Goal: Task Accomplishment & Management: Manage account settings

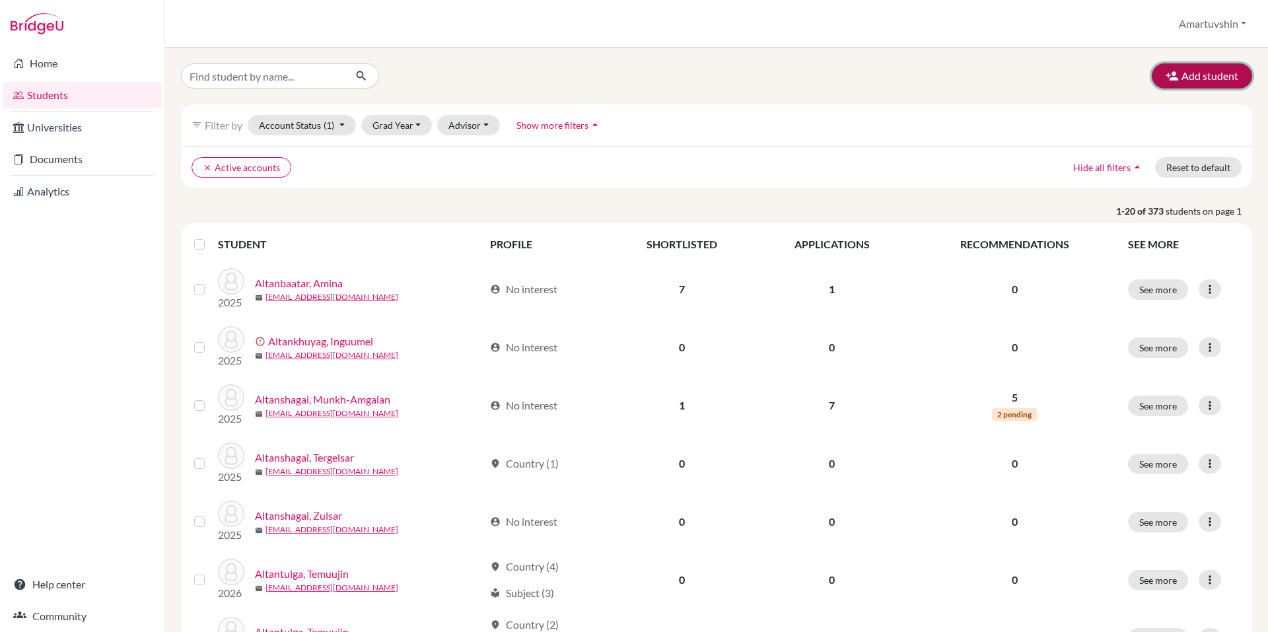
click at [1182, 68] on button "Add student" at bounding box center [1202, 75] width 100 height 25
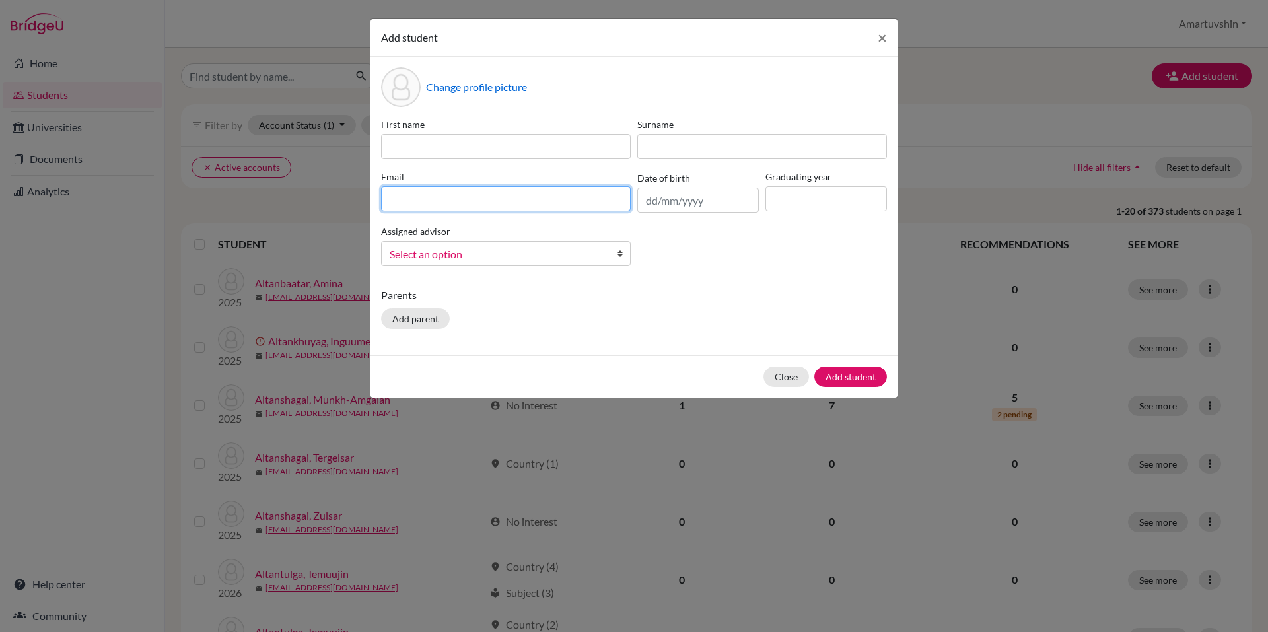
click at [559, 191] on input at bounding box center [506, 198] width 250 height 25
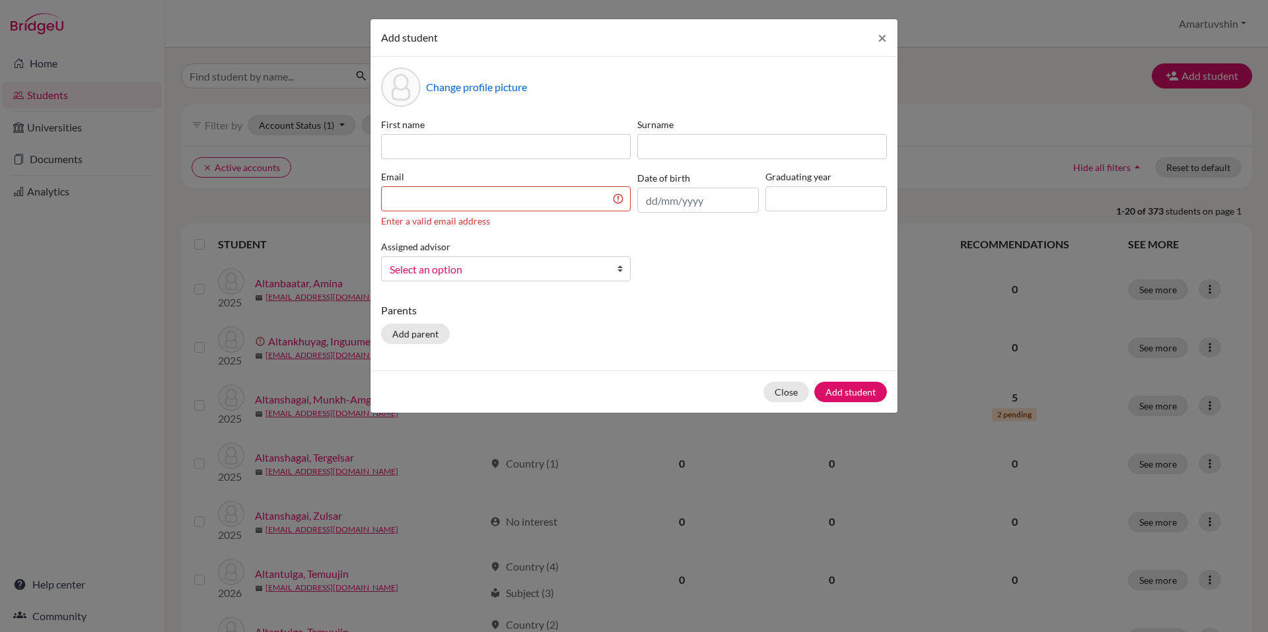
click at [533, 268] on div "First name Surname Email Enter a valid email address Date of birth Graduating y…" at bounding box center [634, 205] width 513 height 174
click at [534, 264] on span "Select an option" at bounding box center [497, 269] width 215 height 17
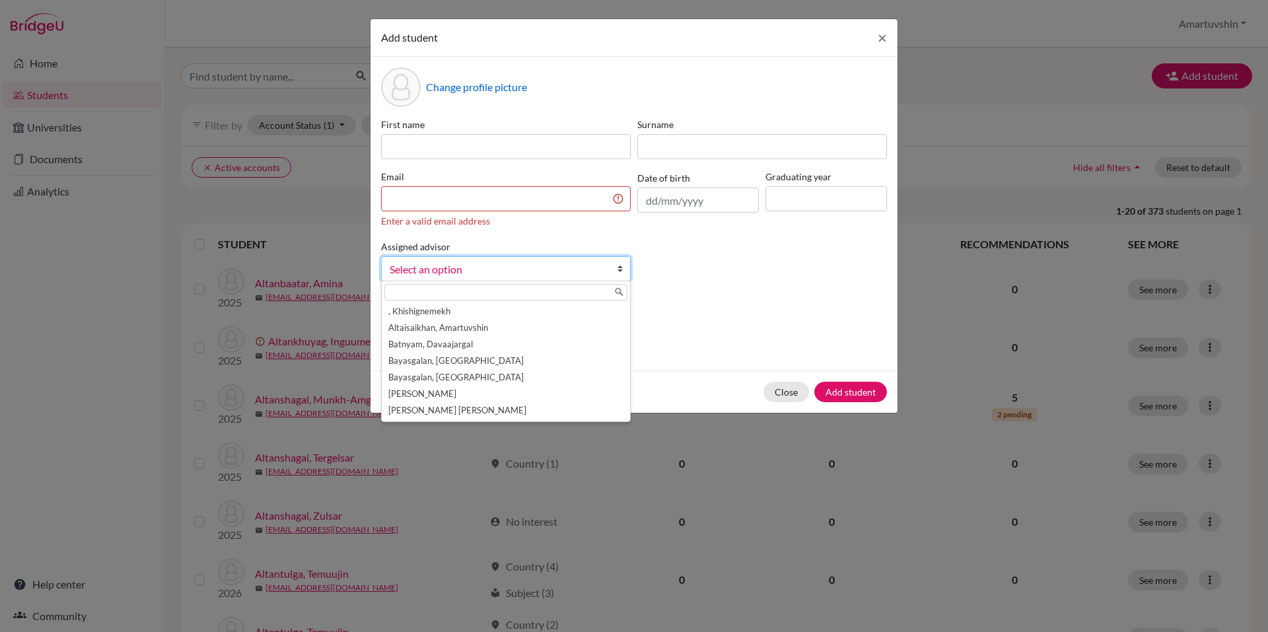
click at [705, 290] on div "First name Surname Email Enter a valid email address Date of birth Graduating y…" at bounding box center [634, 205] width 513 height 174
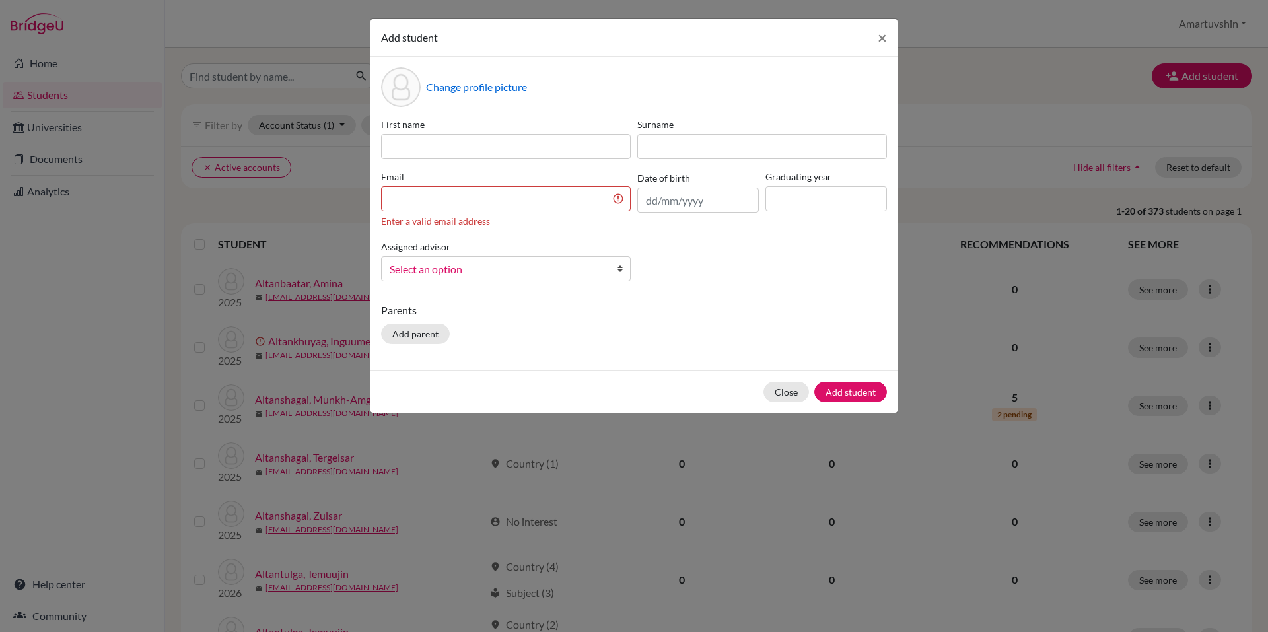
click at [244, 351] on div "Add student × Change profile picture First name Surname Email Enter a valid ema…" at bounding box center [634, 316] width 1268 height 632
click at [888, 28] on button "×" at bounding box center [882, 37] width 30 height 37
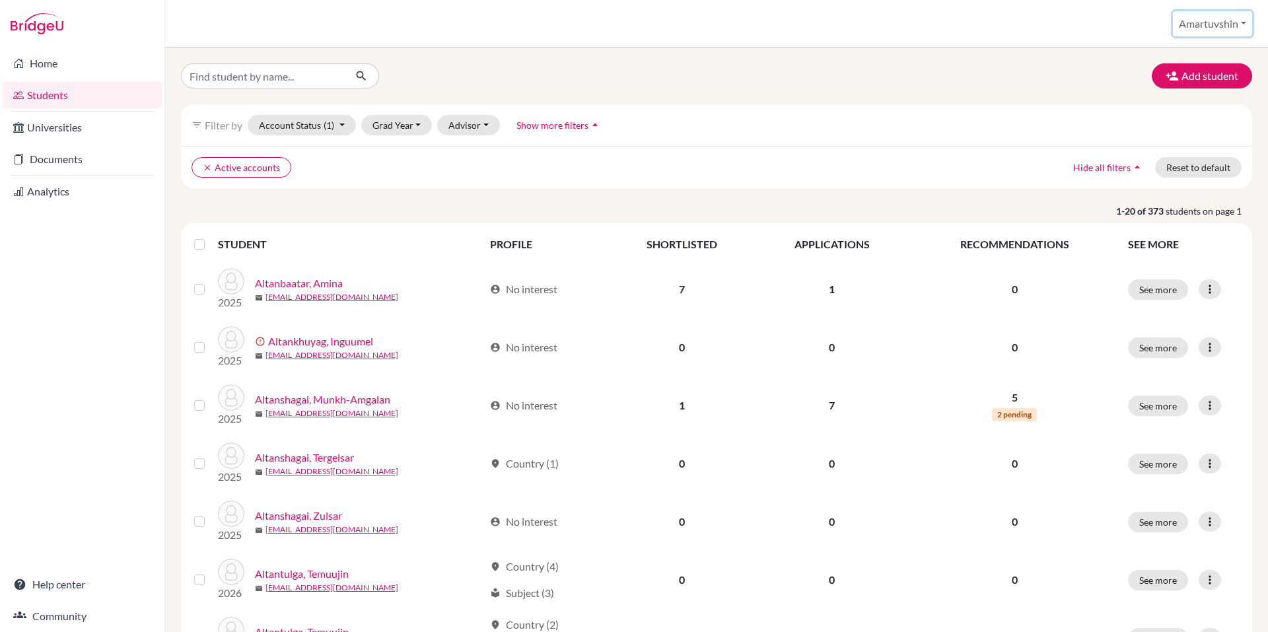
click at [1191, 15] on button "Amartuvshin" at bounding box center [1212, 23] width 79 height 25
click at [1182, 84] on link "School Settings" at bounding box center [1202, 75] width 104 height 21
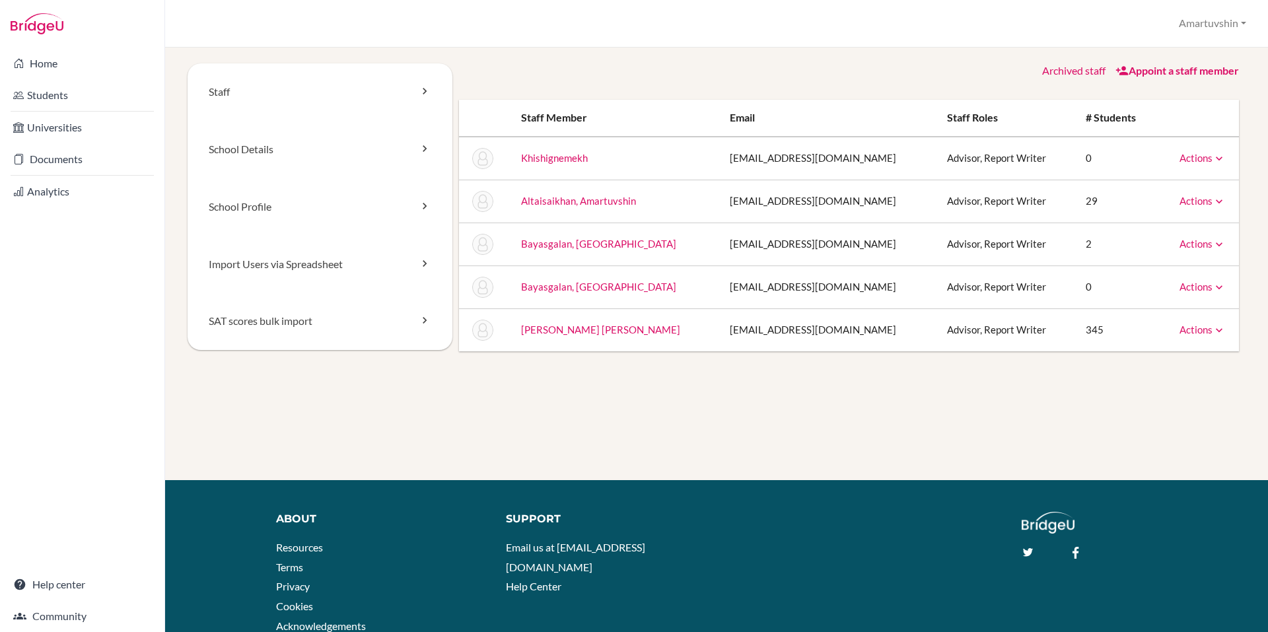
click at [1191, 329] on link "Actions" at bounding box center [1203, 330] width 46 height 12
click at [1147, 391] on link "Archive" at bounding box center [1169, 389] width 112 height 19
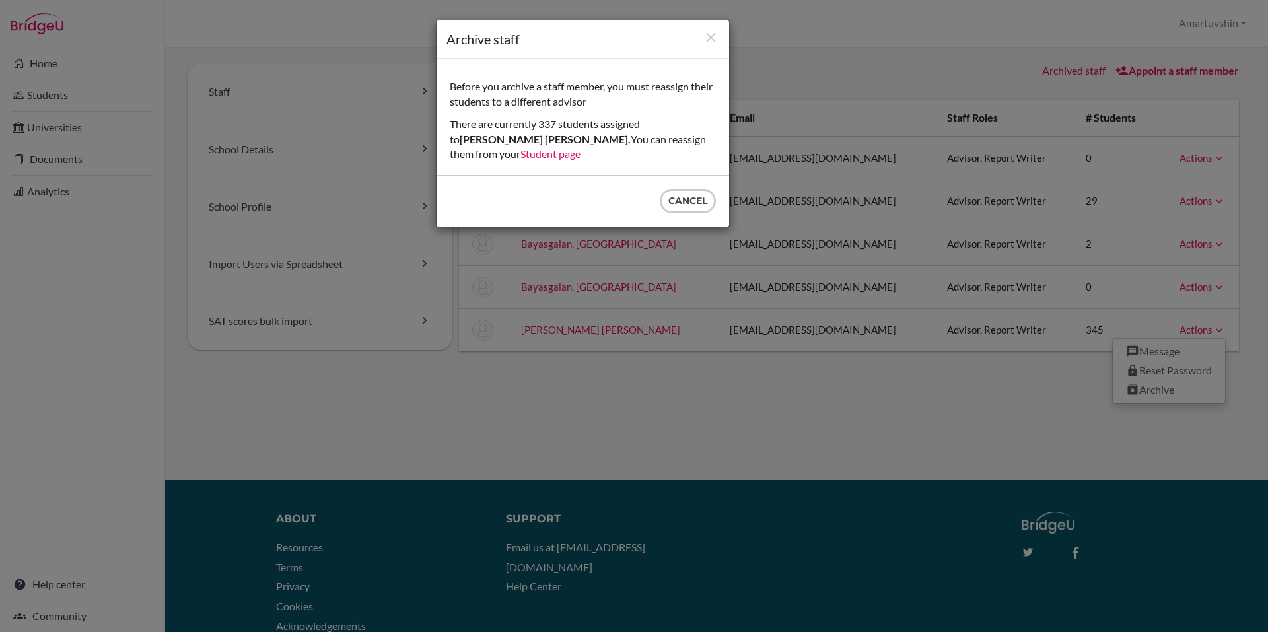
click at [521, 151] on link "Student page" at bounding box center [551, 153] width 60 height 13
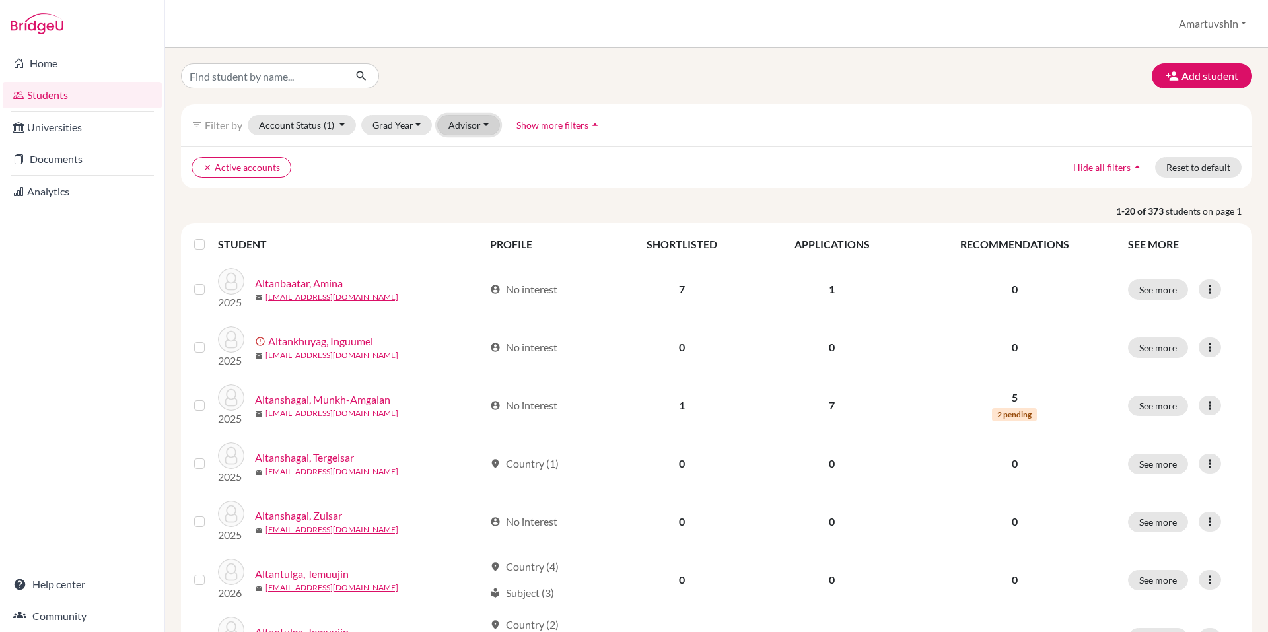
click at [474, 132] on button "Advisor" at bounding box center [468, 125] width 63 height 20
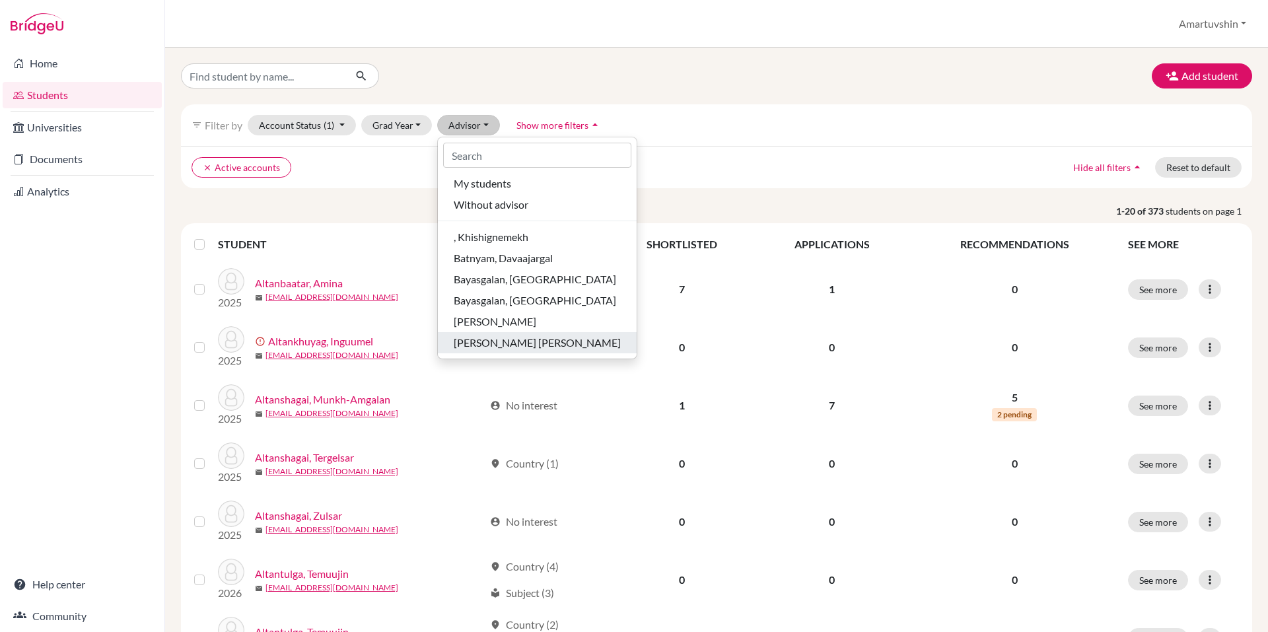
click at [553, 343] on span "[PERSON_NAME] [PERSON_NAME]" at bounding box center [537, 343] width 167 height 16
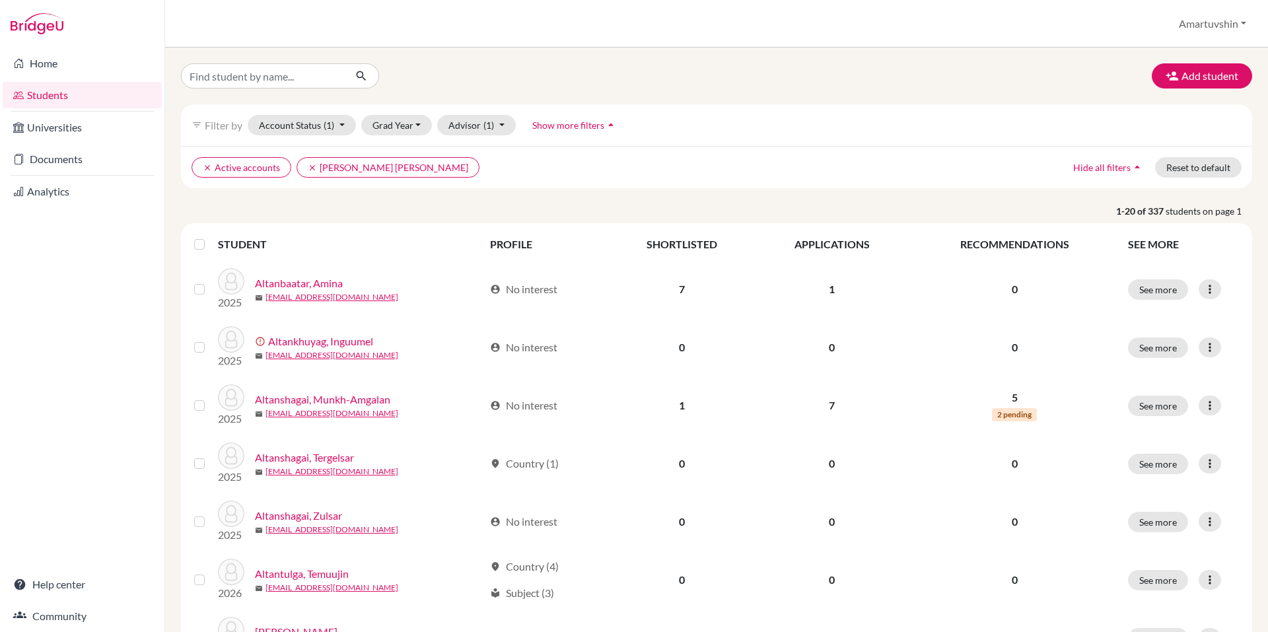
click at [210, 236] on label at bounding box center [210, 236] width 0 height 0
click at [0, 0] on input "checkbox" at bounding box center [0, 0] width 0 height 0
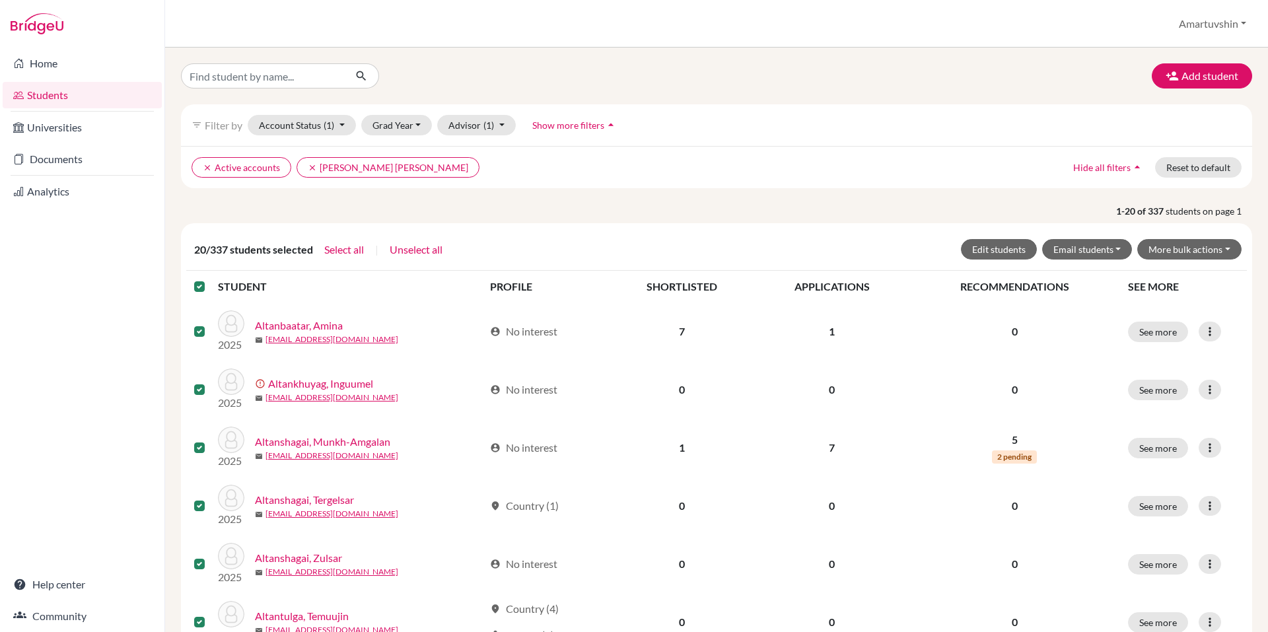
scroll to position [19, 0]
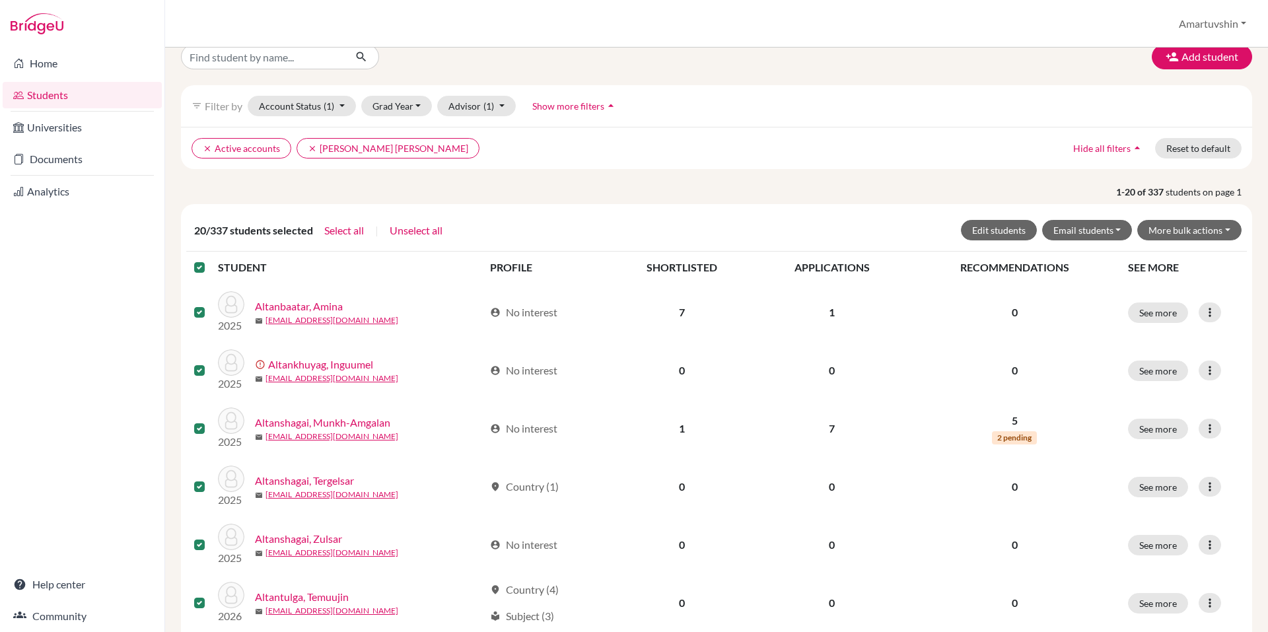
click at [567, 102] on span "Show more filters" at bounding box center [568, 105] width 72 height 11
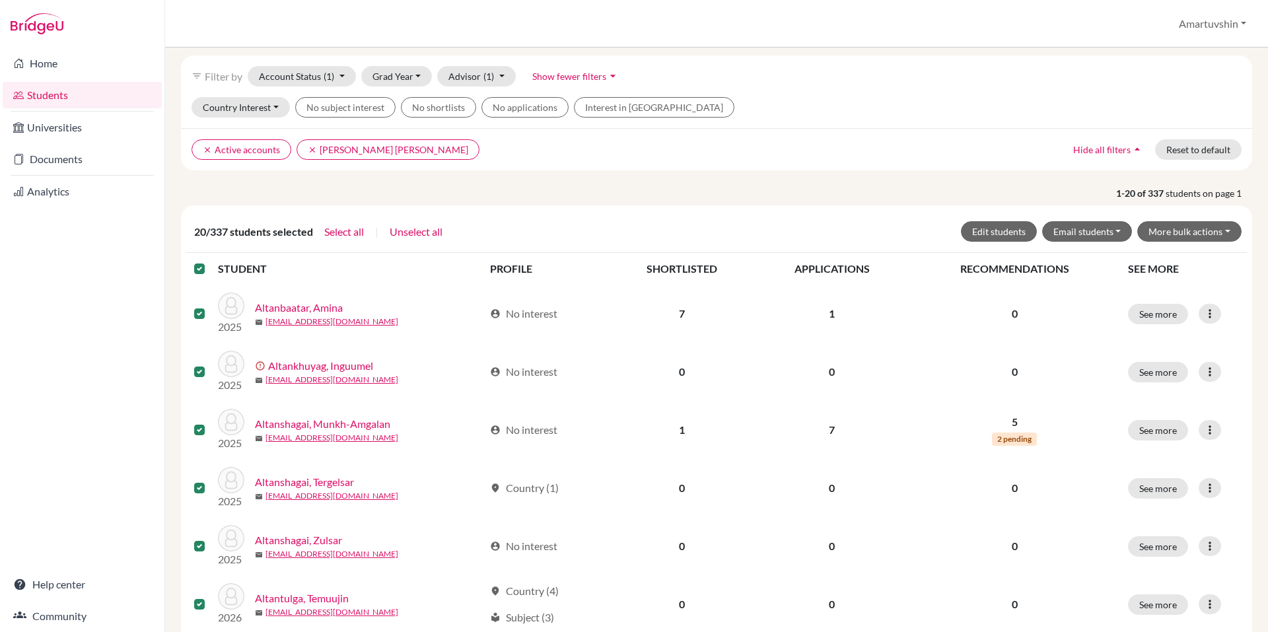
scroll to position [50, 0]
click at [1206, 236] on button "More bulk actions" at bounding box center [1190, 231] width 104 height 20
click at [1193, 231] on button "More bulk actions" at bounding box center [1190, 231] width 104 height 20
click at [1192, 231] on button "More bulk actions" at bounding box center [1190, 231] width 104 height 20
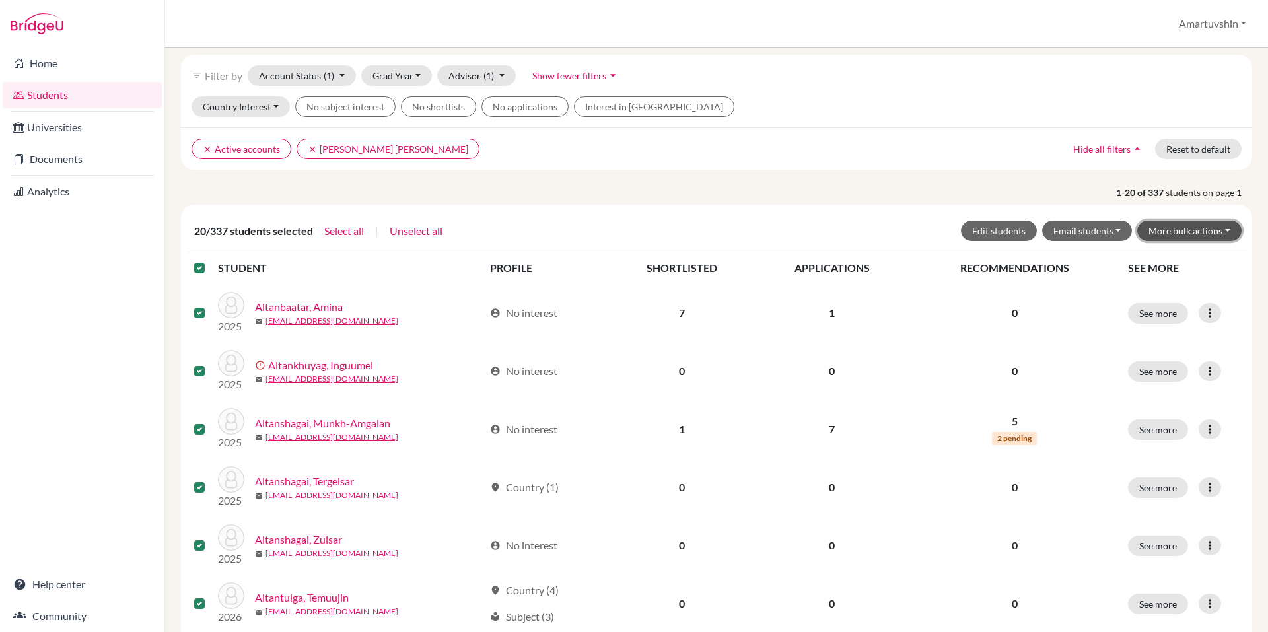
click at [1192, 231] on button "More bulk actions" at bounding box center [1190, 231] width 104 height 20
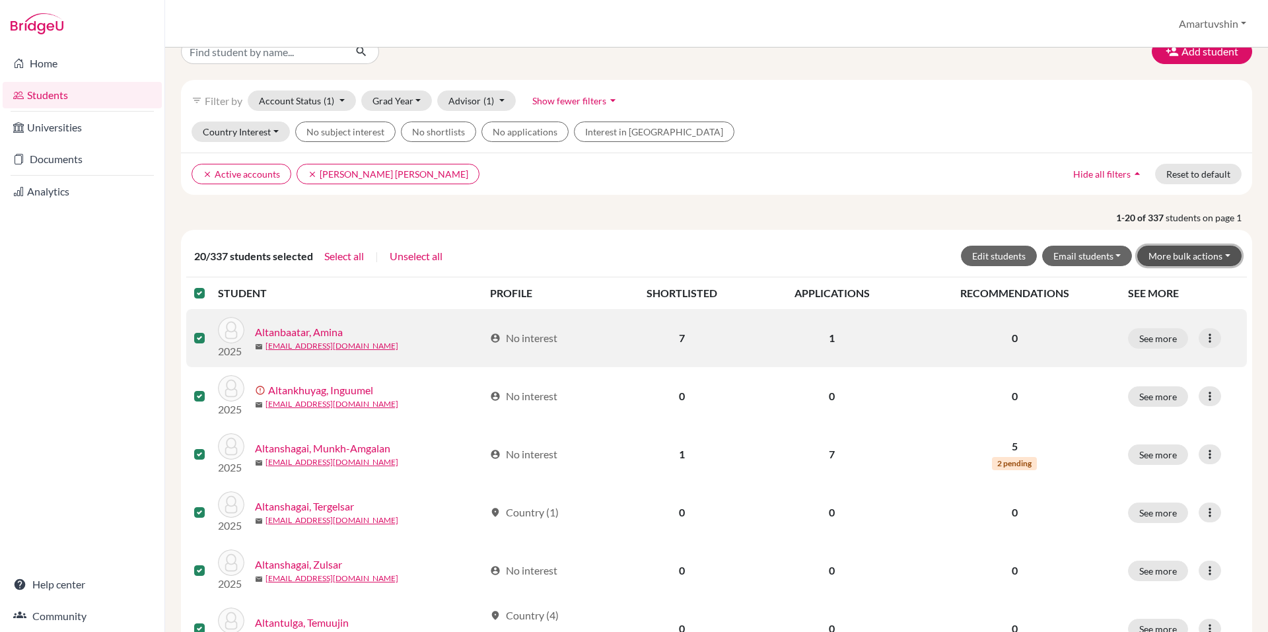
scroll to position [0, 0]
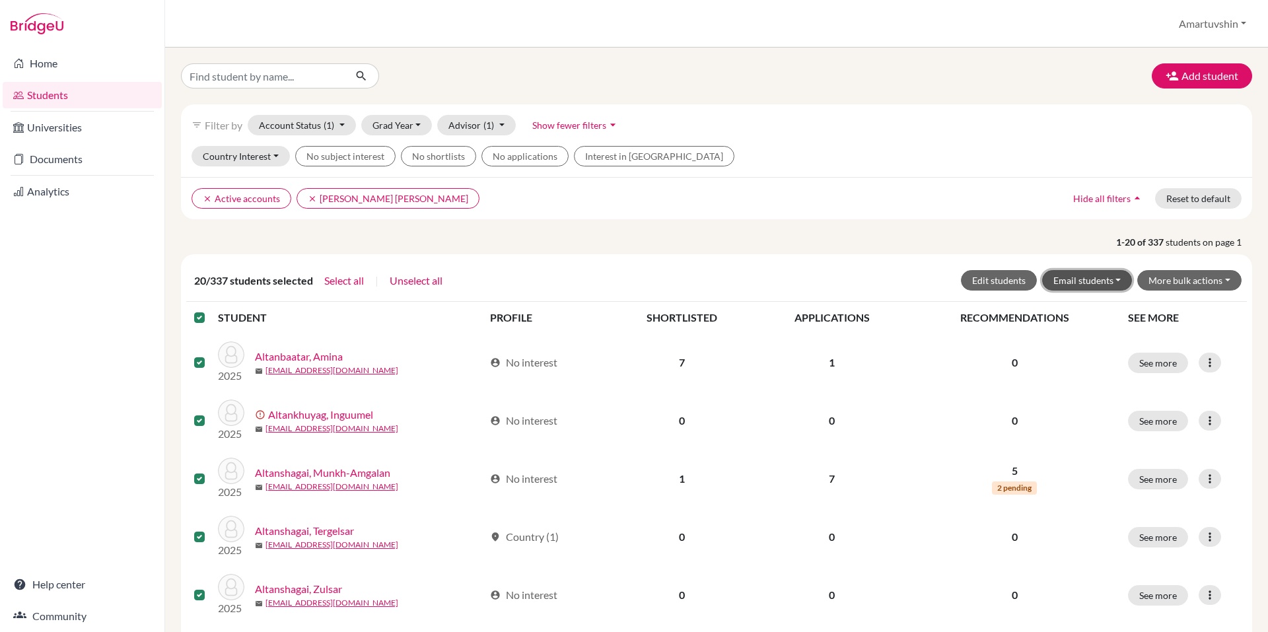
click at [1110, 278] on button "Email students" at bounding box center [1087, 280] width 90 height 20
click at [1112, 278] on button "Email students" at bounding box center [1087, 280] width 90 height 20
click at [1153, 281] on button "More bulk actions" at bounding box center [1190, 280] width 104 height 20
click at [1096, 281] on button "Email students" at bounding box center [1087, 280] width 90 height 20
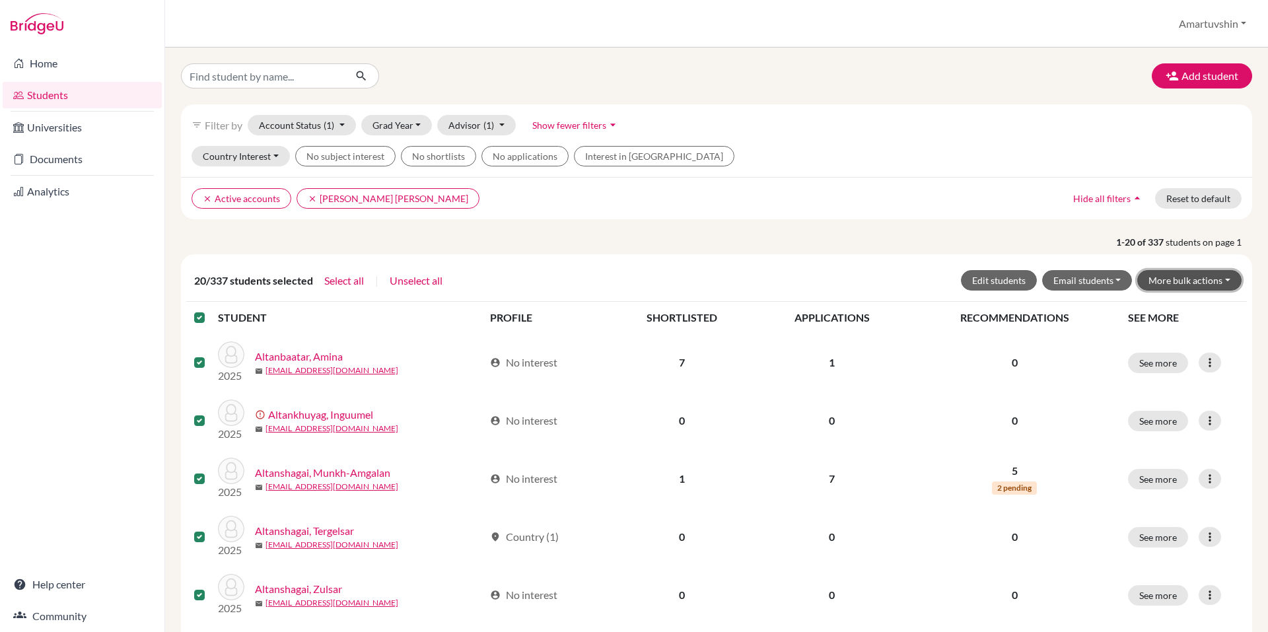
click at [1192, 288] on button "More bulk actions" at bounding box center [1190, 280] width 104 height 20
click at [983, 272] on button "Edit students" at bounding box center [999, 280] width 76 height 20
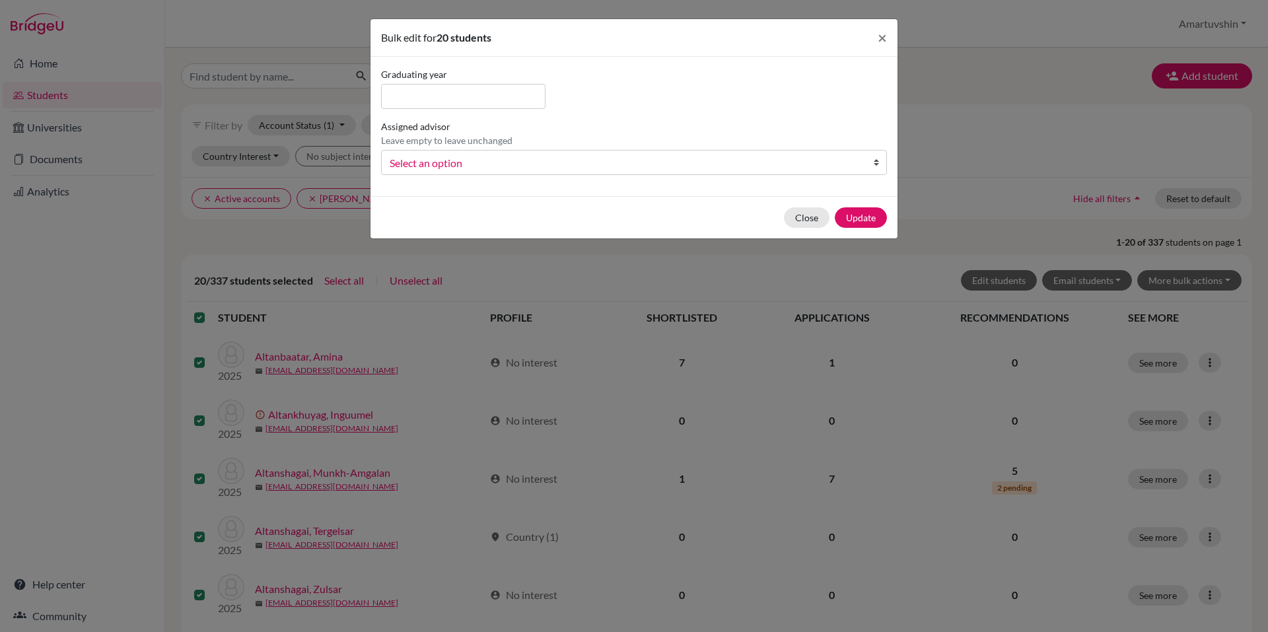
click at [512, 157] on span "Select an option" at bounding box center [626, 163] width 472 height 17
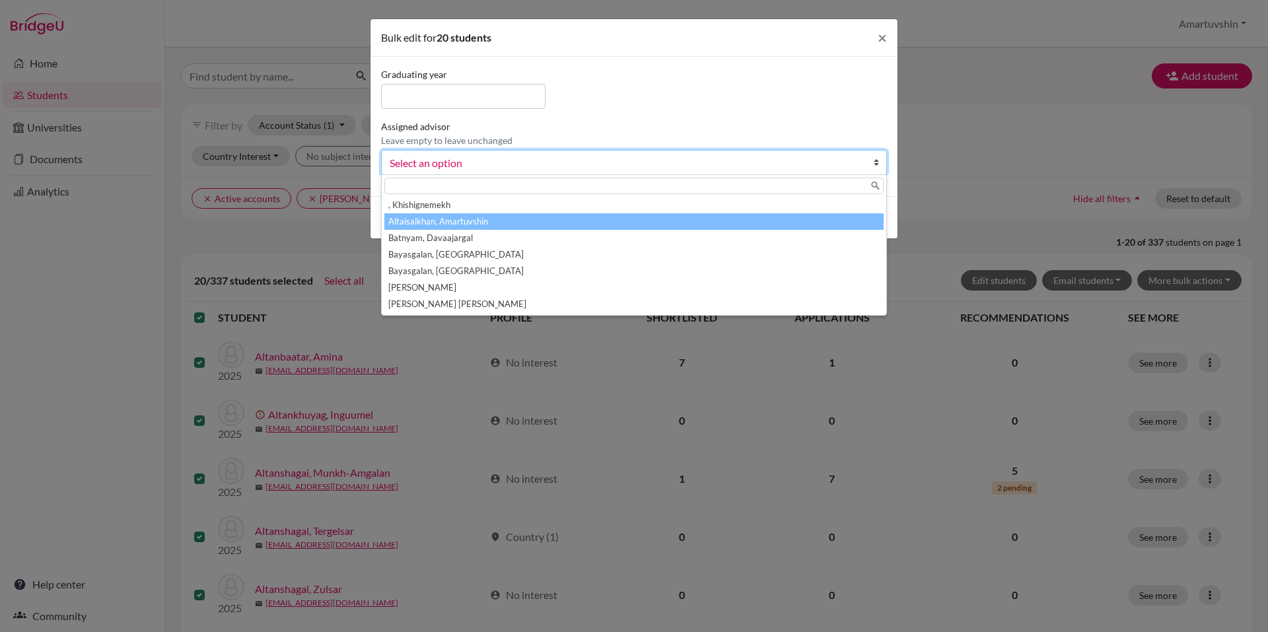
click at [491, 221] on li "Altaisaikhan, Amartuvshin" at bounding box center [633, 221] width 499 height 17
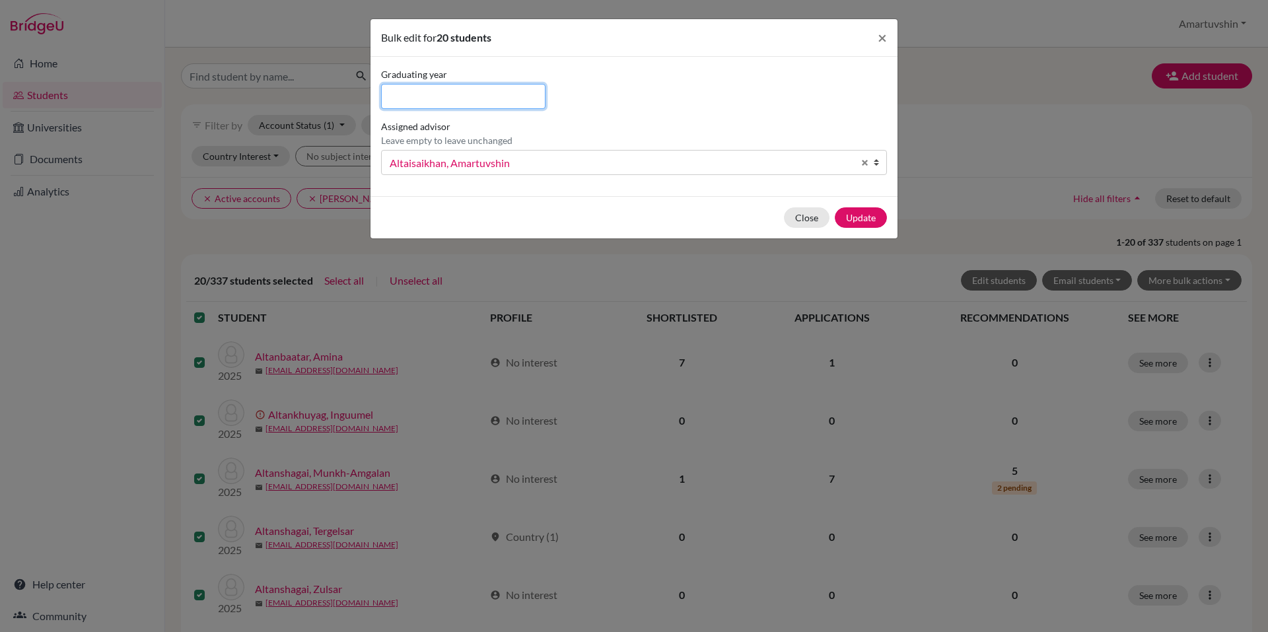
click at [468, 102] on input at bounding box center [463, 96] width 164 height 25
click at [865, 219] on button "Update" at bounding box center [861, 217] width 52 height 20
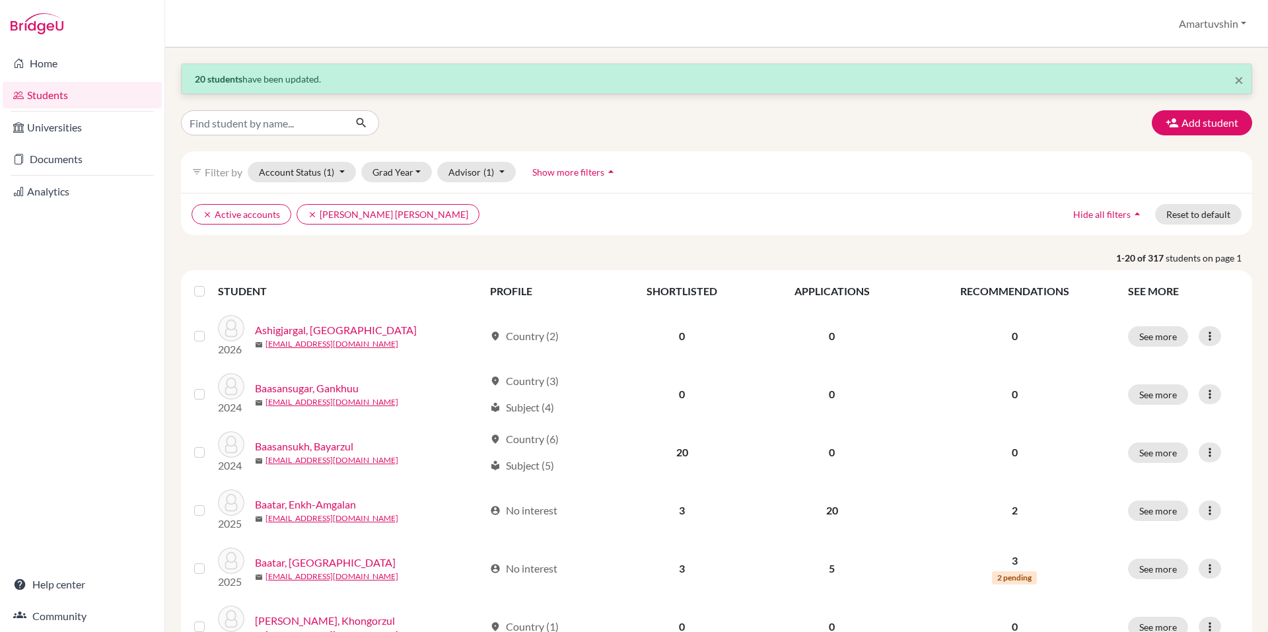
click at [210, 283] on label at bounding box center [210, 283] width 0 height 0
click at [0, 0] on input "checkbox" at bounding box center [0, 0] width 0 height 0
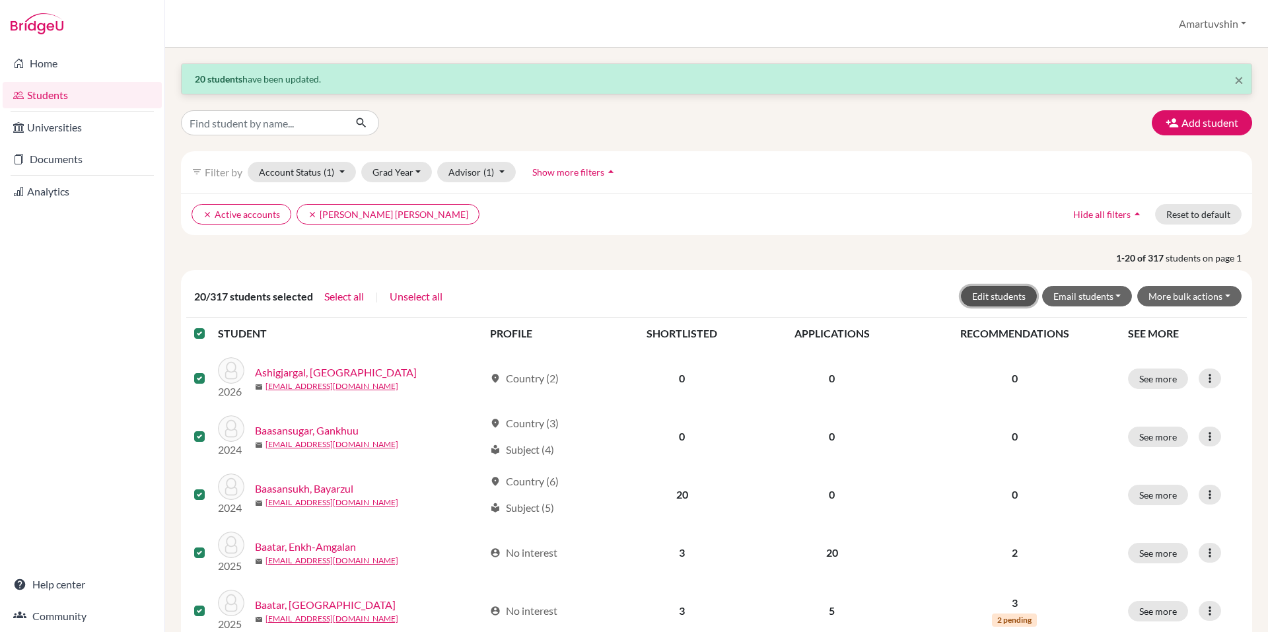
click at [973, 299] on button "Edit students" at bounding box center [999, 296] width 76 height 20
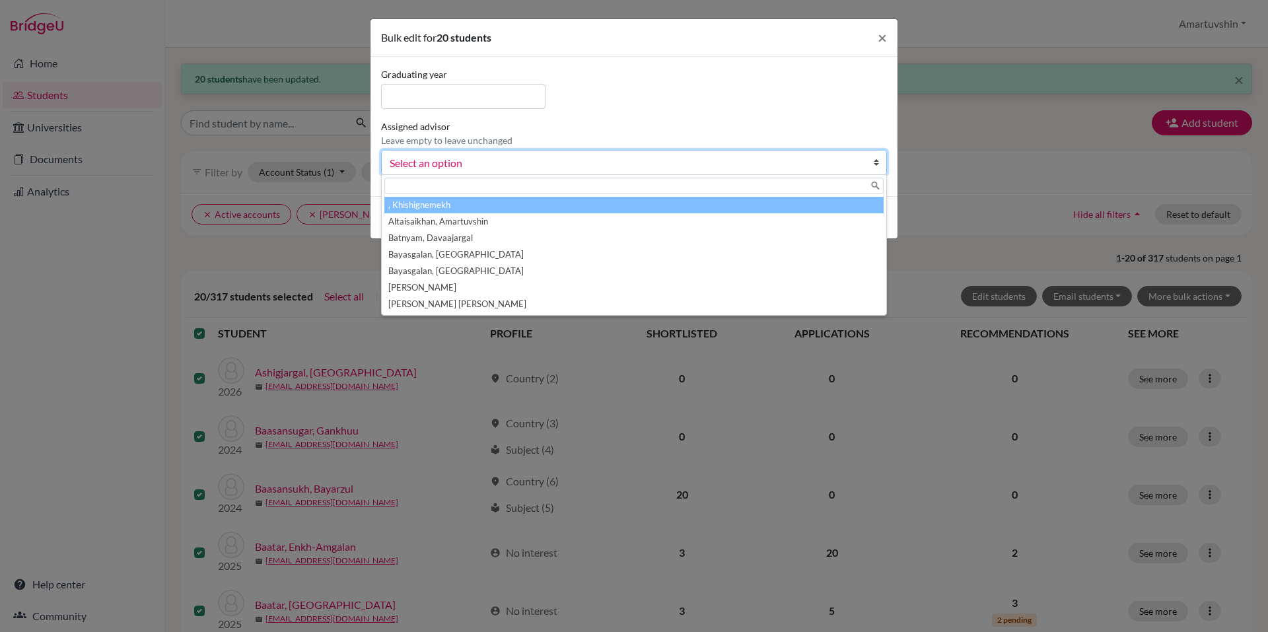
click at [483, 153] on link "Select an option" at bounding box center [634, 162] width 506 height 25
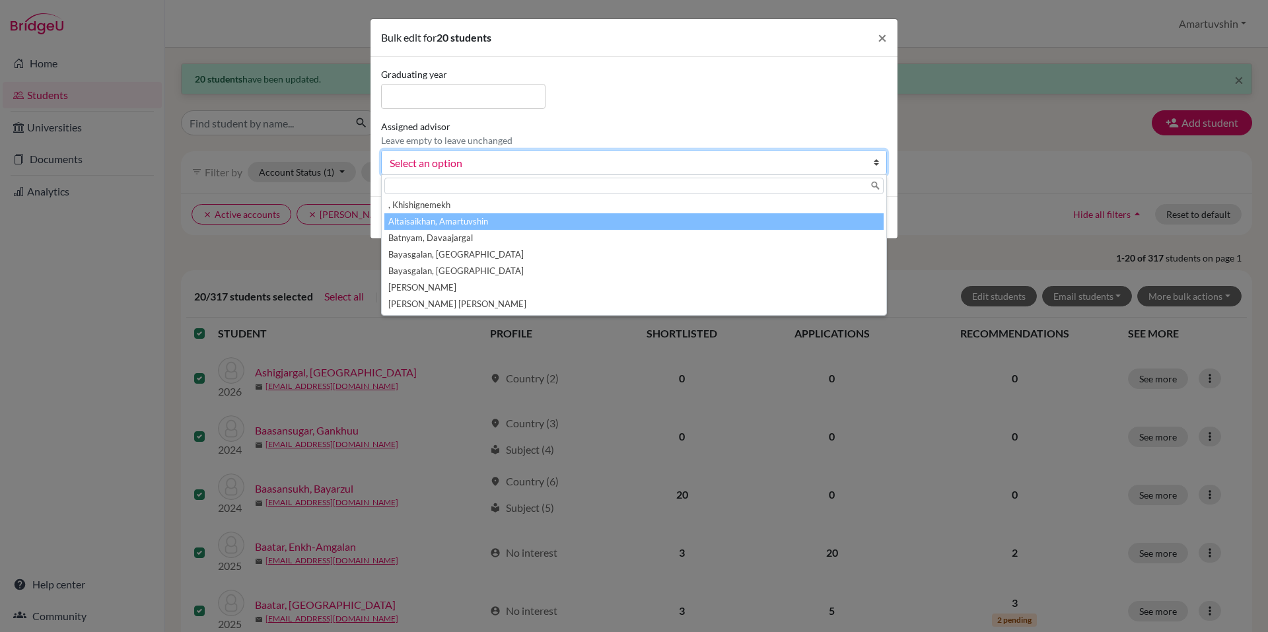
click at [469, 223] on li "Altaisaikhan, Amartuvshin" at bounding box center [633, 221] width 499 height 17
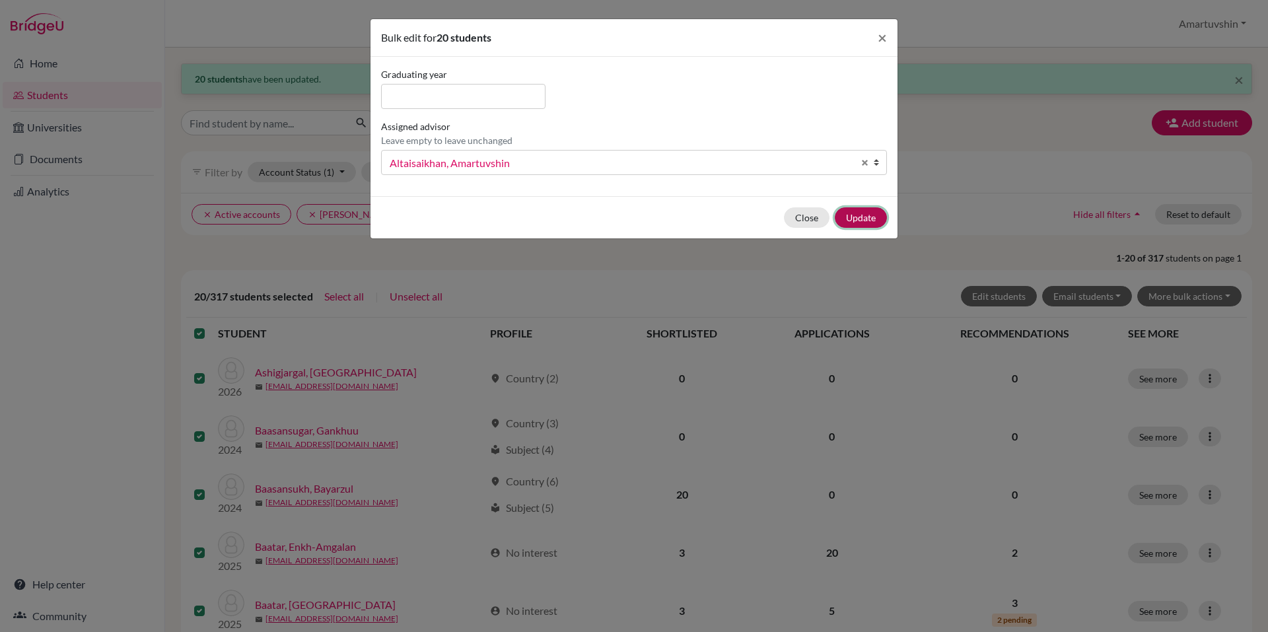
click at [872, 227] on button "Update" at bounding box center [861, 217] width 52 height 20
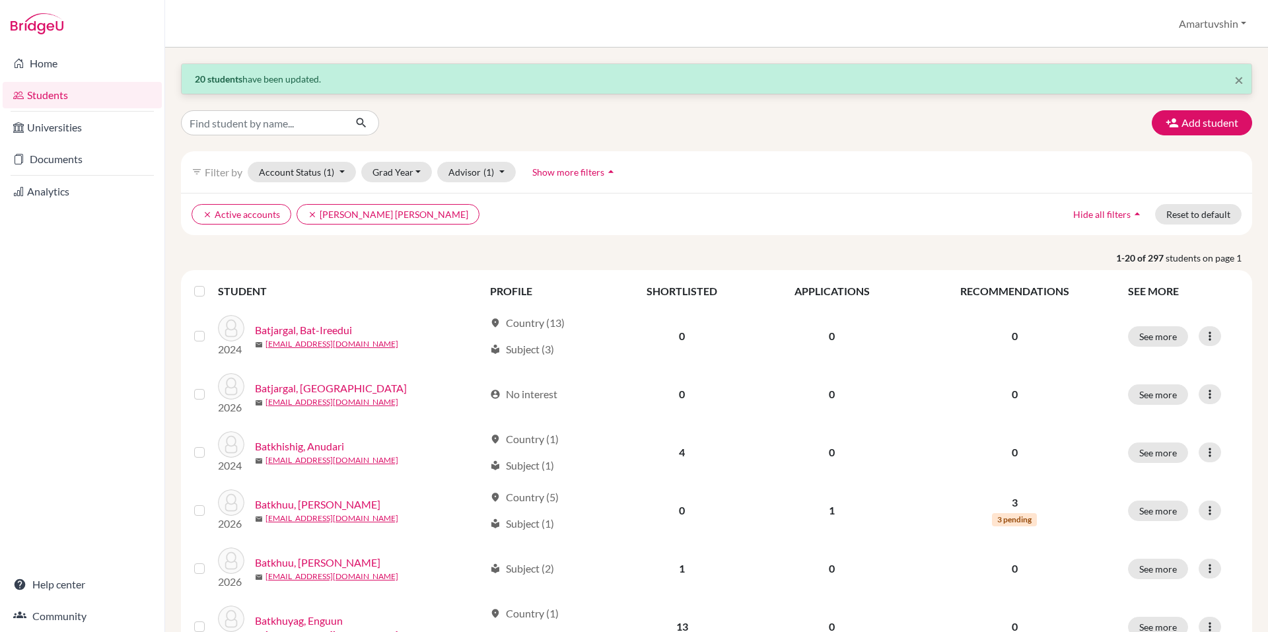
click at [210, 283] on label at bounding box center [210, 283] width 0 height 0
click at [0, 0] on input "checkbox" at bounding box center [0, 0] width 0 height 0
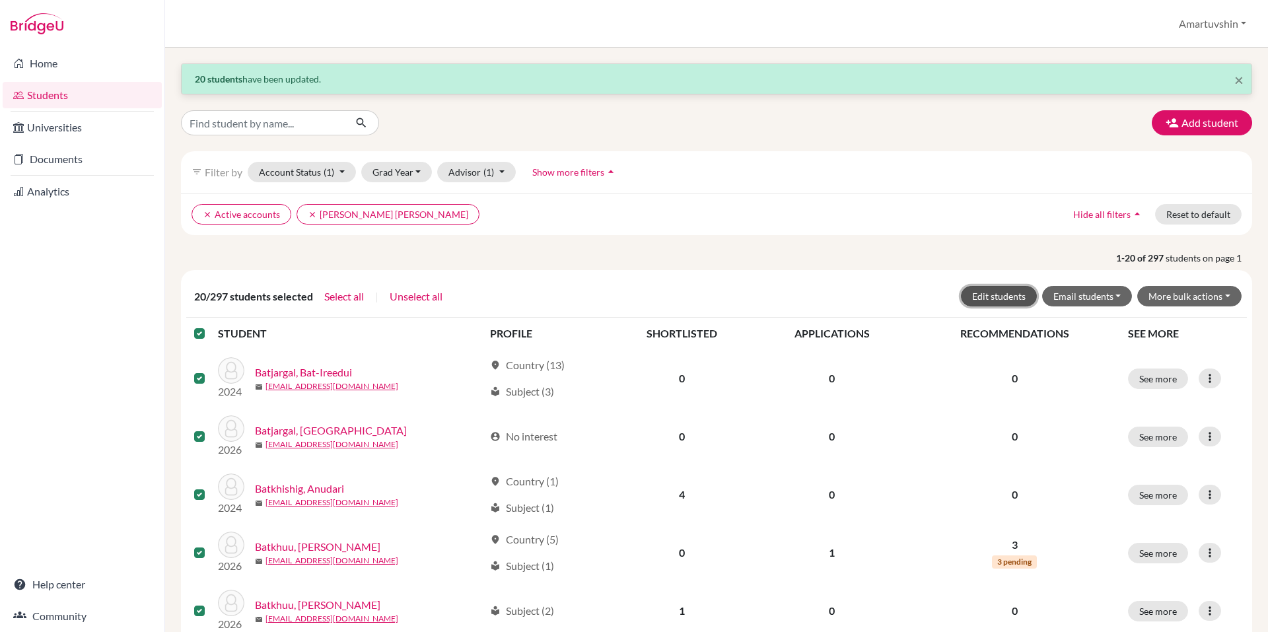
click at [982, 304] on button "Edit students" at bounding box center [999, 296] width 76 height 20
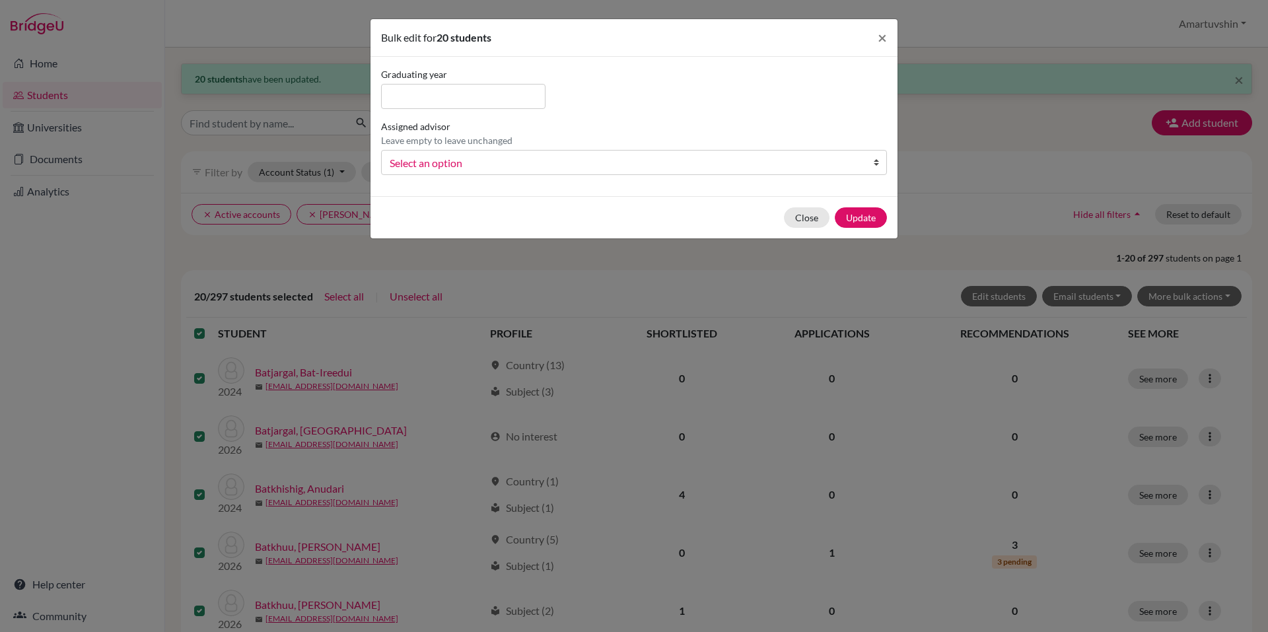
click at [599, 166] on span "Select an option" at bounding box center [626, 163] width 472 height 17
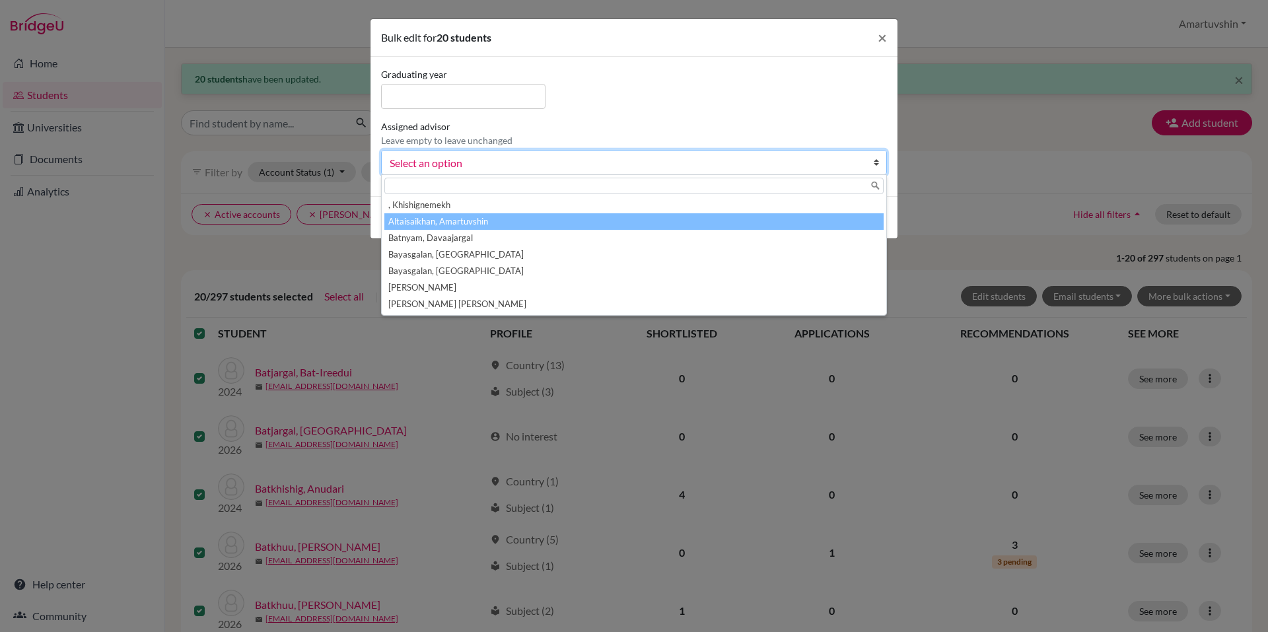
click at [522, 225] on li "Altaisaikhan, Amartuvshin" at bounding box center [633, 221] width 499 height 17
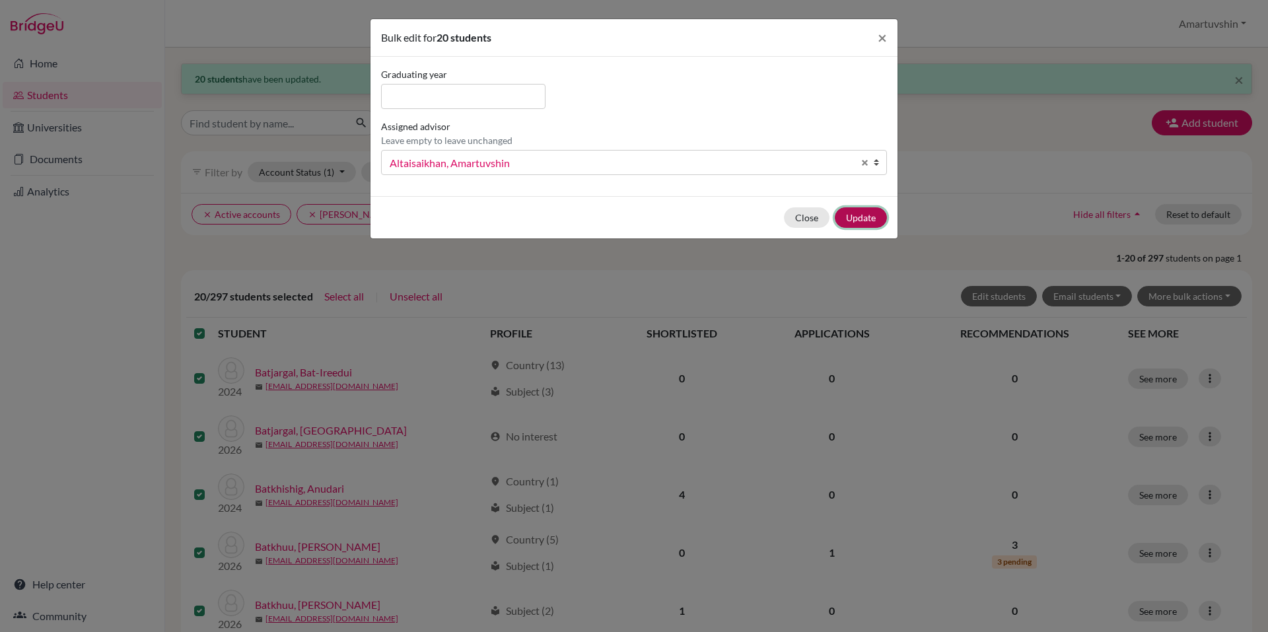
click at [863, 216] on button "Update" at bounding box center [861, 217] width 52 height 20
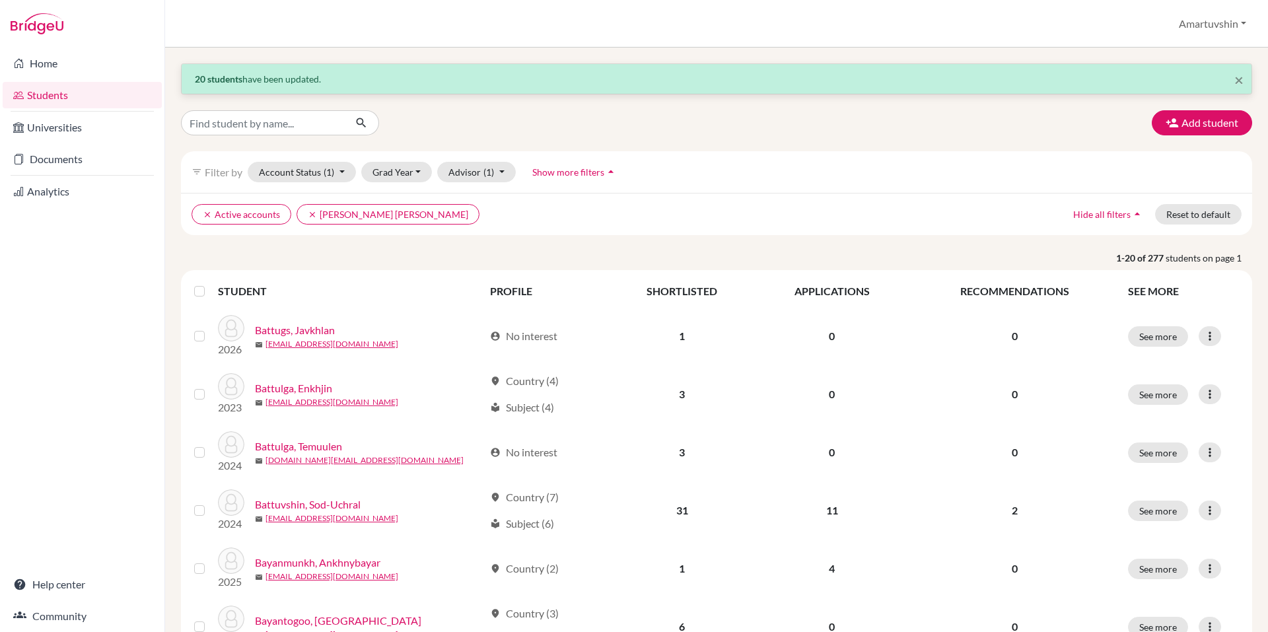
click at [1116, 256] on strong "1-20 of 277" at bounding box center [1141, 258] width 50 height 14
click at [210, 283] on label at bounding box center [210, 283] width 0 height 0
click at [0, 0] on input "checkbox" at bounding box center [0, 0] width 0 height 0
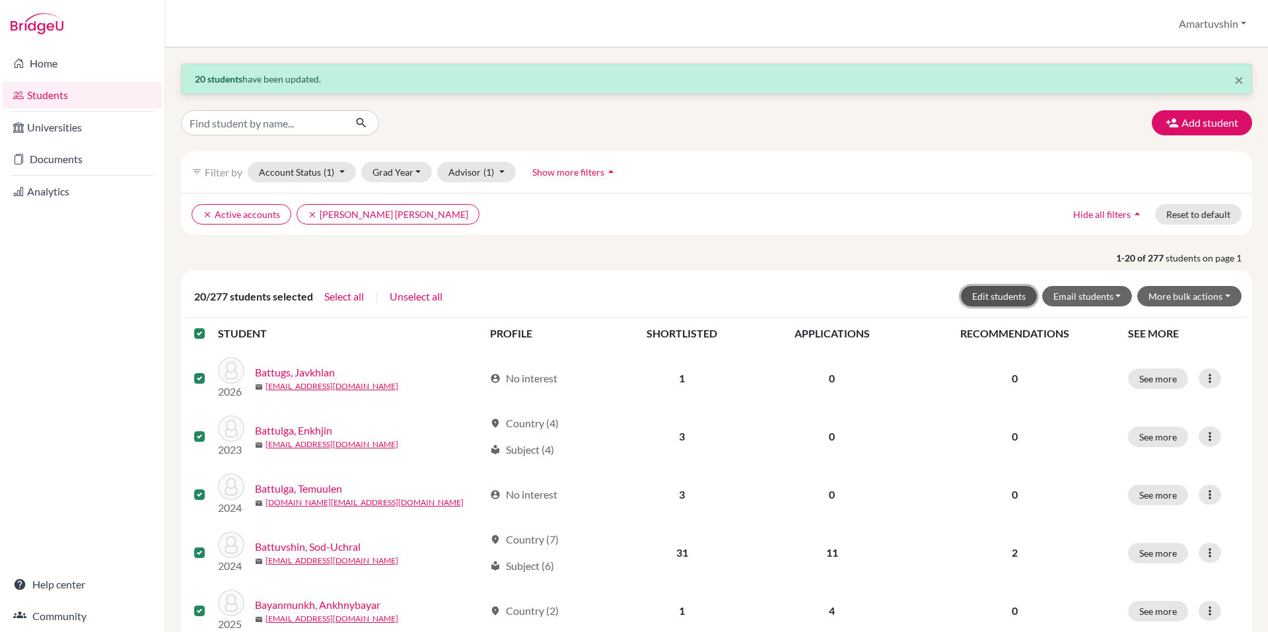
click at [990, 297] on button "Edit students" at bounding box center [999, 296] width 76 height 20
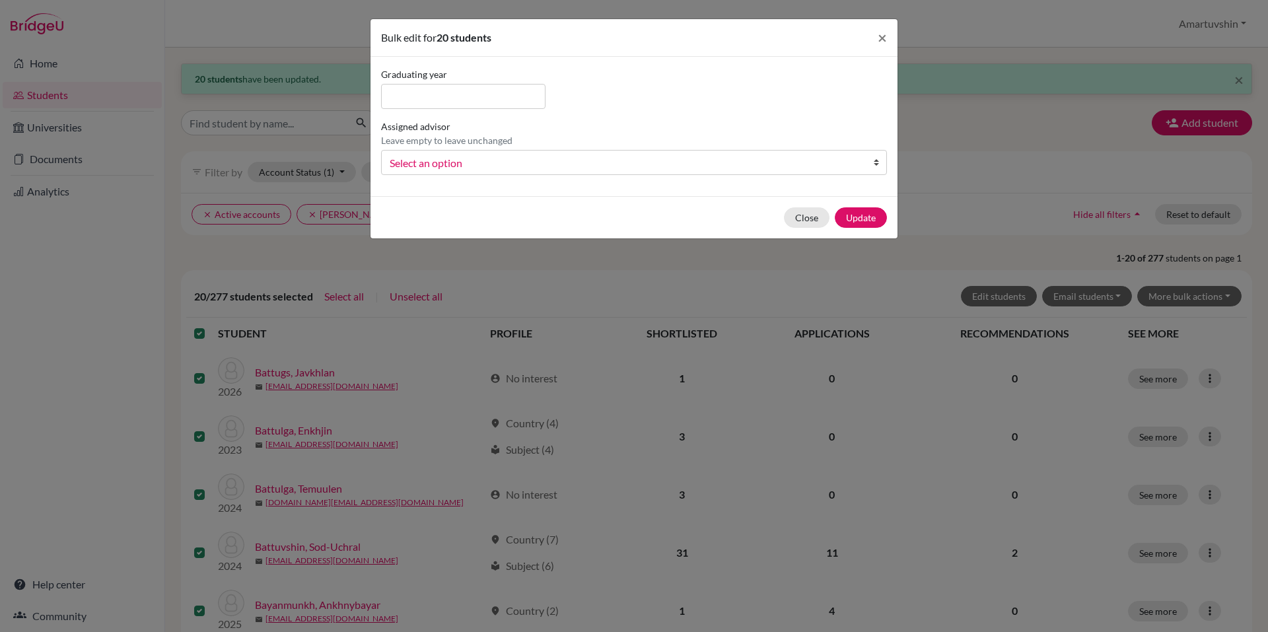
click at [717, 145] on div "Assigned advisor Leave empty to leave unchanged , Khishignemekh Altaisaikhan, A…" at bounding box center [634, 147] width 513 height 55
click at [711, 158] on span "Select an option" at bounding box center [626, 163] width 472 height 17
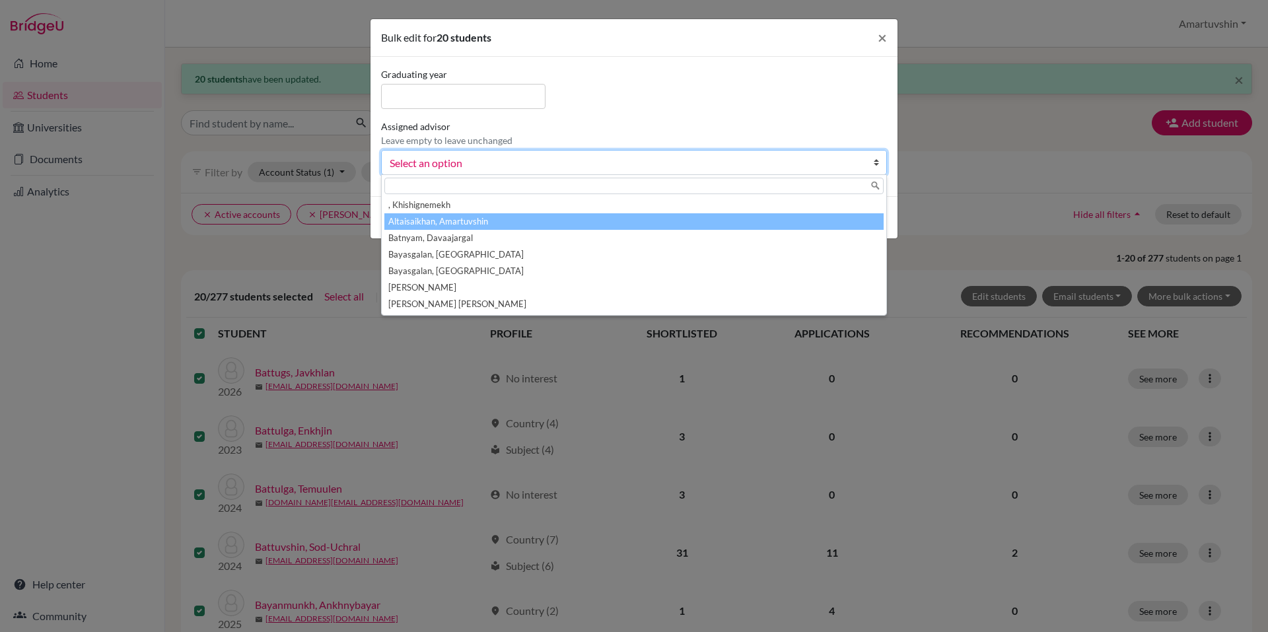
click at [621, 221] on li "Altaisaikhan, Amartuvshin" at bounding box center [633, 221] width 499 height 17
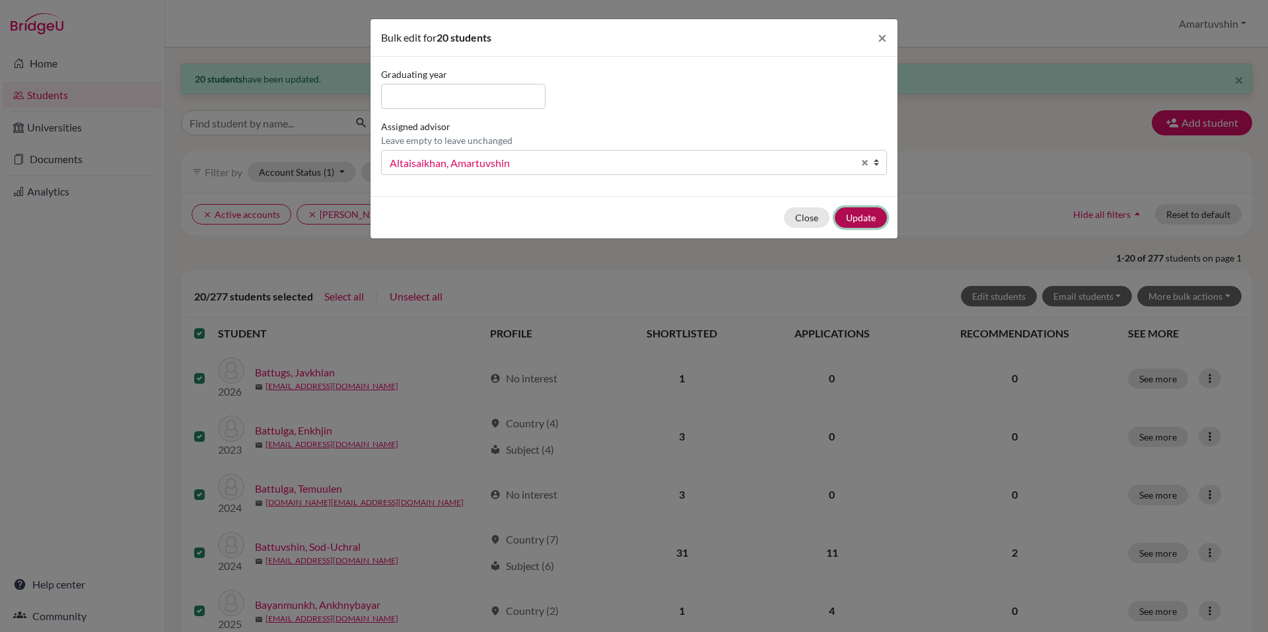
click at [865, 221] on button "Update" at bounding box center [861, 217] width 52 height 20
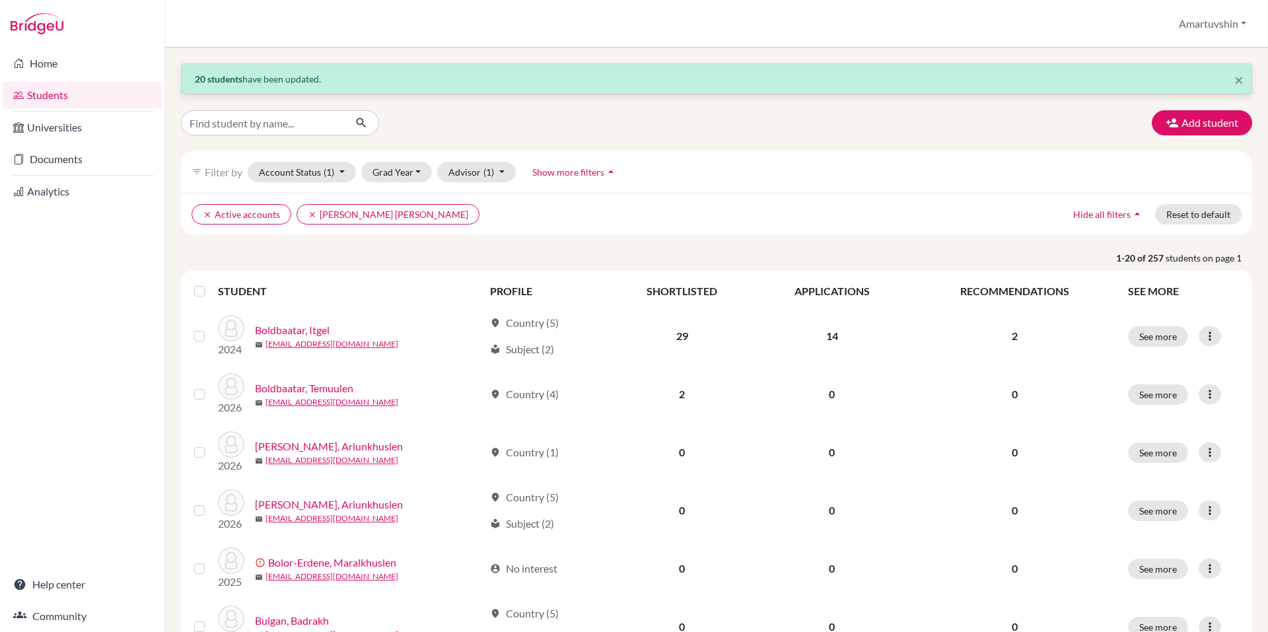
click at [210, 283] on label at bounding box center [210, 283] width 0 height 0
click at [0, 0] on input "checkbox" at bounding box center [0, 0] width 0 height 0
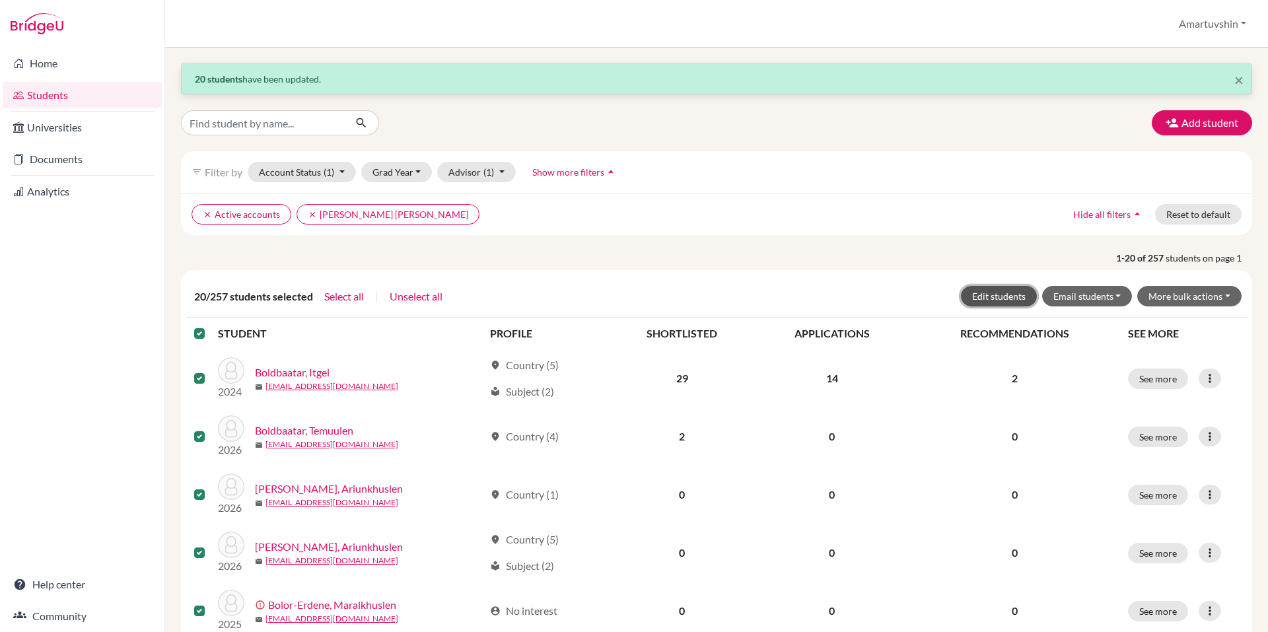
click at [986, 297] on button "Edit students" at bounding box center [999, 296] width 76 height 20
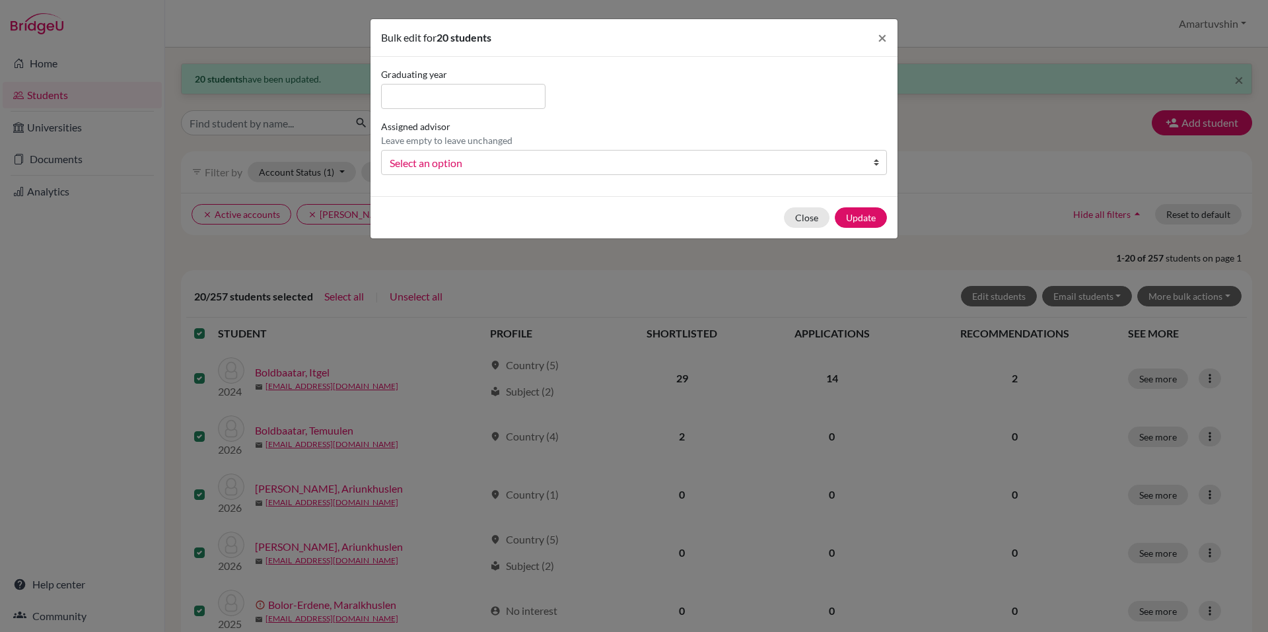
click at [643, 172] on link "Select an option" at bounding box center [634, 162] width 506 height 25
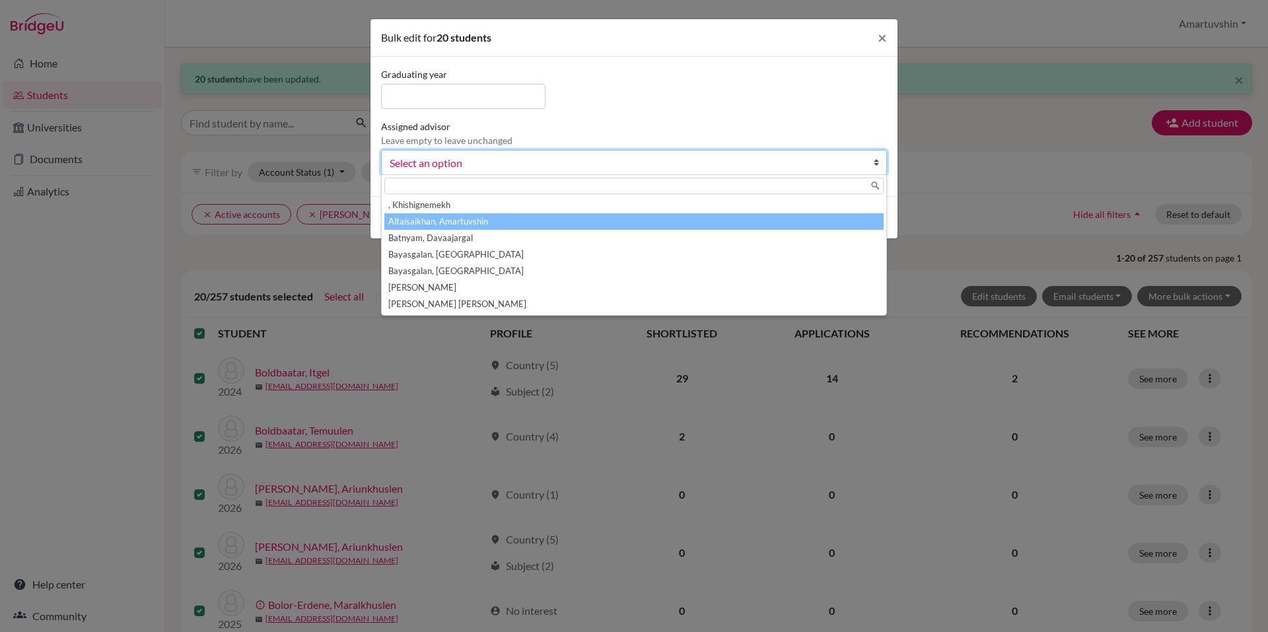
click at [571, 223] on li "Altaisaikhan, Amartuvshin" at bounding box center [633, 221] width 499 height 17
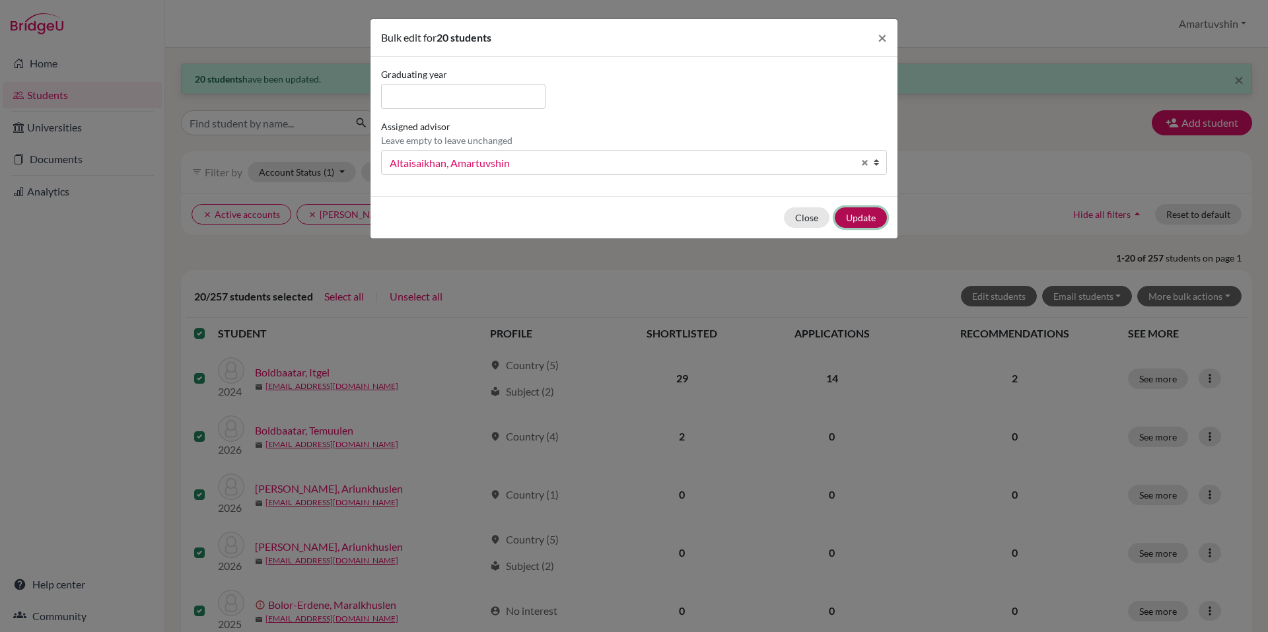
click at [859, 210] on button "Update" at bounding box center [861, 217] width 52 height 20
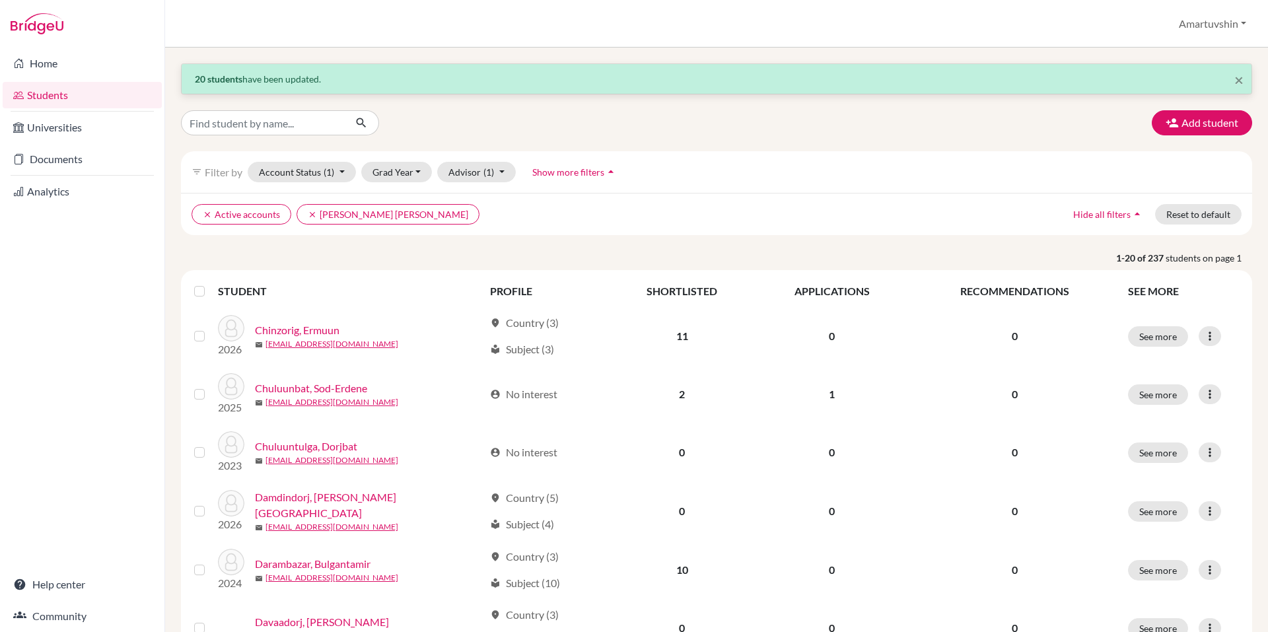
click at [210, 283] on label at bounding box center [210, 283] width 0 height 0
click at [0, 0] on input "checkbox" at bounding box center [0, 0] width 0 height 0
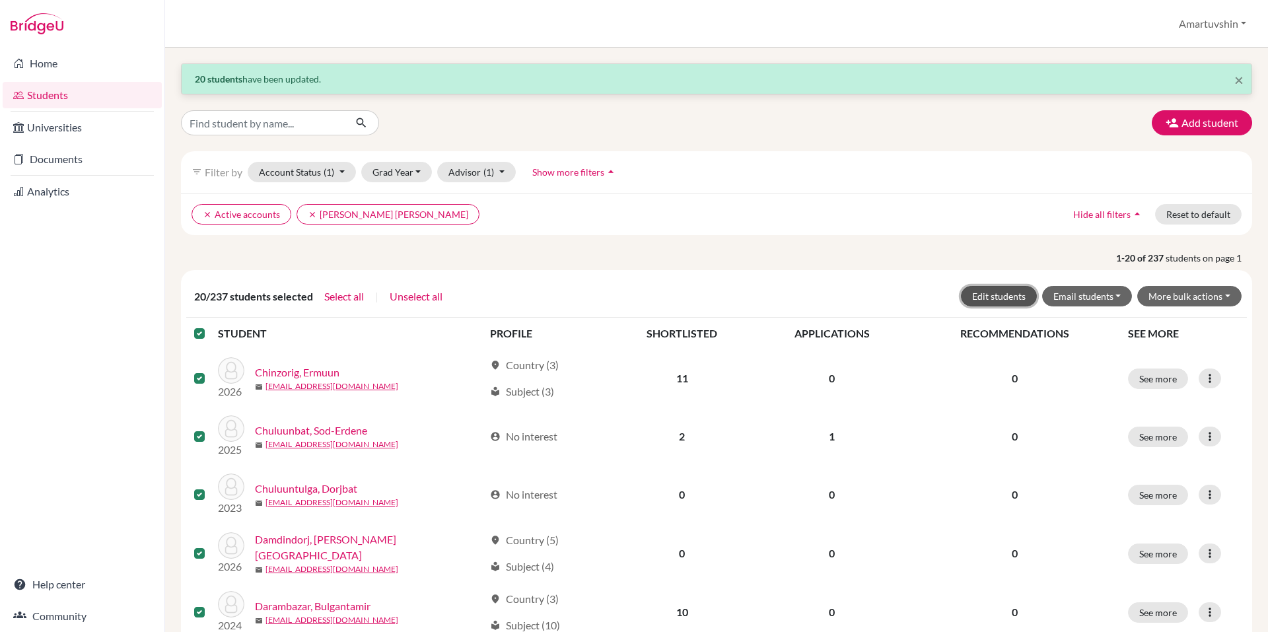
click at [988, 291] on button "Edit students" at bounding box center [999, 296] width 76 height 20
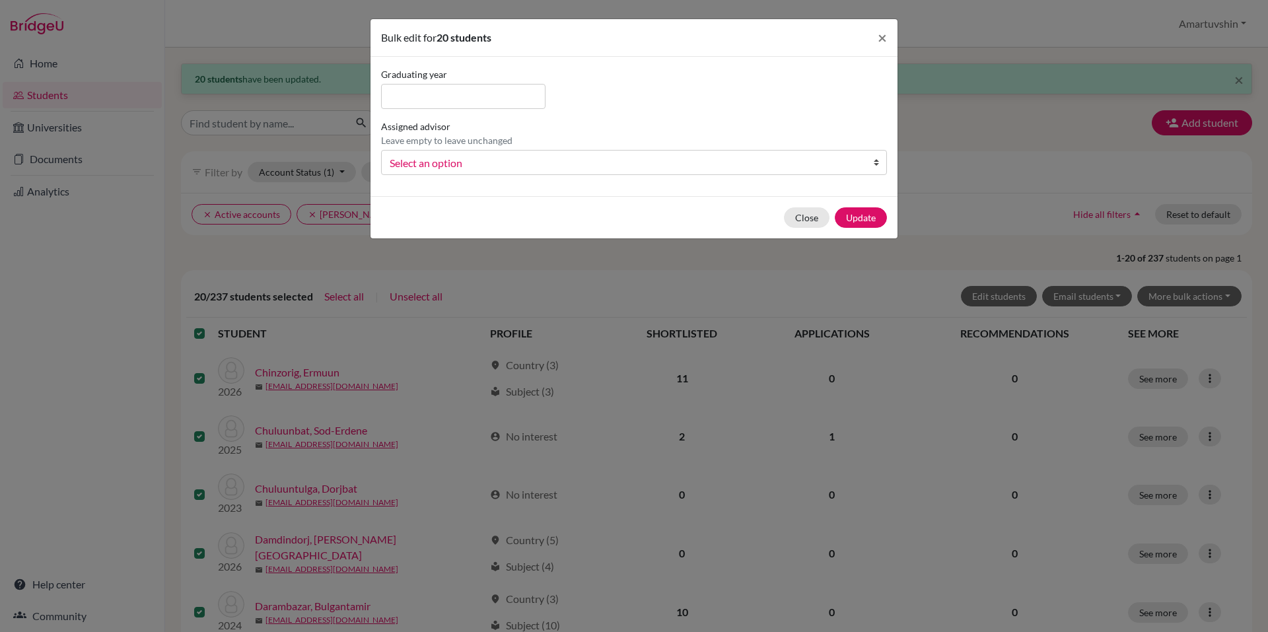
click at [696, 168] on span "Select an option" at bounding box center [626, 163] width 472 height 17
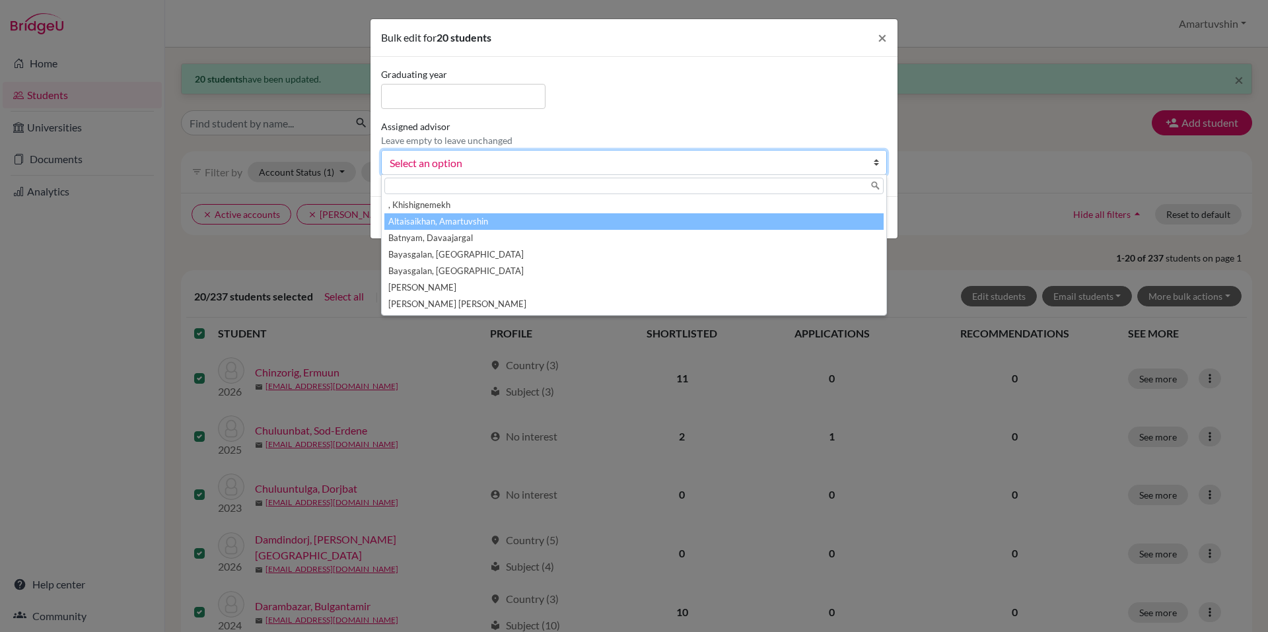
click at [641, 227] on li "Altaisaikhan, Amartuvshin" at bounding box center [633, 221] width 499 height 17
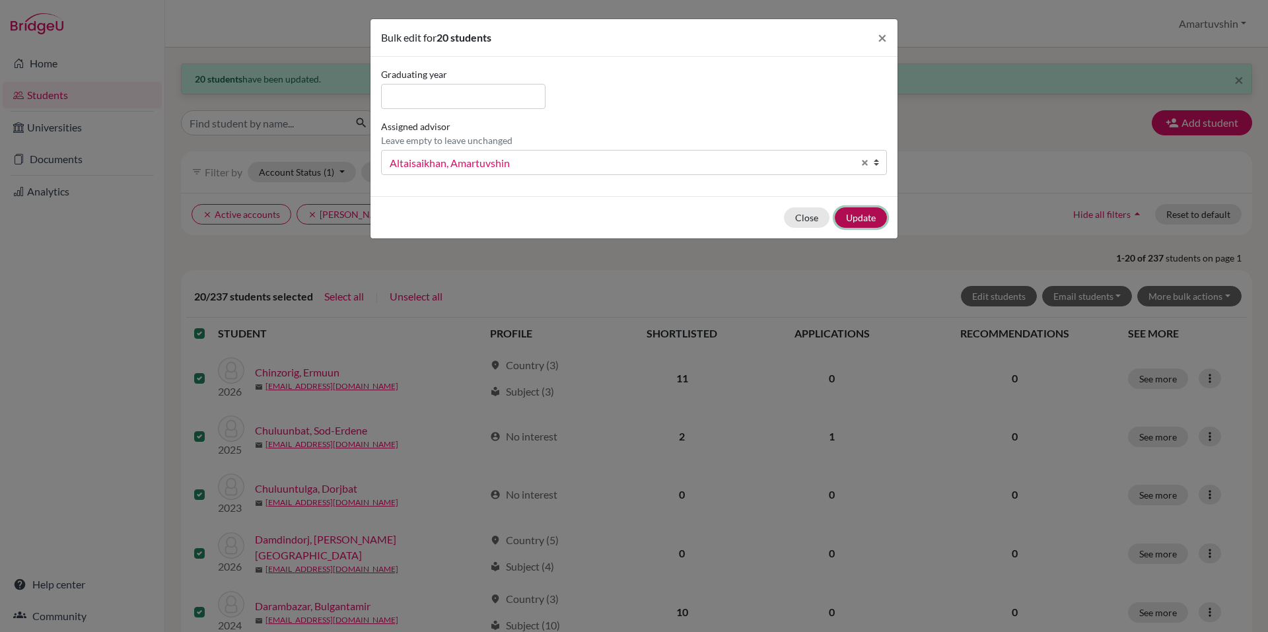
click at [855, 215] on button "Update" at bounding box center [861, 217] width 52 height 20
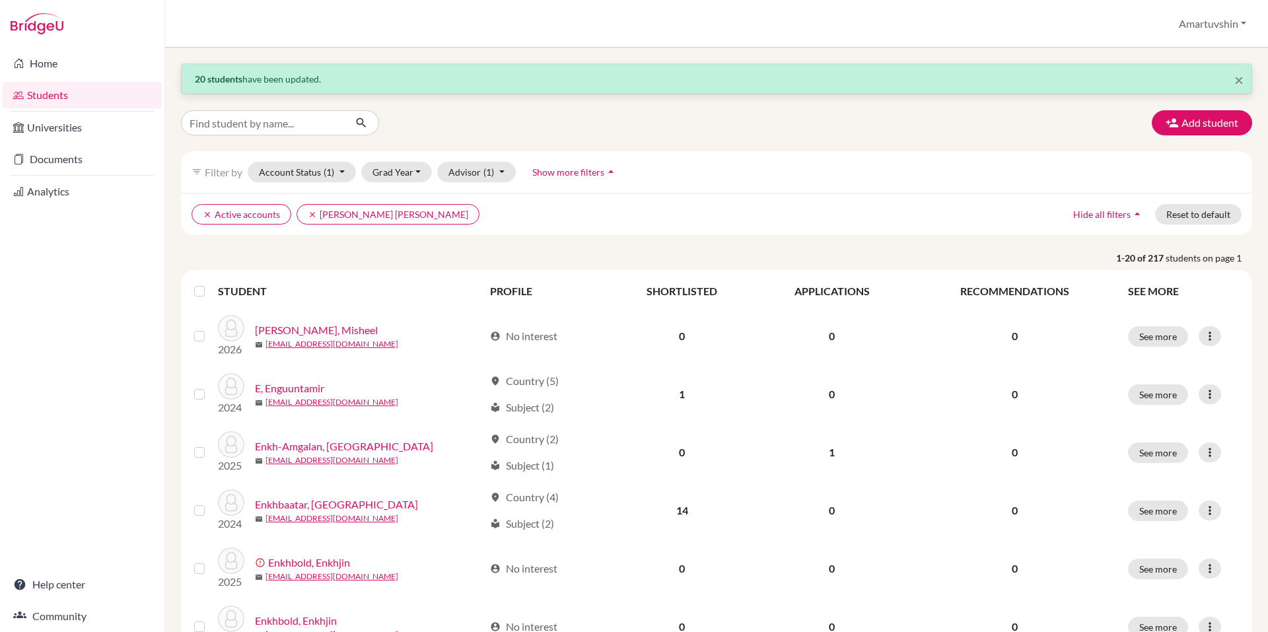
click at [210, 283] on label at bounding box center [210, 283] width 0 height 0
click at [0, 0] on input "checkbox" at bounding box center [0, 0] width 0 height 0
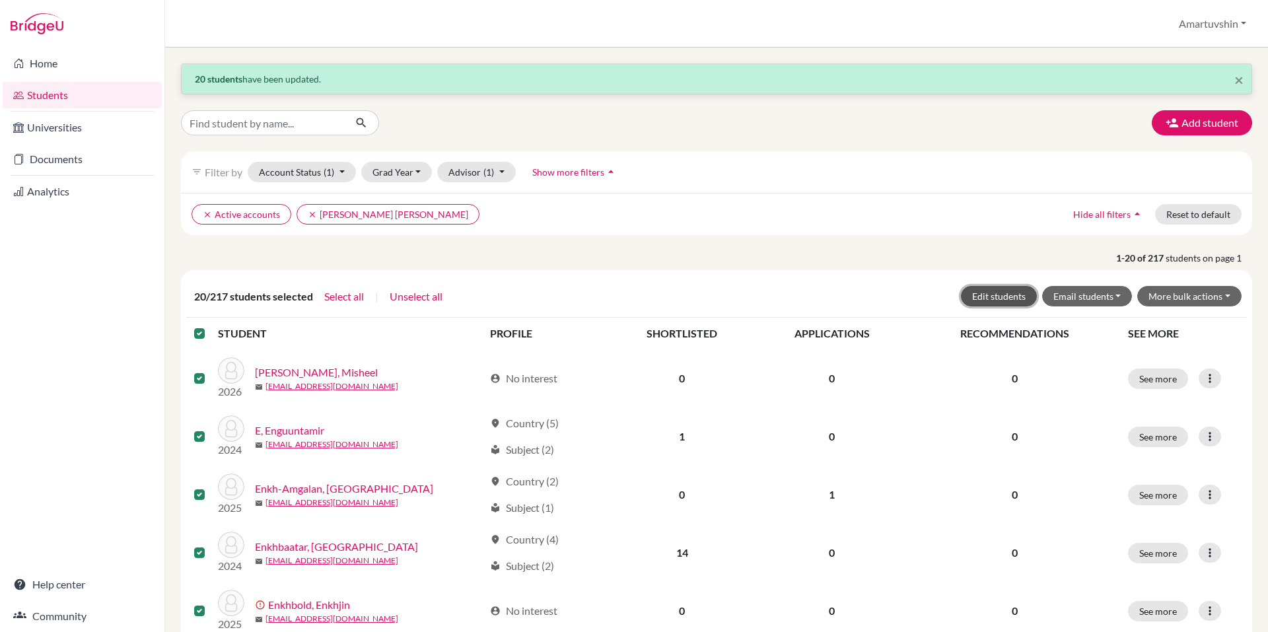
click at [994, 292] on button "Edit students" at bounding box center [999, 296] width 76 height 20
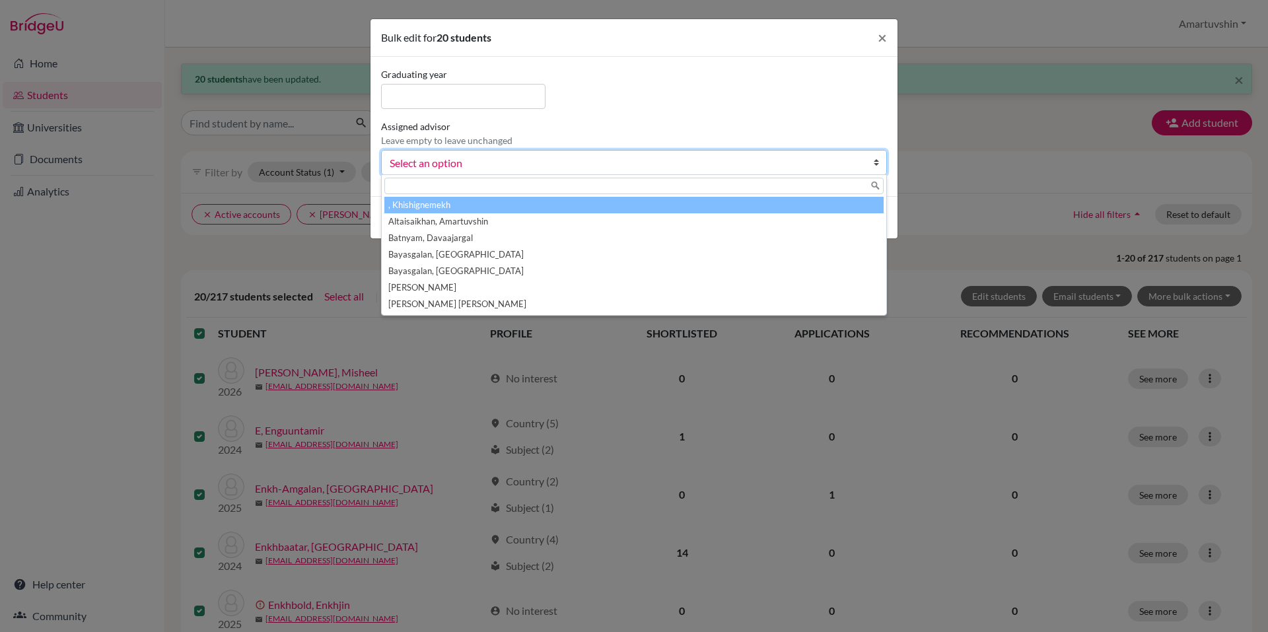
click at [551, 162] on span "Select an option" at bounding box center [626, 163] width 472 height 17
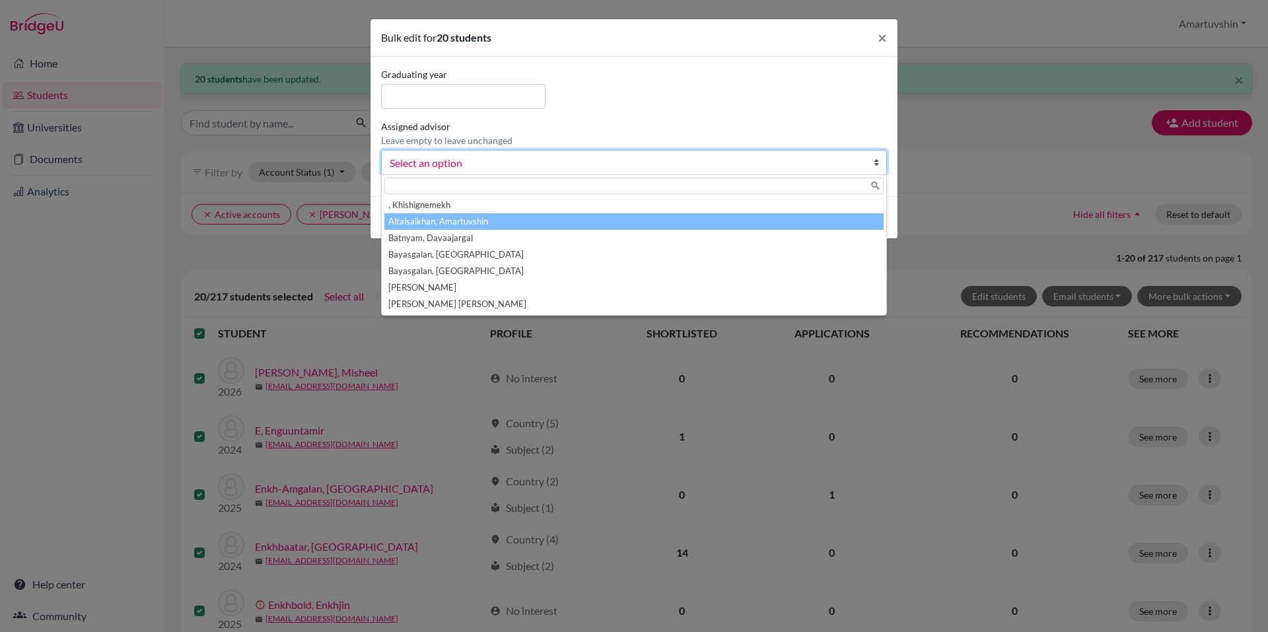
click at [481, 229] on li "Altaisaikhan, Amartuvshin" at bounding box center [633, 221] width 499 height 17
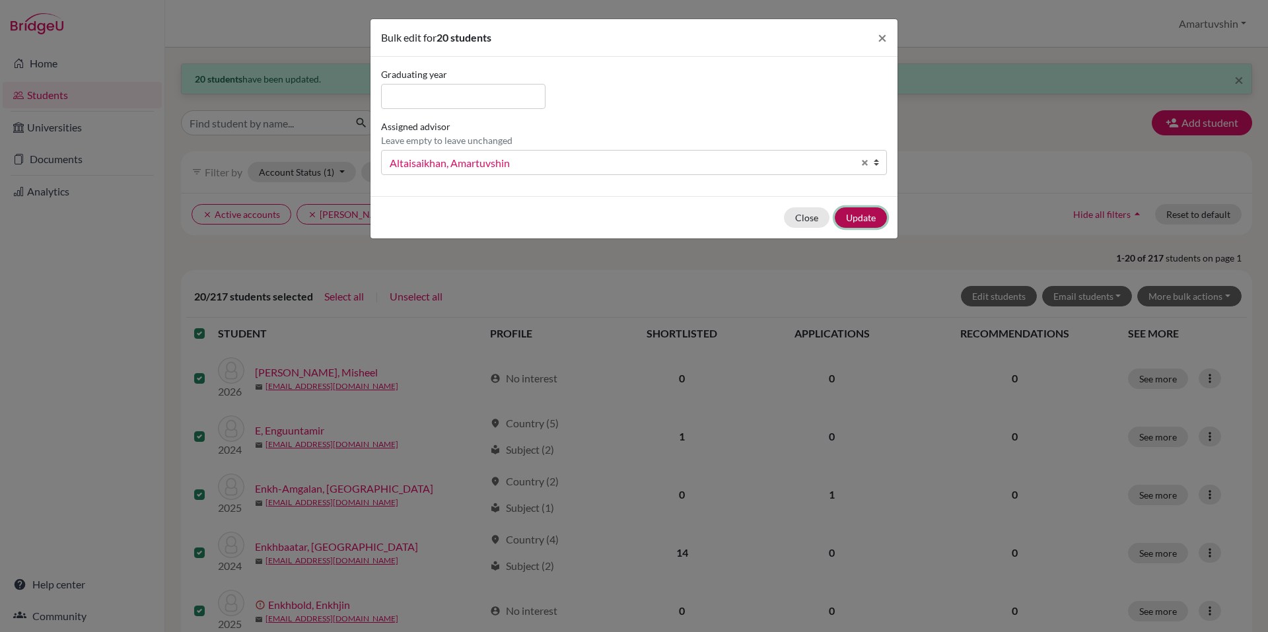
click at [849, 213] on button "Update" at bounding box center [861, 217] width 52 height 20
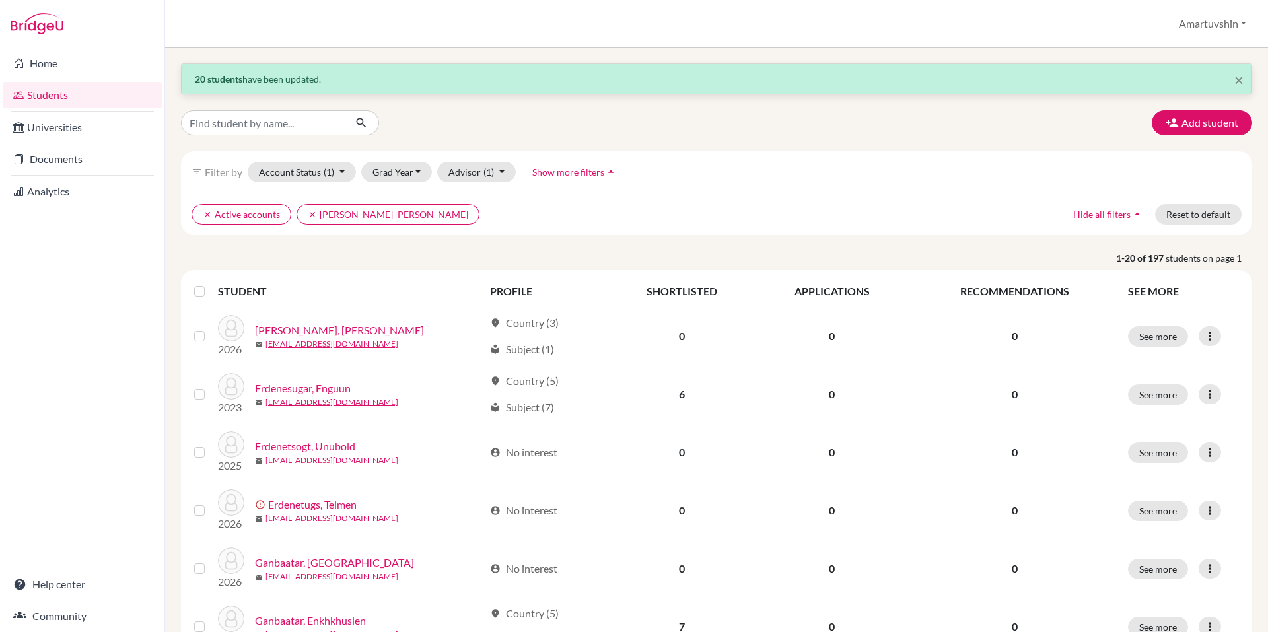
click at [206, 295] on div at bounding box center [202, 291] width 16 height 16
click at [210, 283] on label at bounding box center [210, 283] width 0 height 0
click at [0, 0] on input "checkbox" at bounding box center [0, 0] width 0 height 0
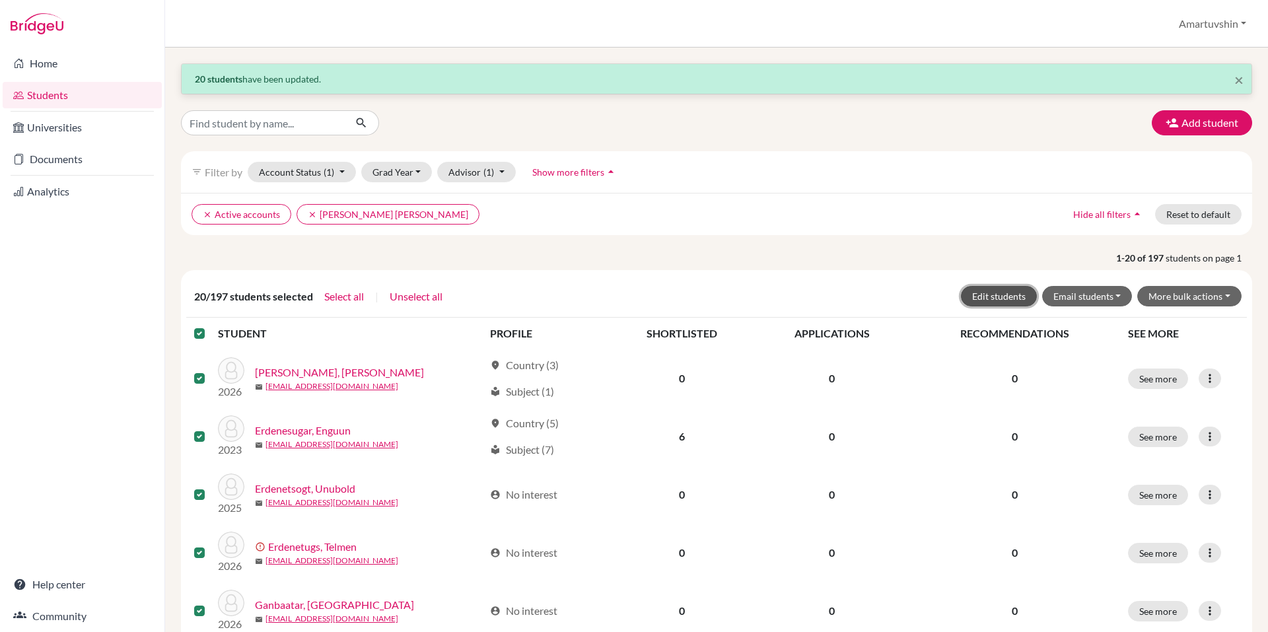
click at [1002, 292] on button "Edit students" at bounding box center [999, 296] width 76 height 20
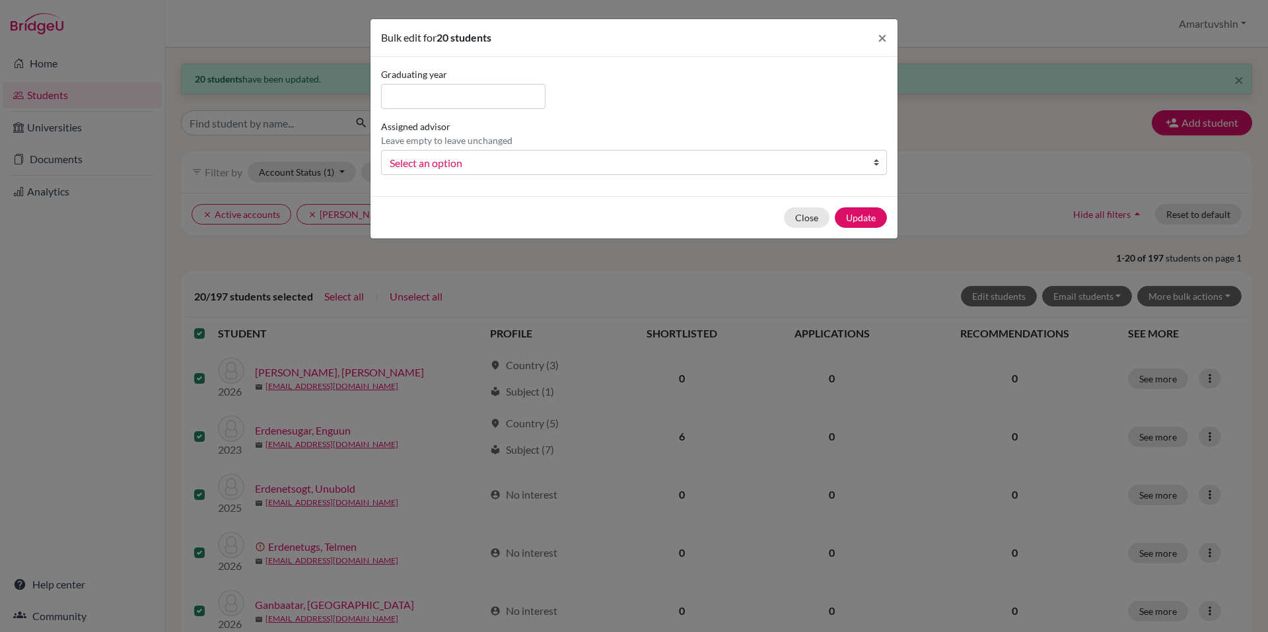
click at [715, 162] on span "Select an option" at bounding box center [626, 163] width 472 height 17
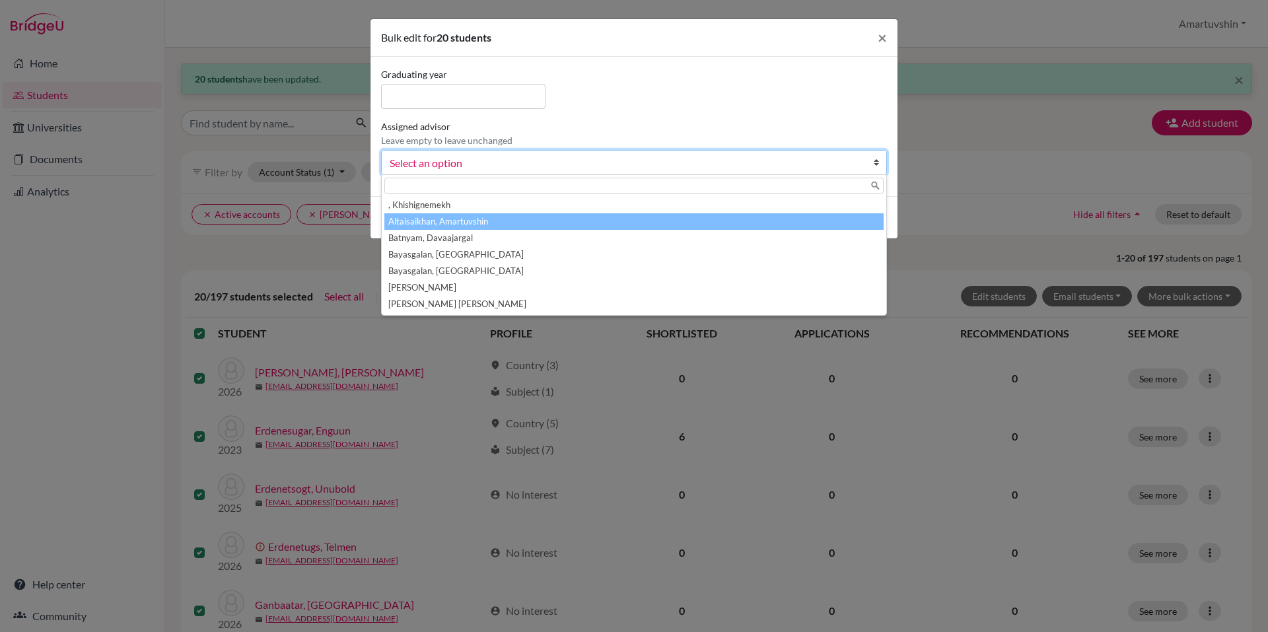
click at [641, 223] on li "Altaisaikhan, Amartuvshin" at bounding box center [633, 221] width 499 height 17
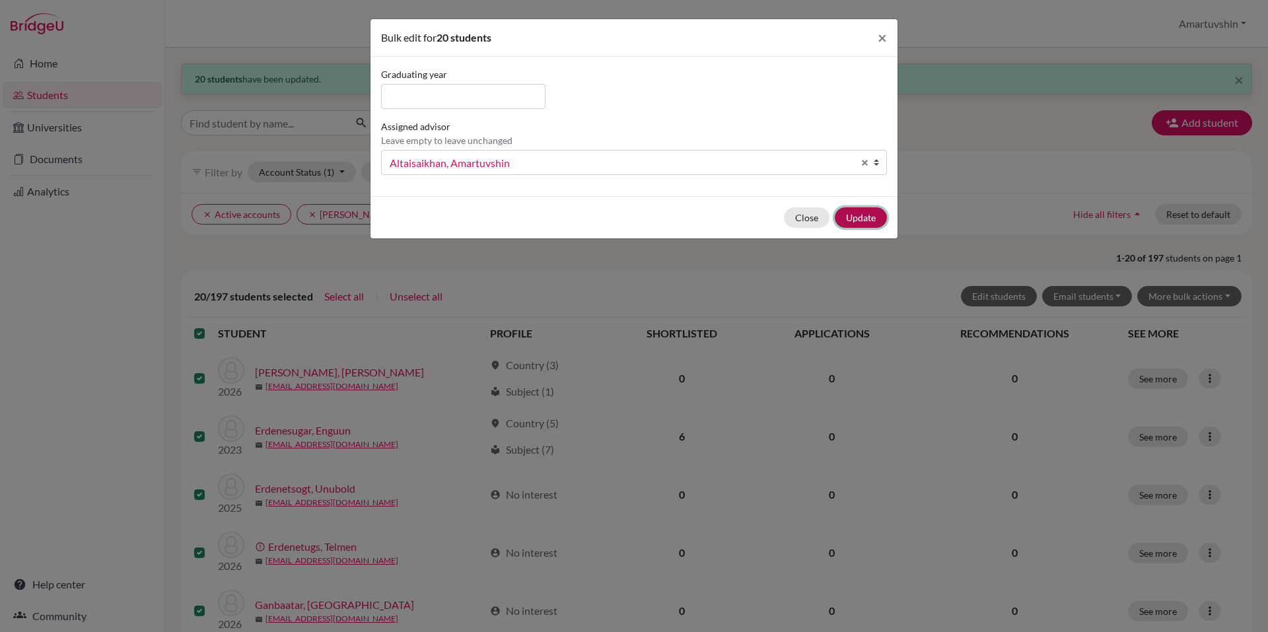
click at [867, 215] on button "Update" at bounding box center [861, 217] width 52 height 20
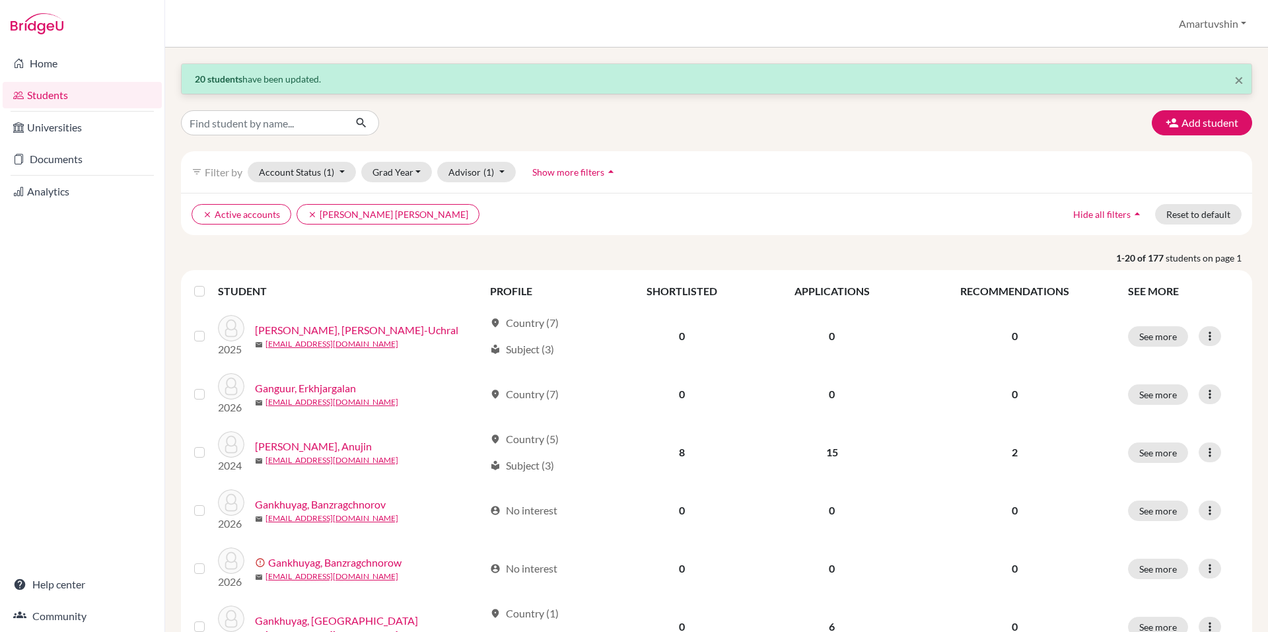
click at [210, 283] on label at bounding box center [210, 283] width 0 height 0
click at [0, 0] on input "checkbox" at bounding box center [0, 0] width 0 height 0
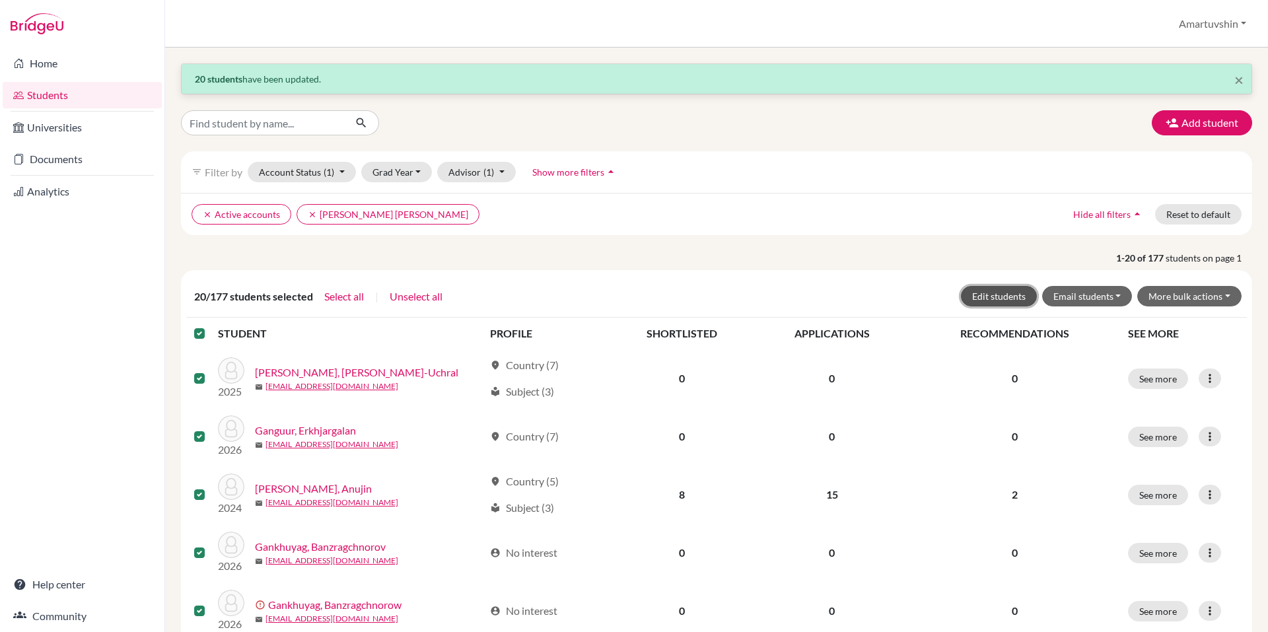
click at [994, 297] on button "Edit students" at bounding box center [999, 296] width 76 height 20
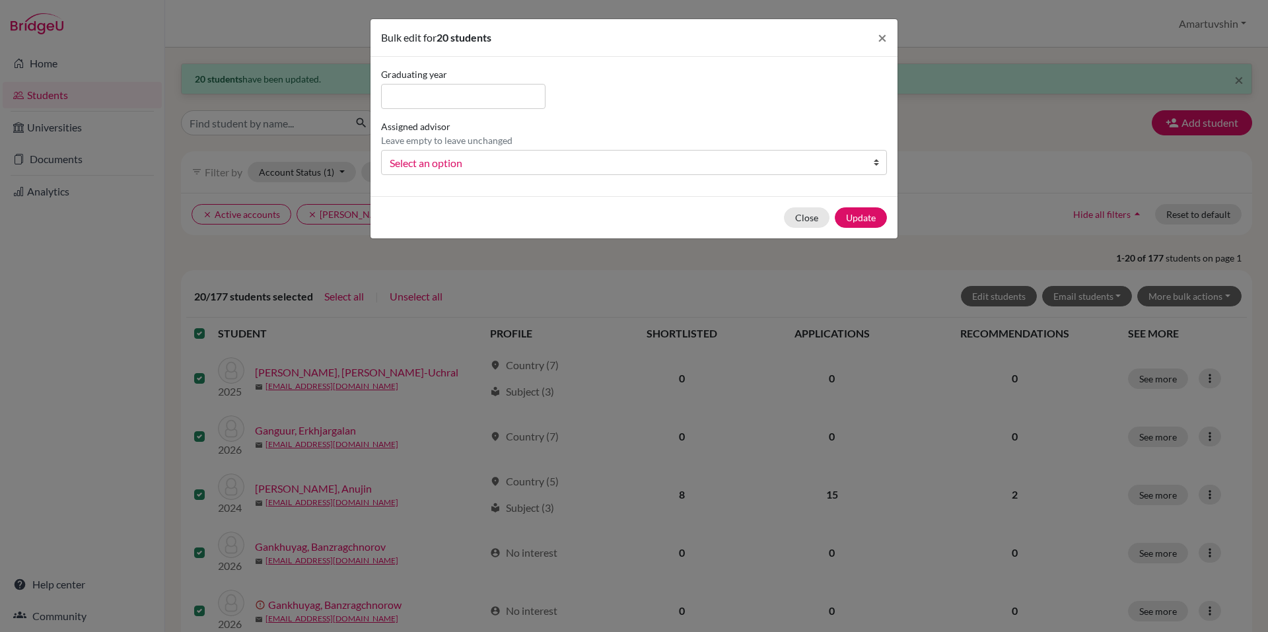
click at [655, 139] on div "Assigned advisor Leave empty to leave unchanged , Khishignemekh Altaisaikhan, A…" at bounding box center [634, 147] width 513 height 55
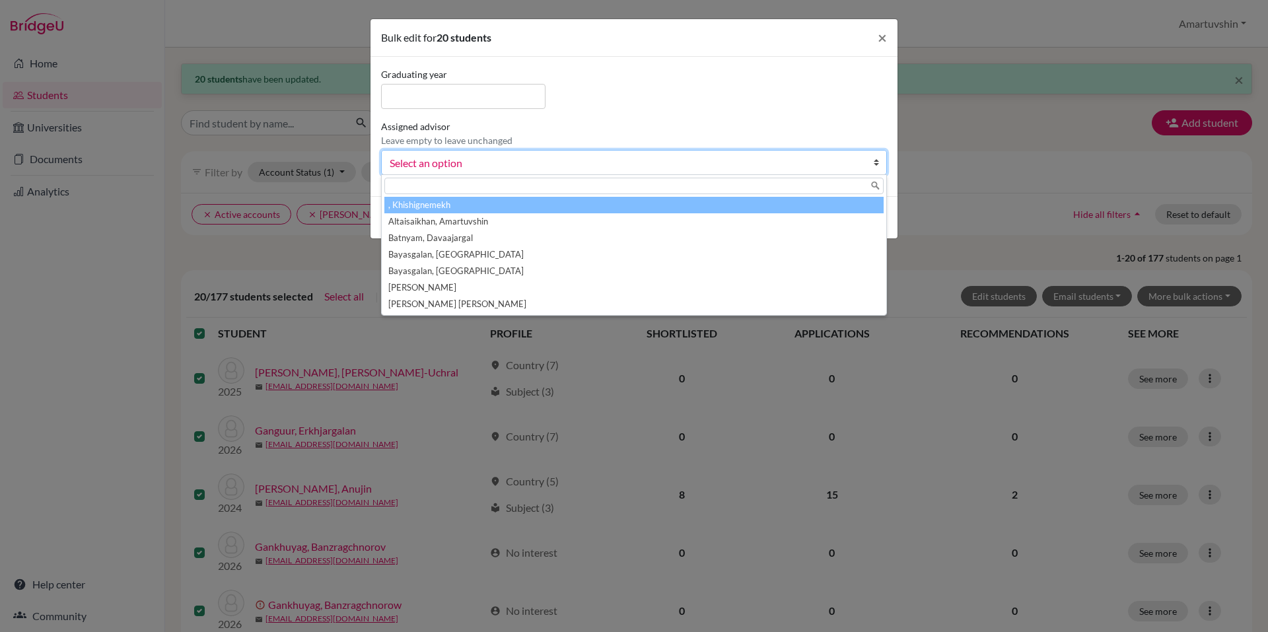
click at [648, 169] on span "Select an option" at bounding box center [626, 163] width 472 height 17
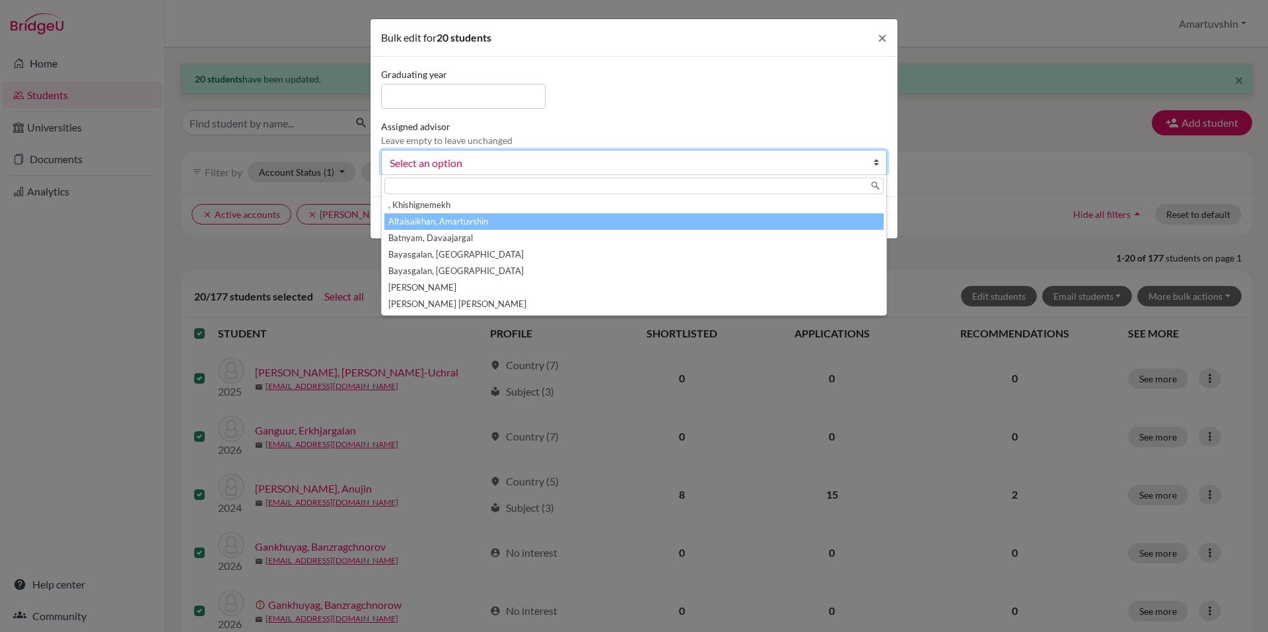
click at [547, 219] on li "Altaisaikhan, Amartuvshin" at bounding box center [633, 221] width 499 height 17
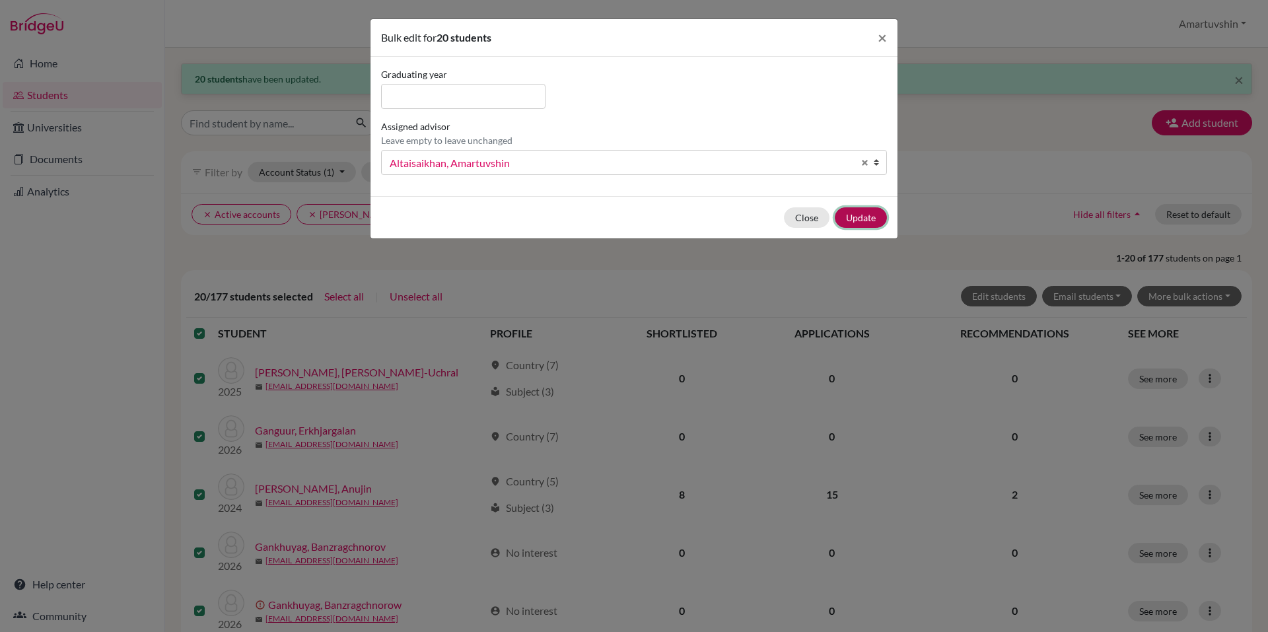
click at [859, 219] on button "Update" at bounding box center [861, 217] width 52 height 20
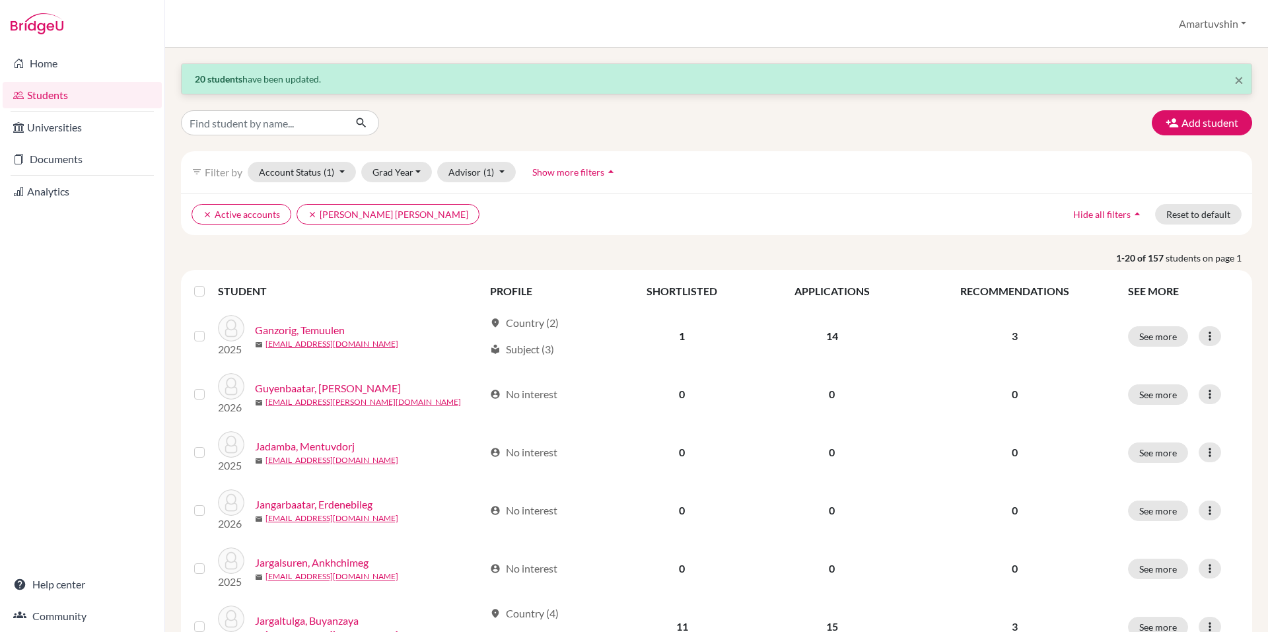
click at [207, 287] on div at bounding box center [202, 291] width 16 height 16
click at [210, 283] on label at bounding box center [210, 283] width 0 height 0
click at [0, 0] on input "checkbox" at bounding box center [0, 0] width 0 height 0
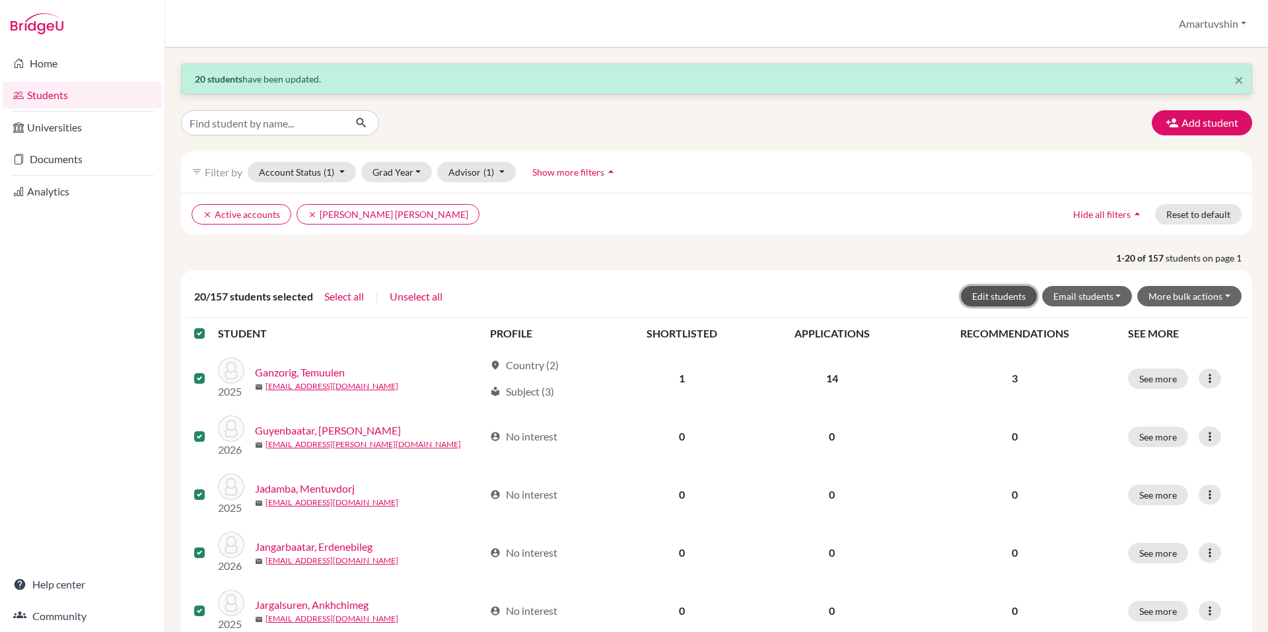
click at [999, 297] on button "Edit students" at bounding box center [999, 296] width 76 height 20
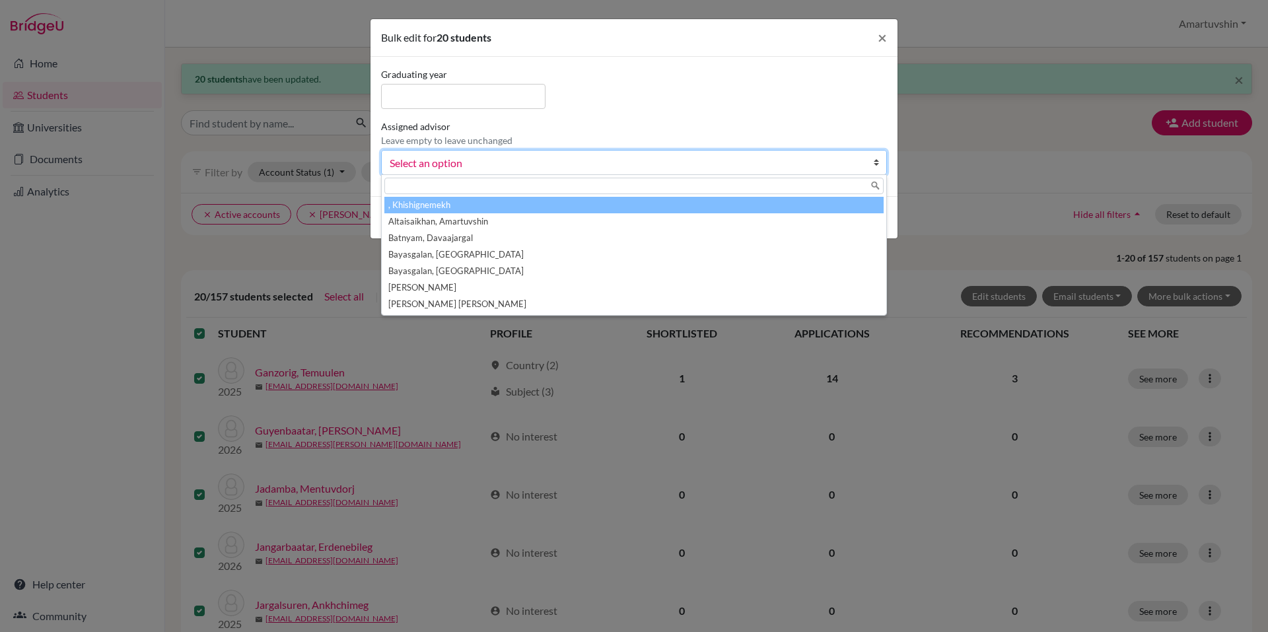
click at [771, 172] on link "Select an option" at bounding box center [634, 162] width 506 height 25
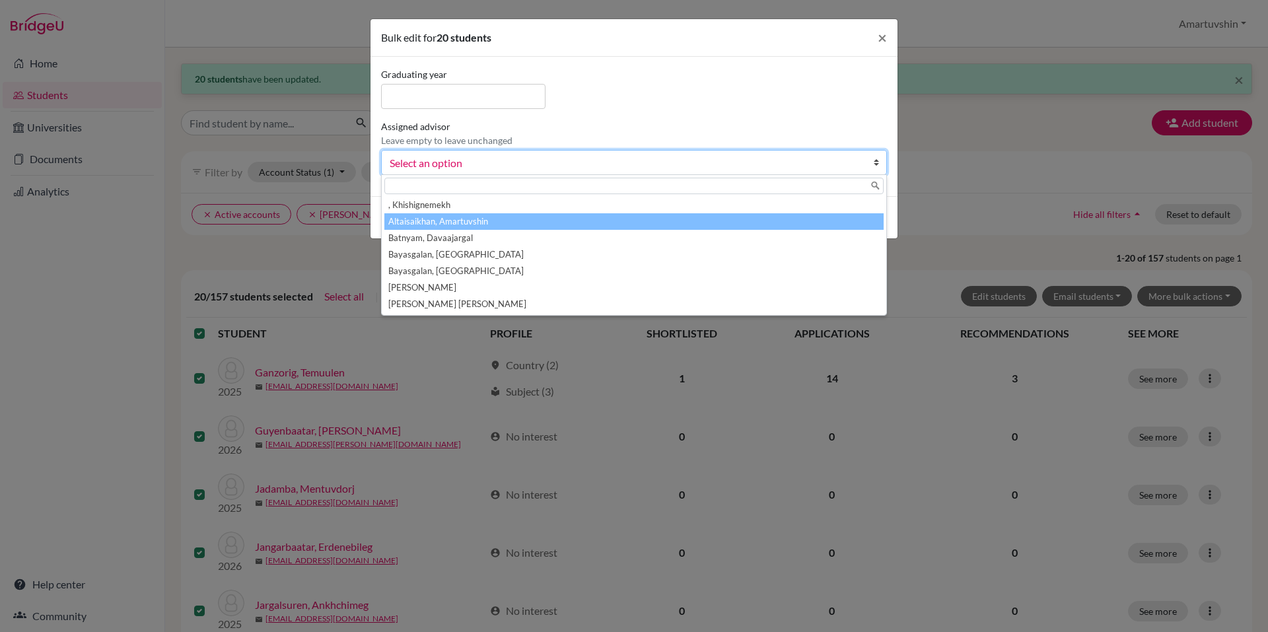
click at [731, 223] on li "Altaisaikhan, Amartuvshin" at bounding box center [633, 221] width 499 height 17
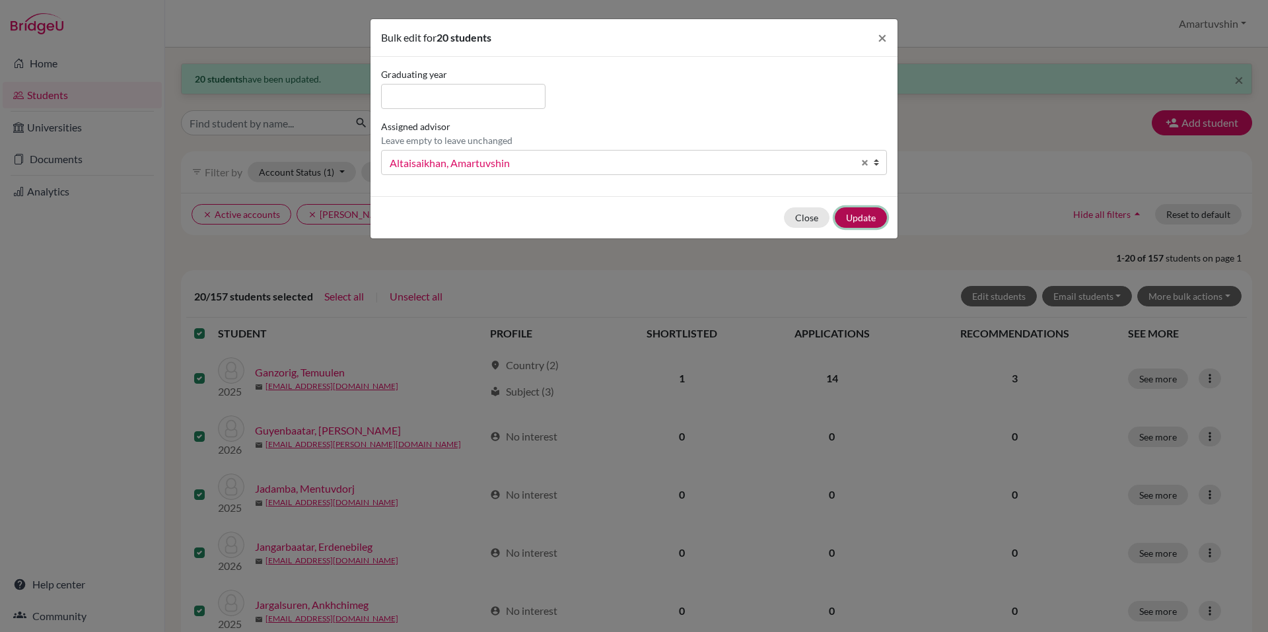
click at [860, 219] on button "Update" at bounding box center [861, 217] width 52 height 20
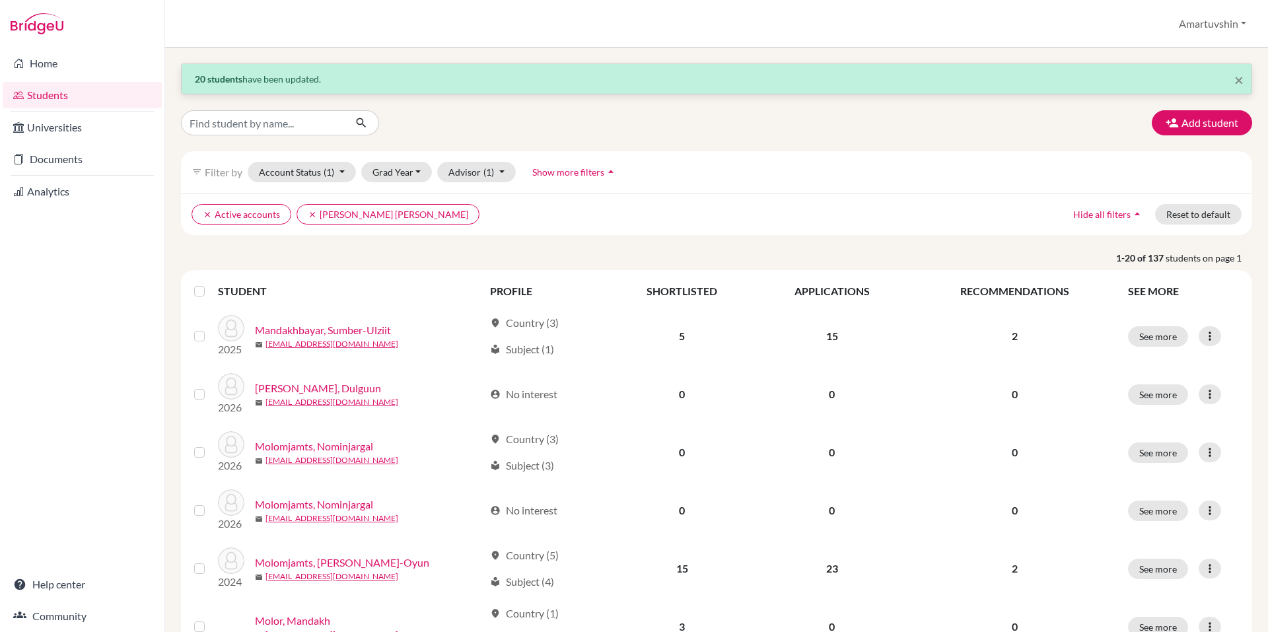
click at [210, 283] on label at bounding box center [210, 283] width 0 height 0
click at [0, 0] on input "checkbox" at bounding box center [0, 0] width 0 height 0
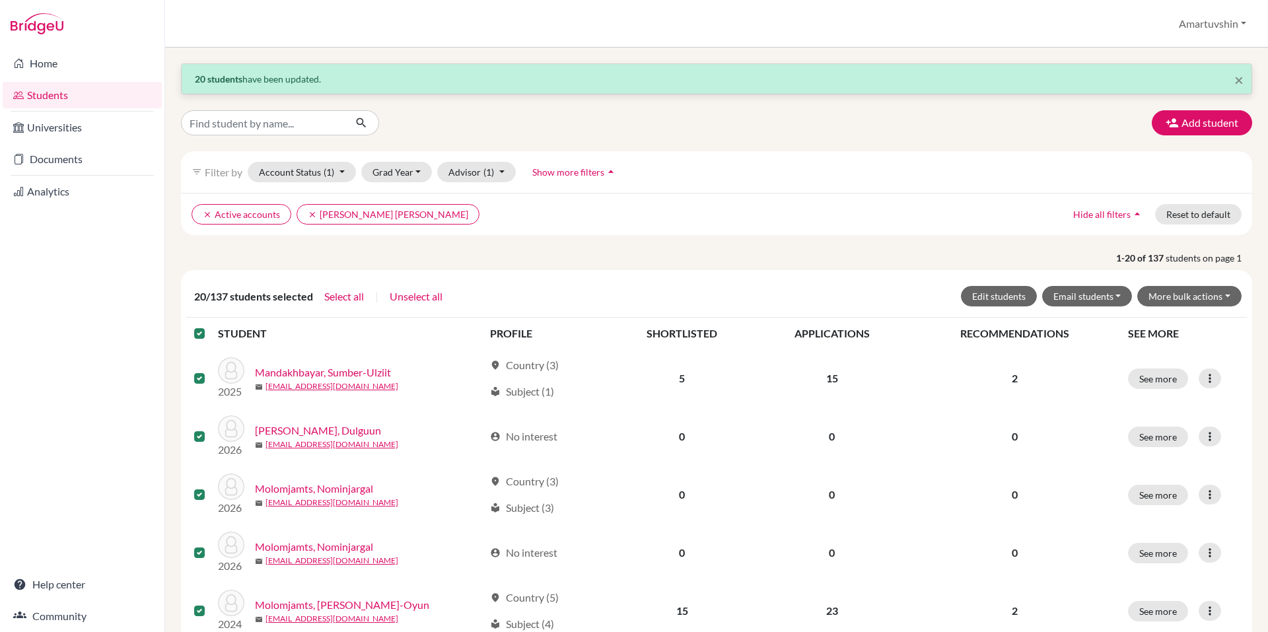
click at [978, 307] on div "20/137 students selected Select all | Unselect all Edit students Email students…" at bounding box center [716, 296] width 1061 height 42
click at [980, 299] on button "Edit students" at bounding box center [999, 296] width 76 height 20
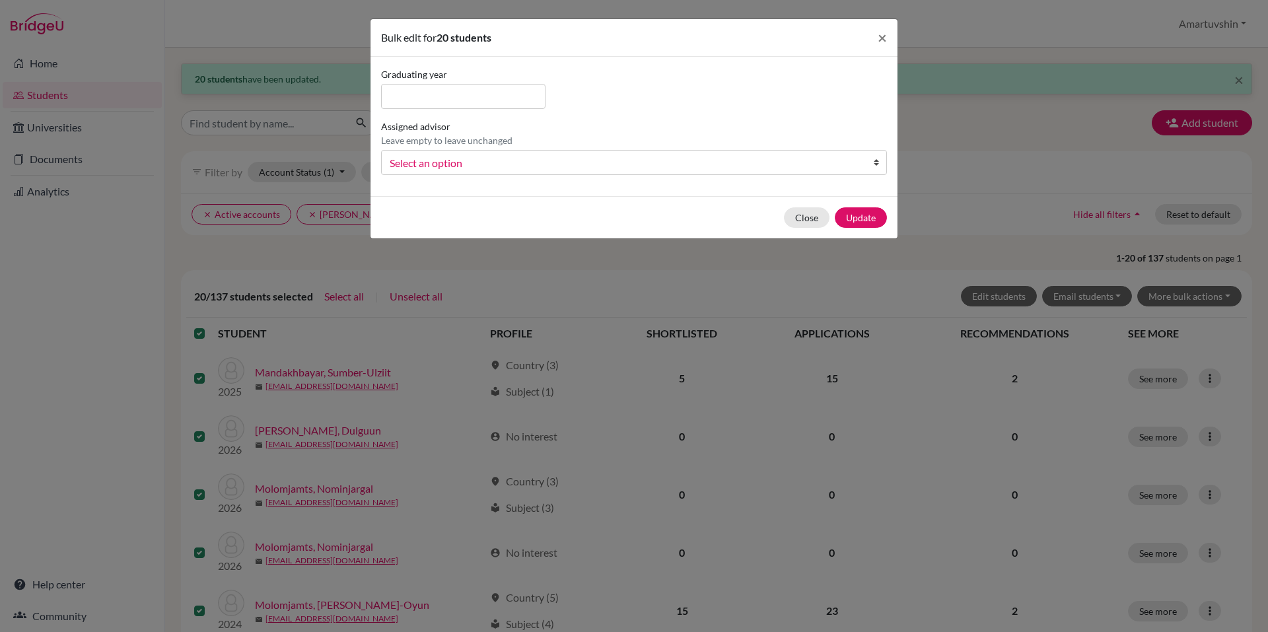
click at [695, 170] on span "Select an option" at bounding box center [626, 163] width 472 height 17
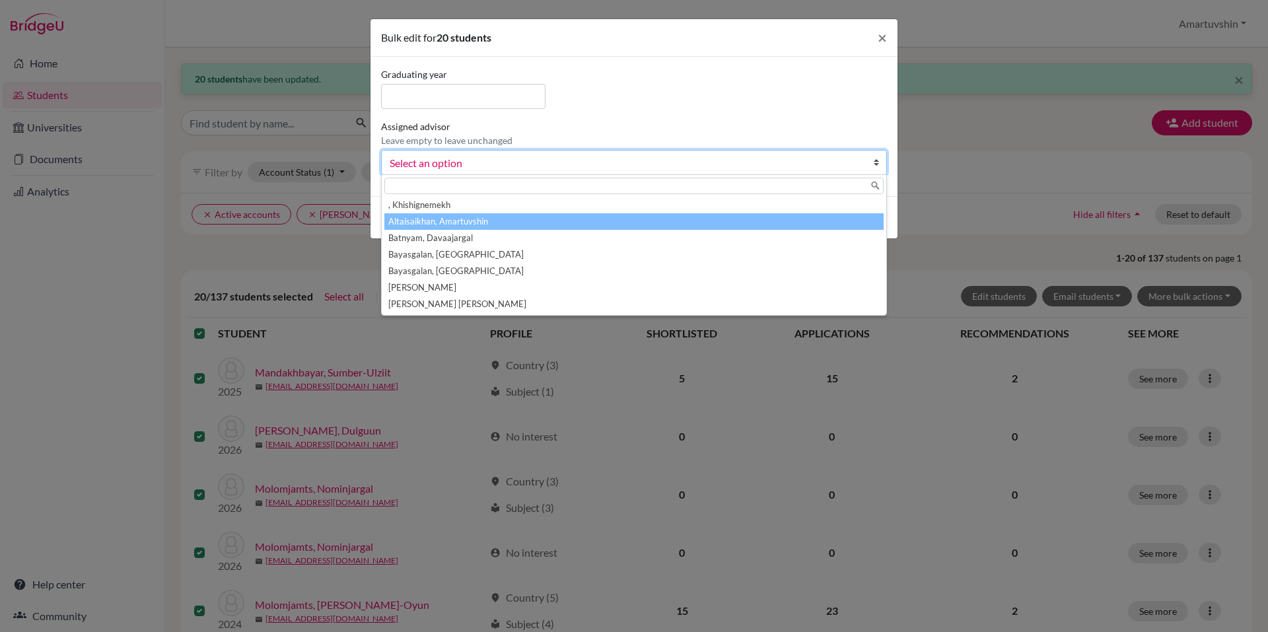
click at [625, 229] on li "Altaisaikhan, Amartuvshin" at bounding box center [633, 221] width 499 height 17
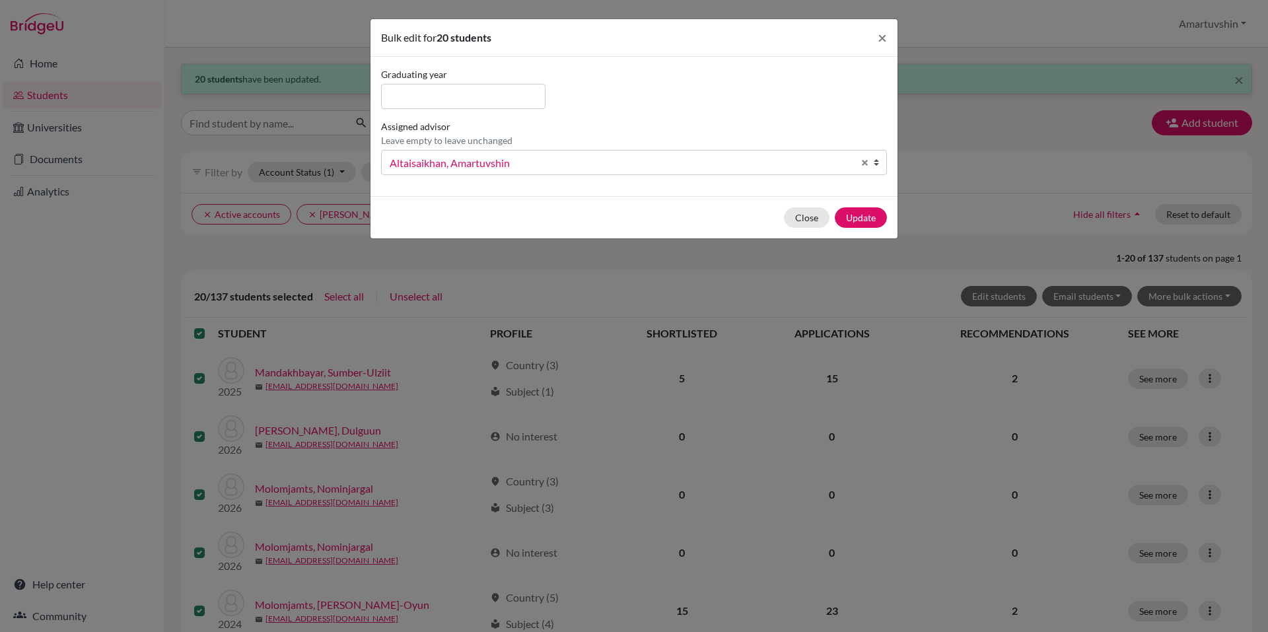
click at [868, 228] on div "Close Update" at bounding box center [634, 217] width 527 height 42
click at [867, 224] on button "Update" at bounding box center [861, 217] width 52 height 20
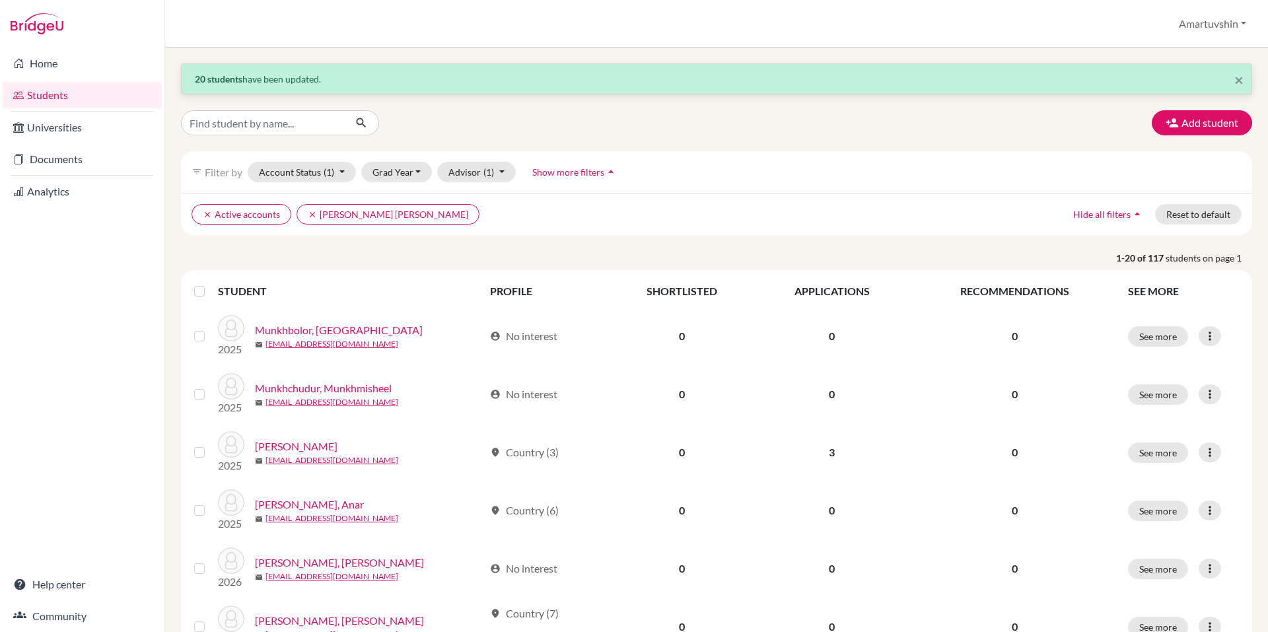
click at [210, 283] on label at bounding box center [210, 283] width 0 height 0
click at [0, 0] on input "checkbox" at bounding box center [0, 0] width 0 height 0
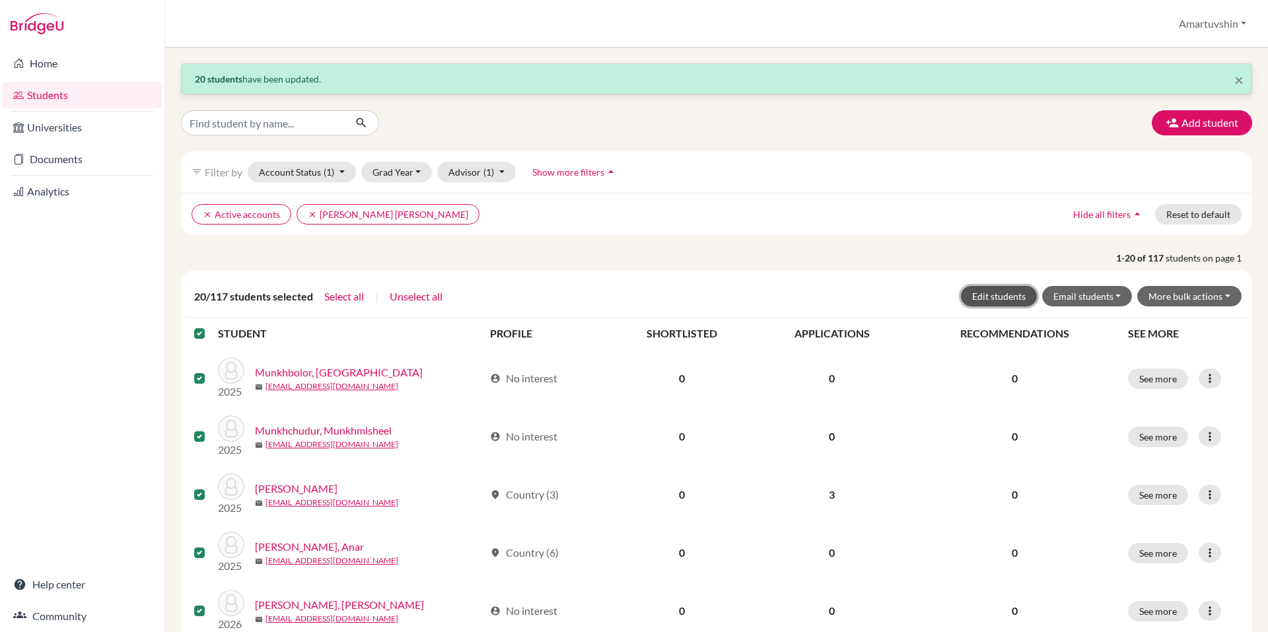
click at [987, 287] on button "Edit students" at bounding box center [999, 296] width 76 height 20
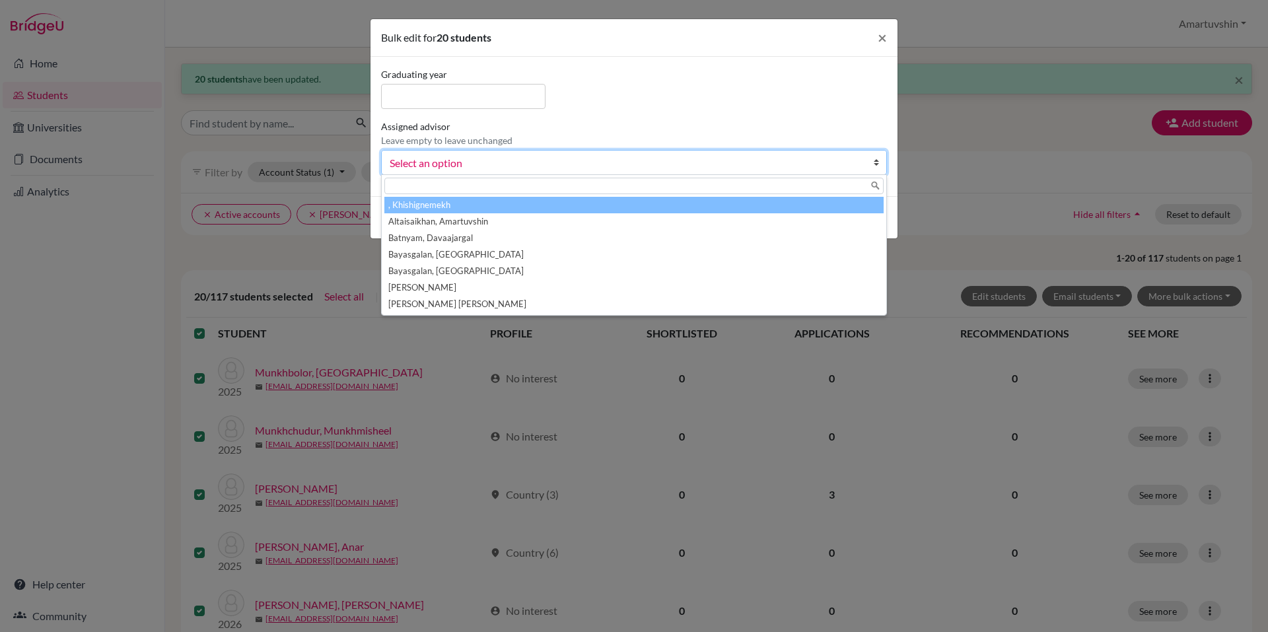
click at [620, 161] on span "Select an option" at bounding box center [626, 163] width 472 height 17
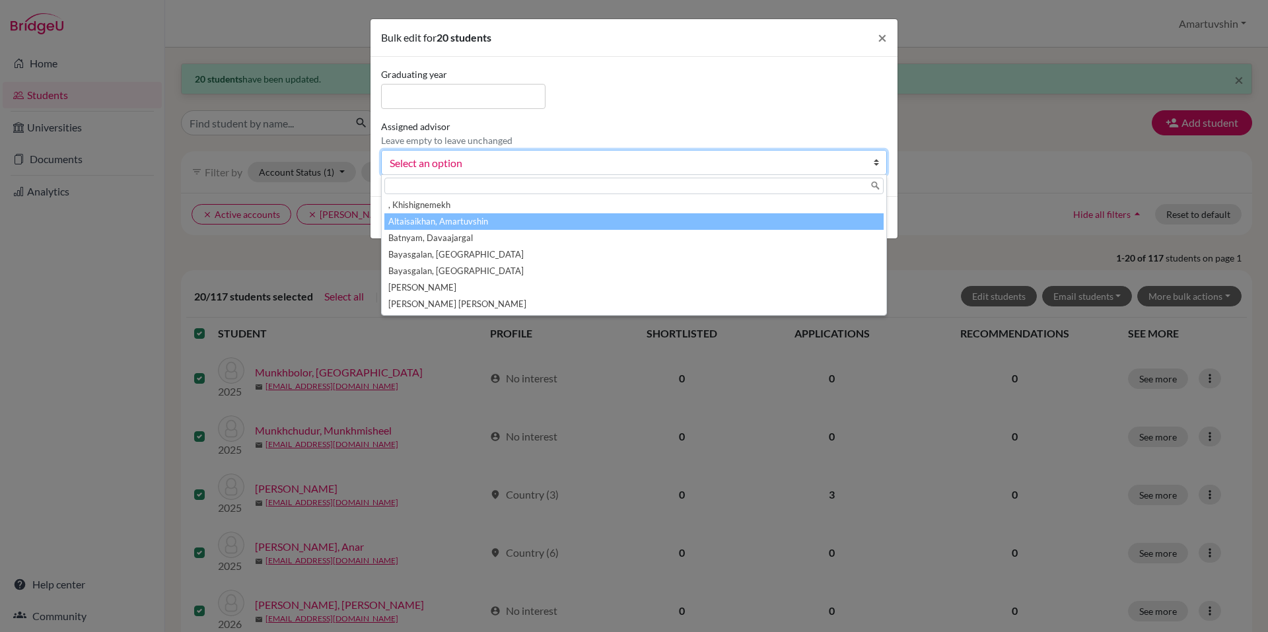
click at [524, 223] on li "Altaisaikhan, Amartuvshin" at bounding box center [633, 221] width 499 height 17
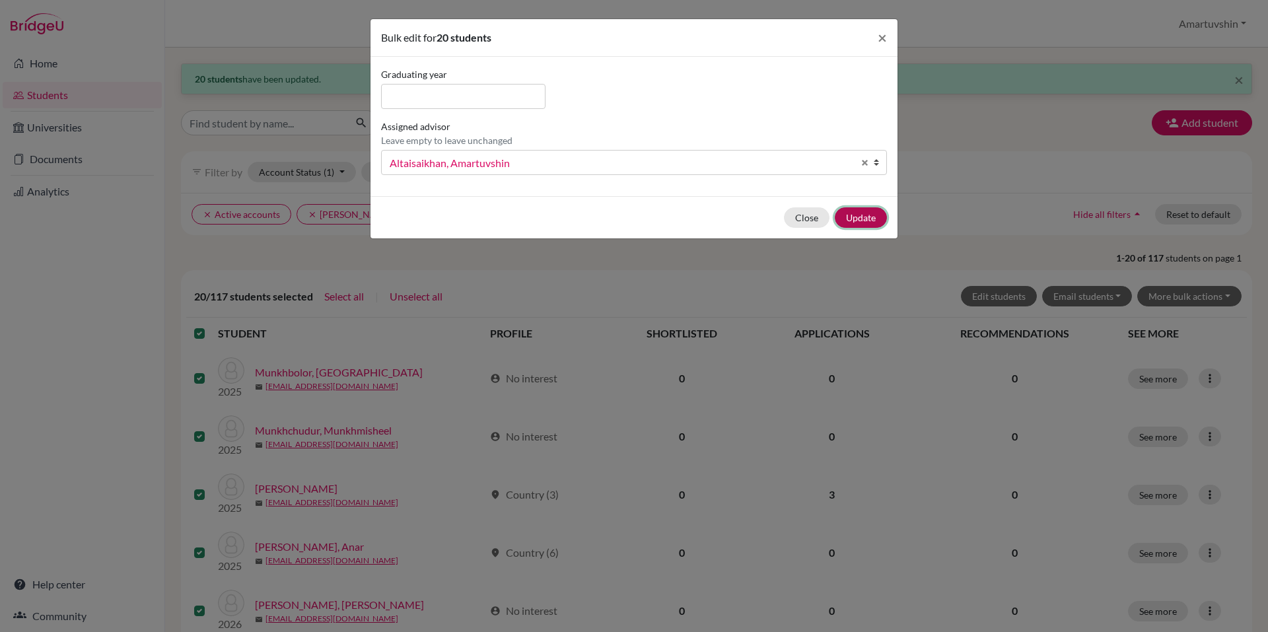
click at [865, 207] on button "Update" at bounding box center [861, 217] width 52 height 20
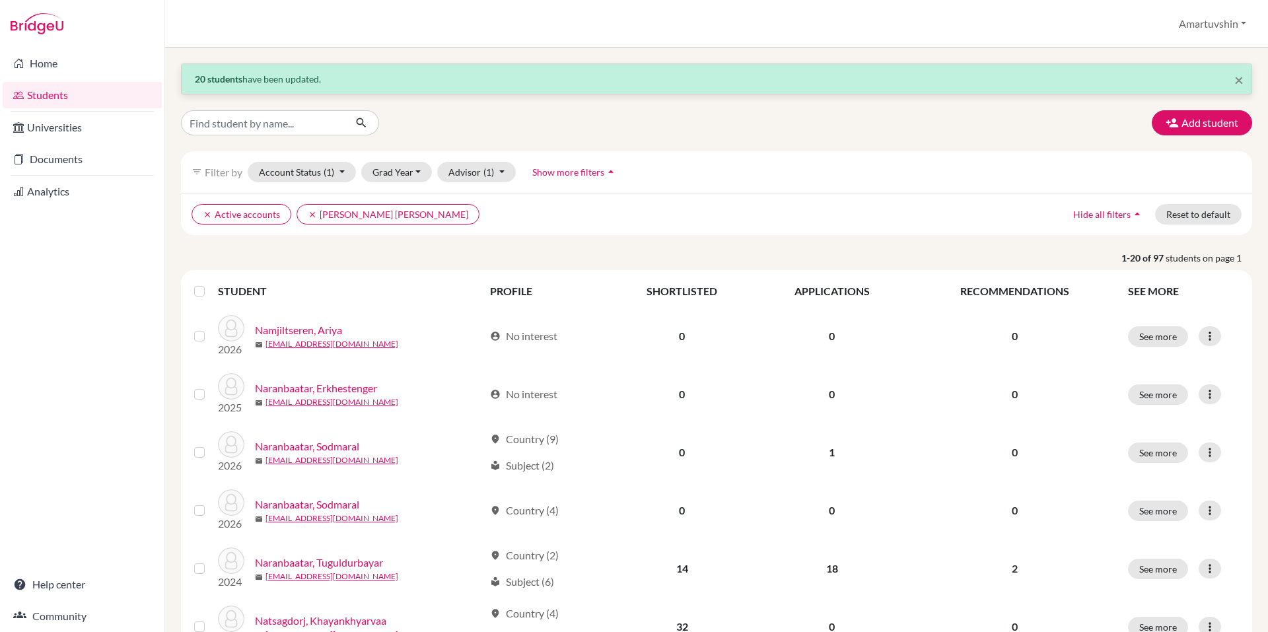
click at [210, 283] on label at bounding box center [210, 283] width 0 height 0
click at [0, 0] on input "checkbox" at bounding box center [0, 0] width 0 height 0
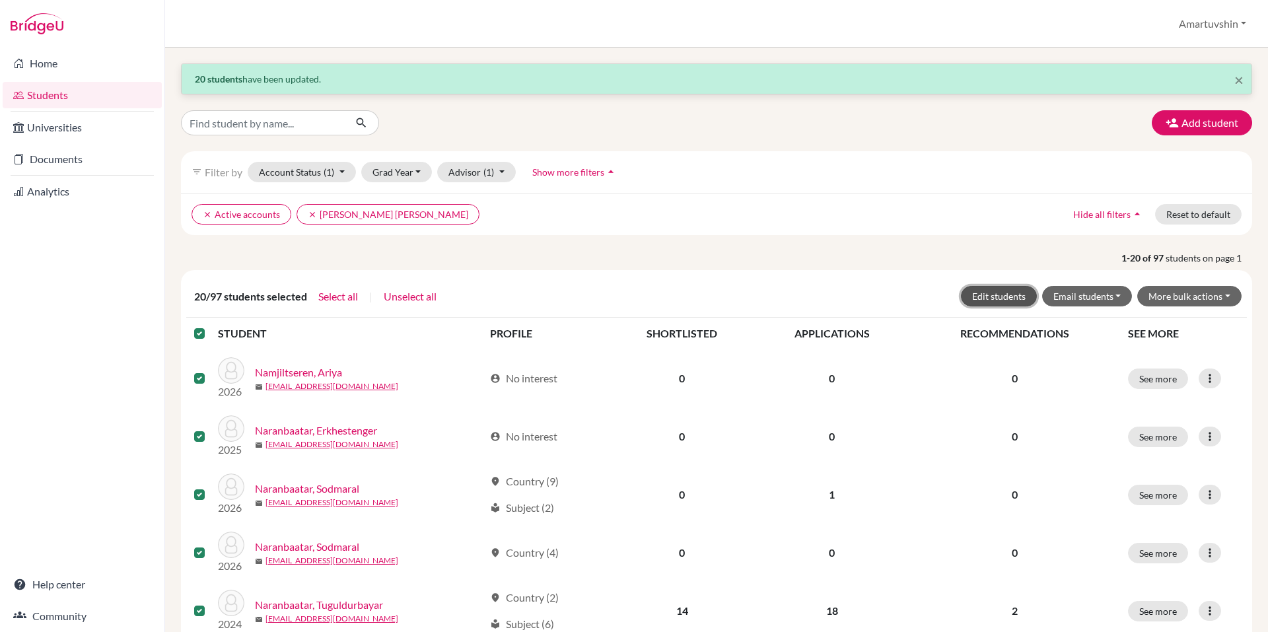
click at [988, 298] on button "Edit students" at bounding box center [999, 296] width 76 height 20
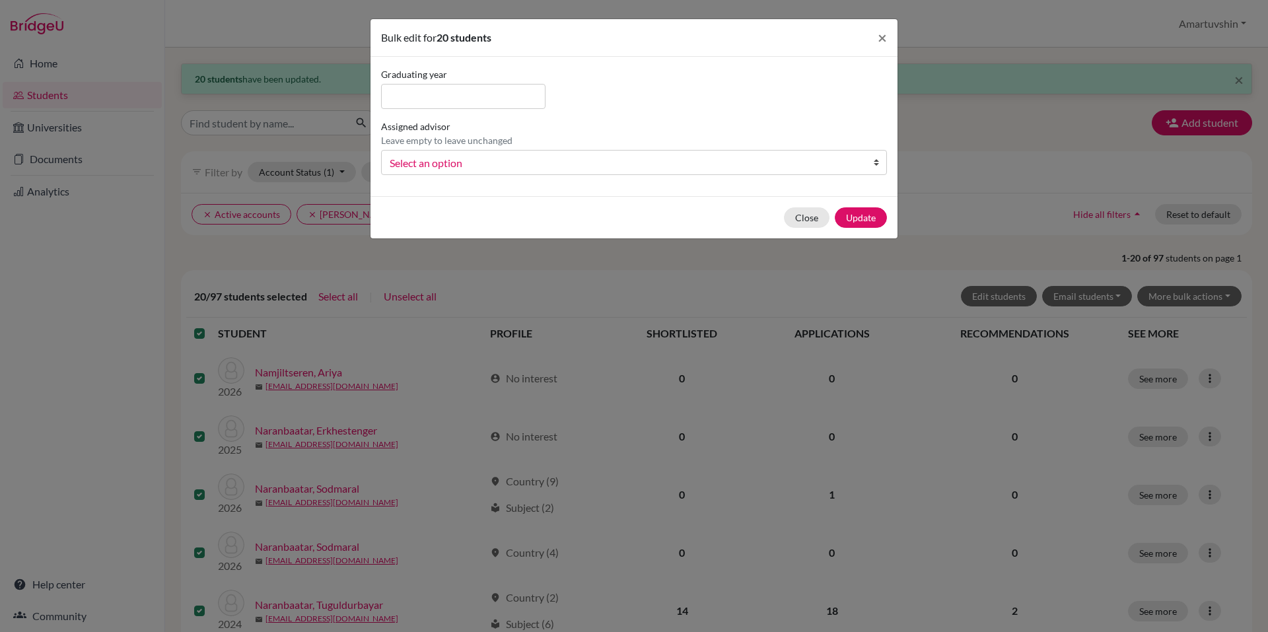
click at [554, 172] on link "Select an option" at bounding box center [634, 162] width 506 height 25
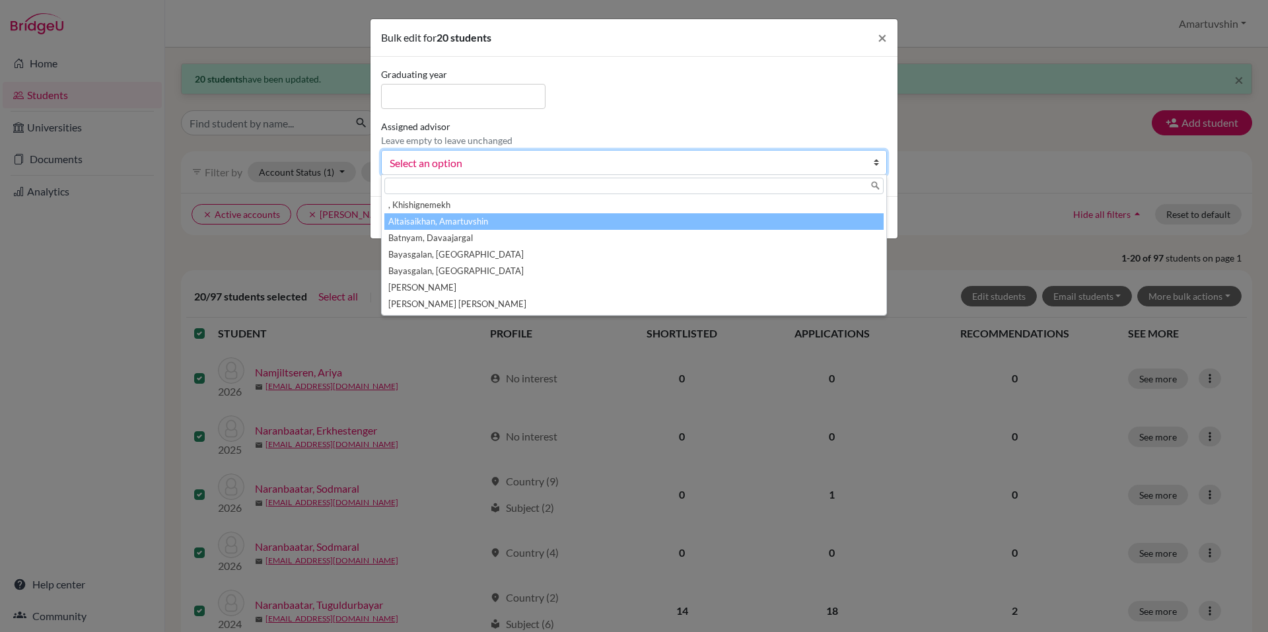
click at [515, 225] on li "Altaisaikhan, Amartuvshin" at bounding box center [633, 221] width 499 height 17
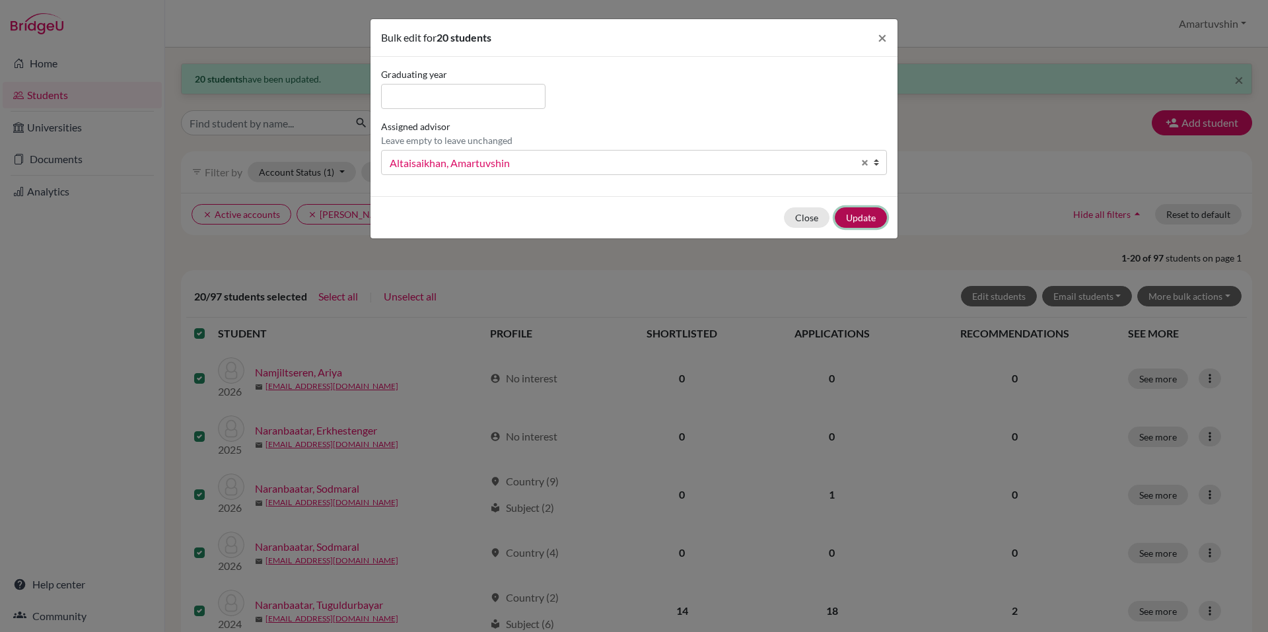
click at [869, 223] on button "Update" at bounding box center [861, 217] width 52 height 20
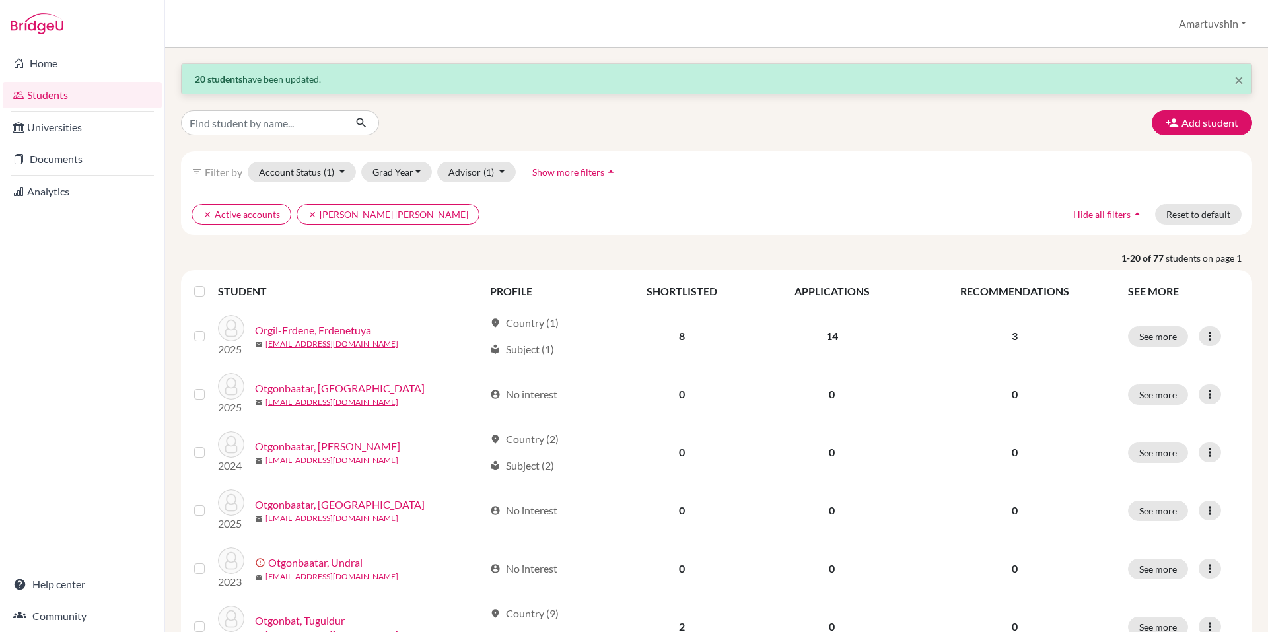
click at [199, 297] on div at bounding box center [202, 291] width 16 height 16
click at [210, 283] on label at bounding box center [210, 283] width 0 height 0
click at [0, 0] on input "checkbox" at bounding box center [0, 0] width 0 height 0
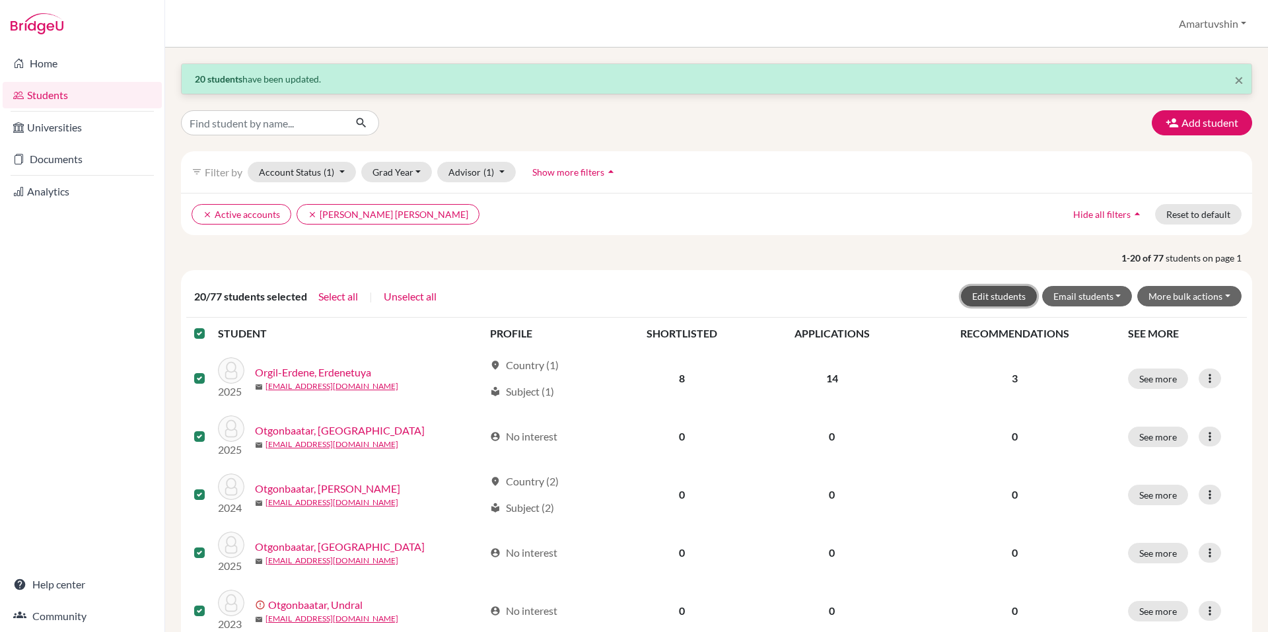
click at [970, 297] on button "Edit students" at bounding box center [999, 296] width 76 height 20
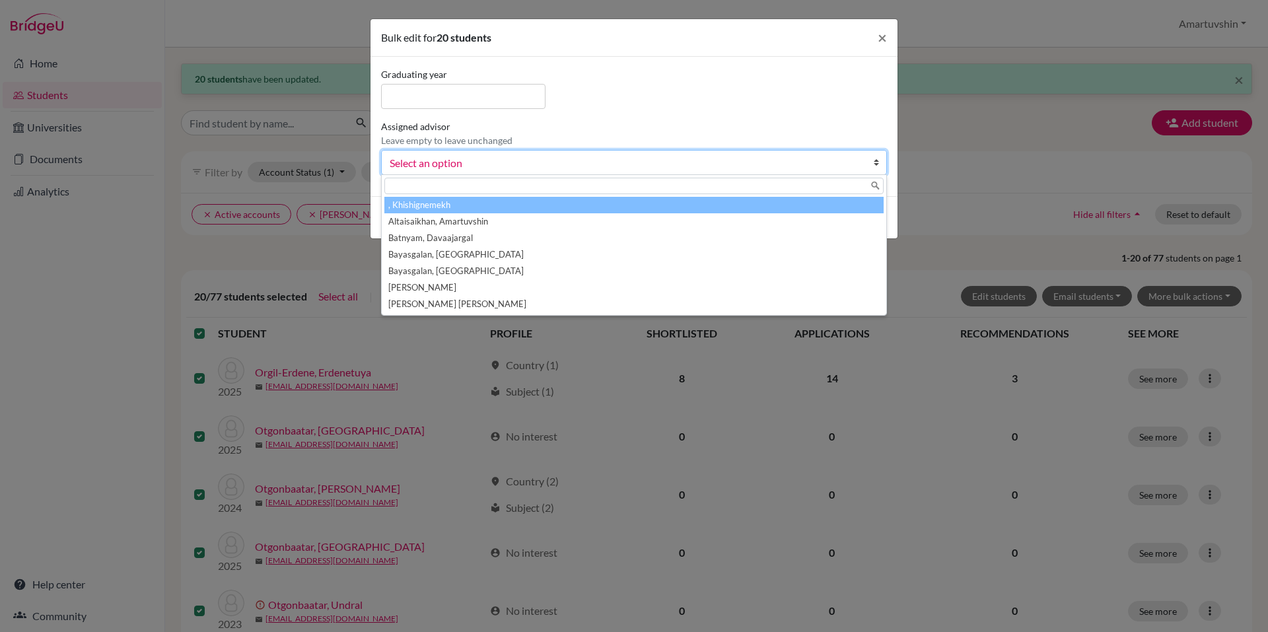
click at [729, 169] on span "Select an option" at bounding box center [626, 163] width 472 height 17
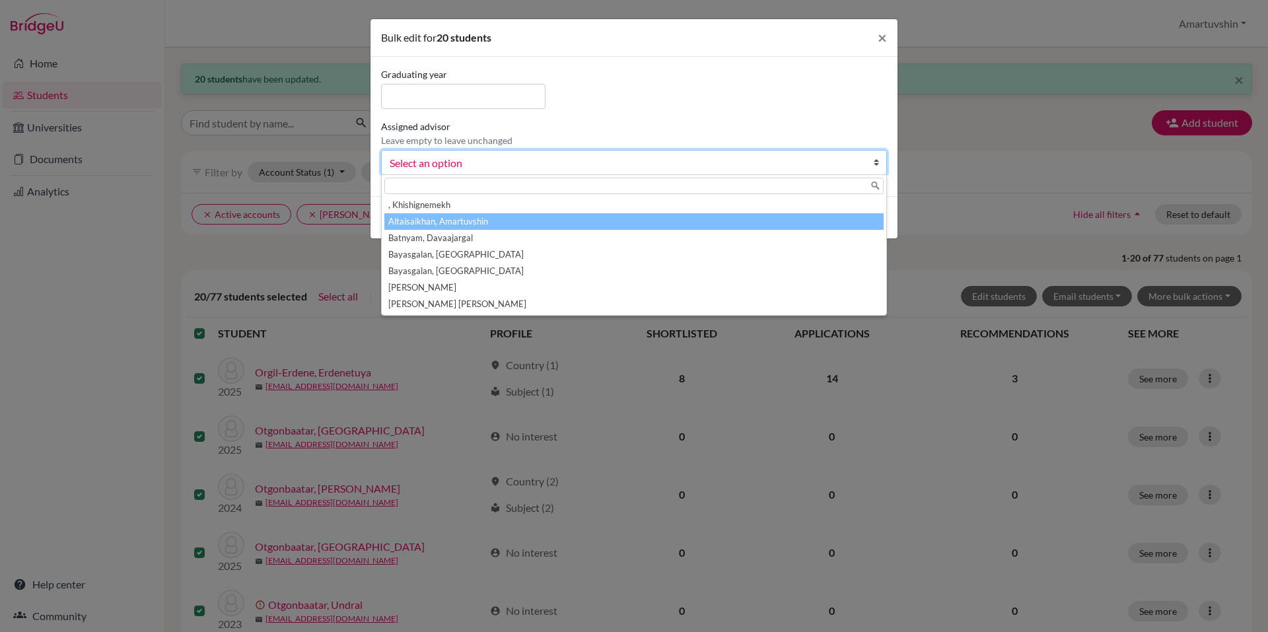
click at [675, 229] on li "Altaisaikhan, Amartuvshin" at bounding box center [633, 221] width 499 height 17
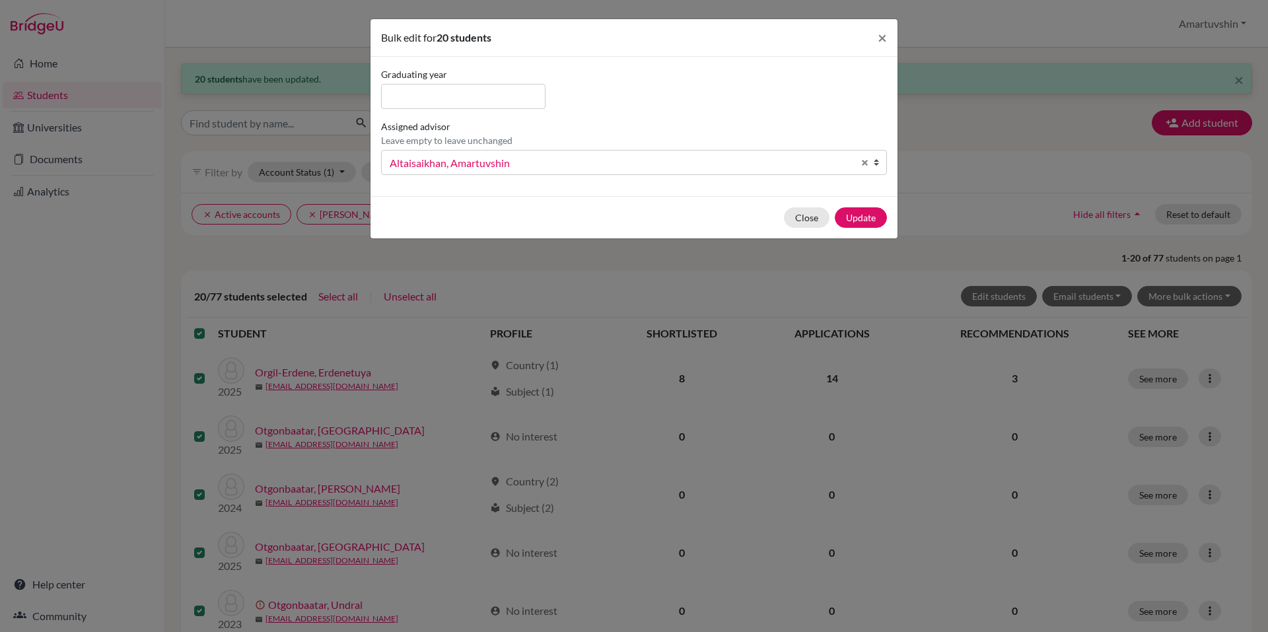
click at [869, 229] on div "Close Update" at bounding box center [634, 217] width 527 height 42
click at [866, 223] on button "Update" at bounding box center [861, 217] width 52 height 20
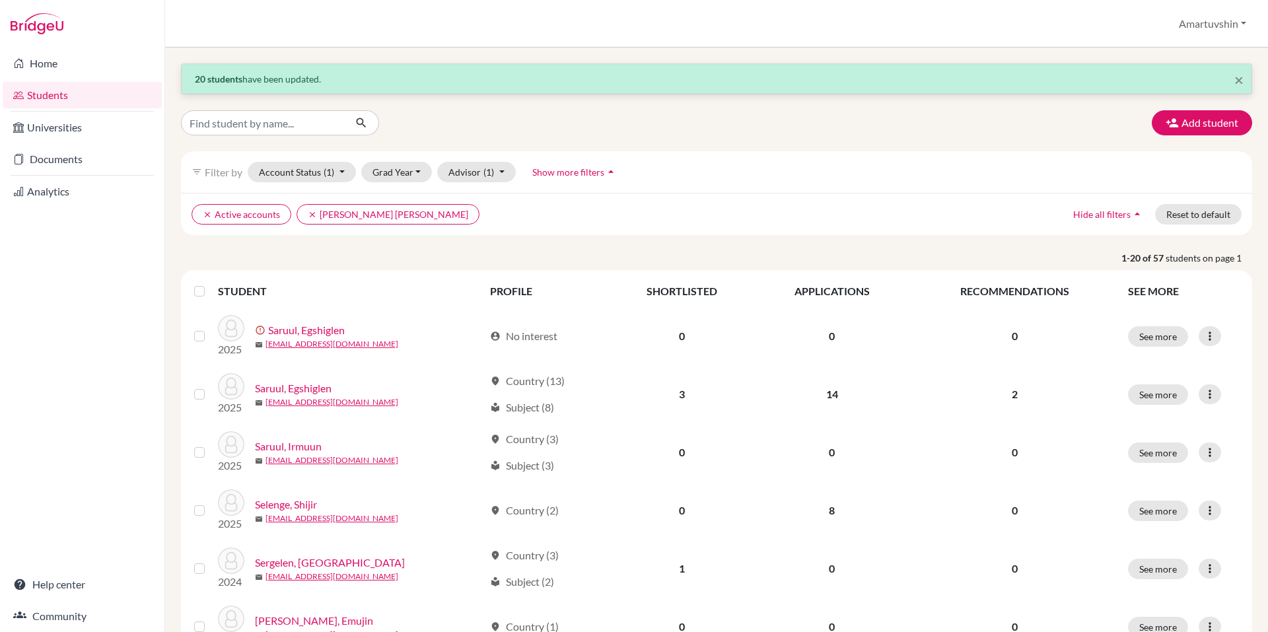
click at [210, 283] on label at bounding box center [210, 283] width 0 height 0
click at [0, 0] on input "checkbox" at bounding box center [0, 0] width 0 height 0
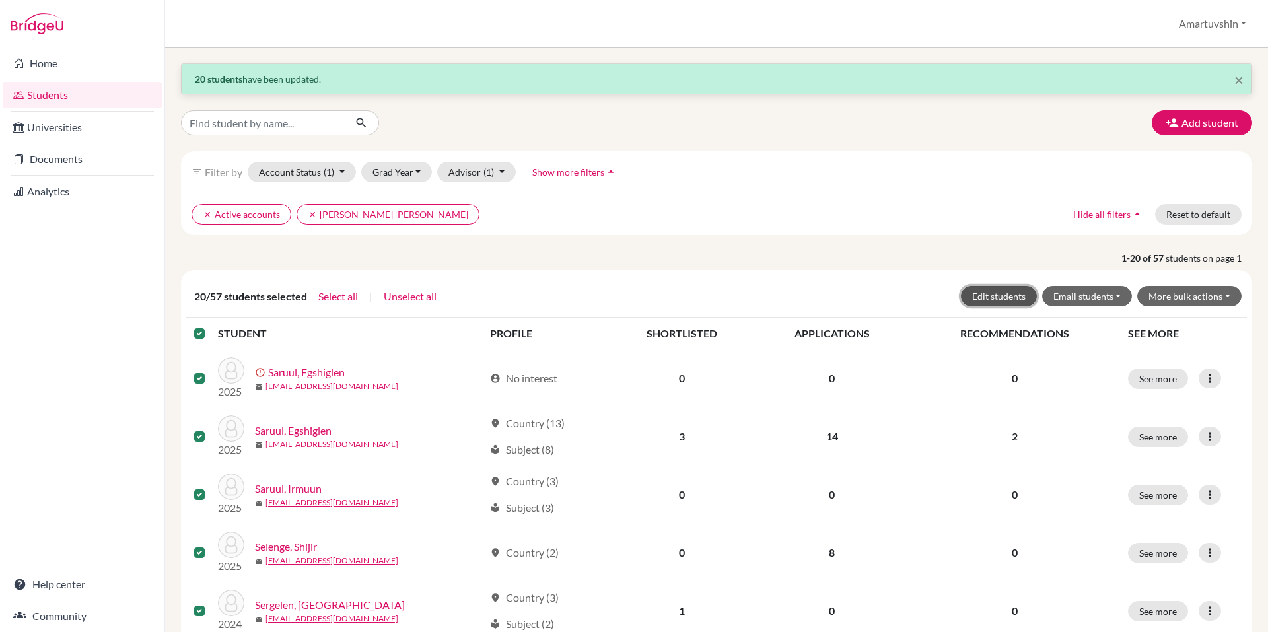
click at [993, 295] on button "Edit students" at bounding box center [999, 296] width 76 height 20
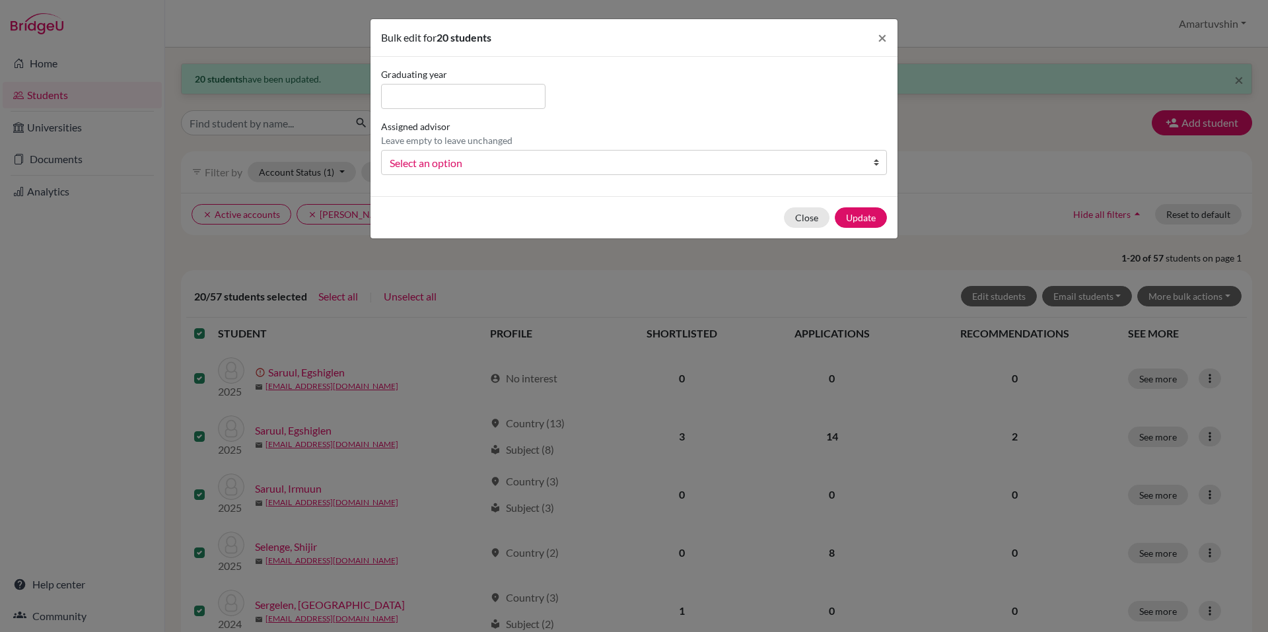
click at [748, 168] on span "Select an option" at bounding box center [626, 163] width 472 height 17
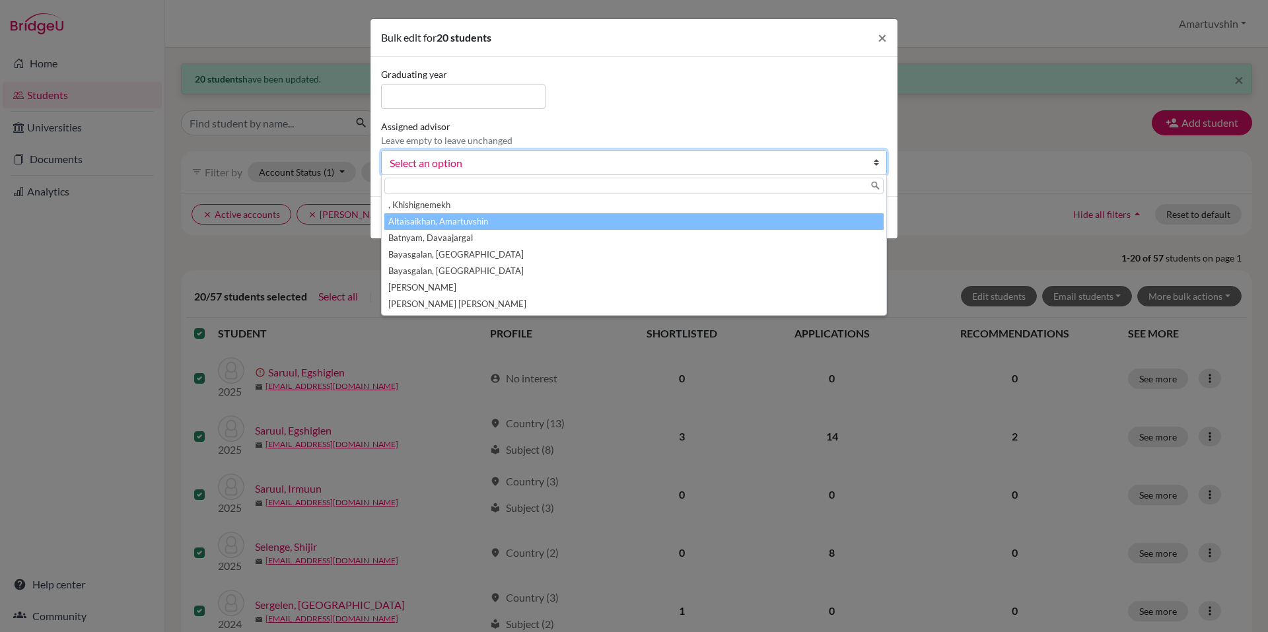
click at [711, 218] on li "Altaisaikhan, Amartuvshin" at bounding box center [633, 221] width 499 height 17
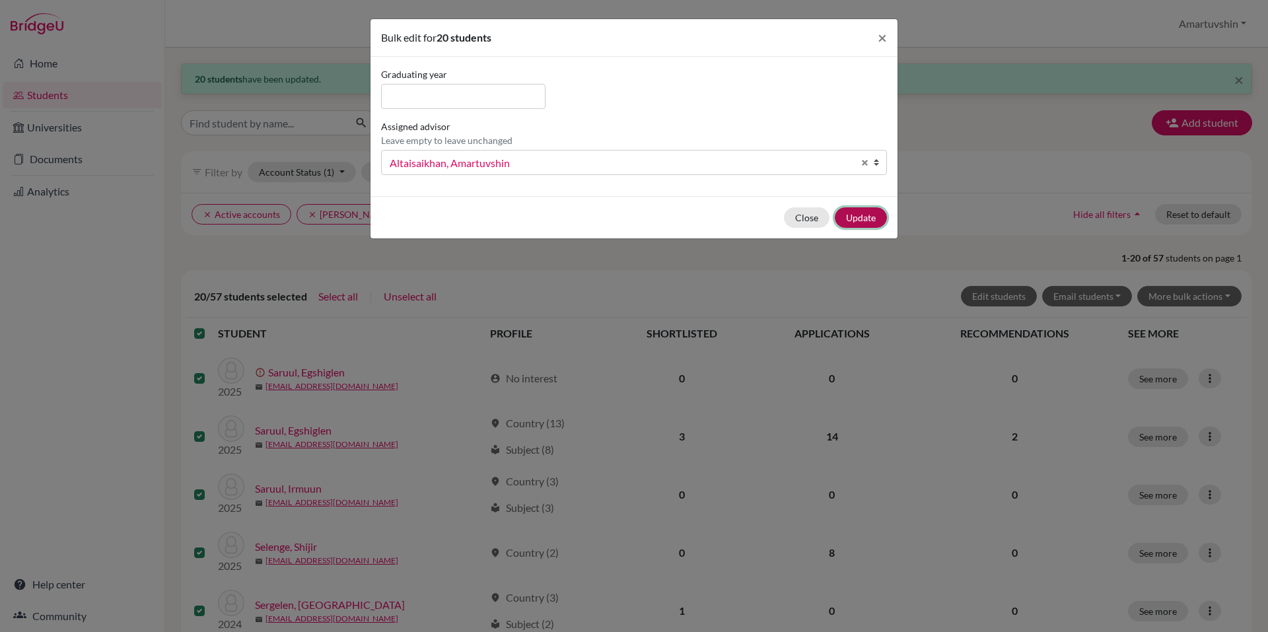
click at [861, 227] on button "Update" at bounding box center [861, 217] width 52 height 20
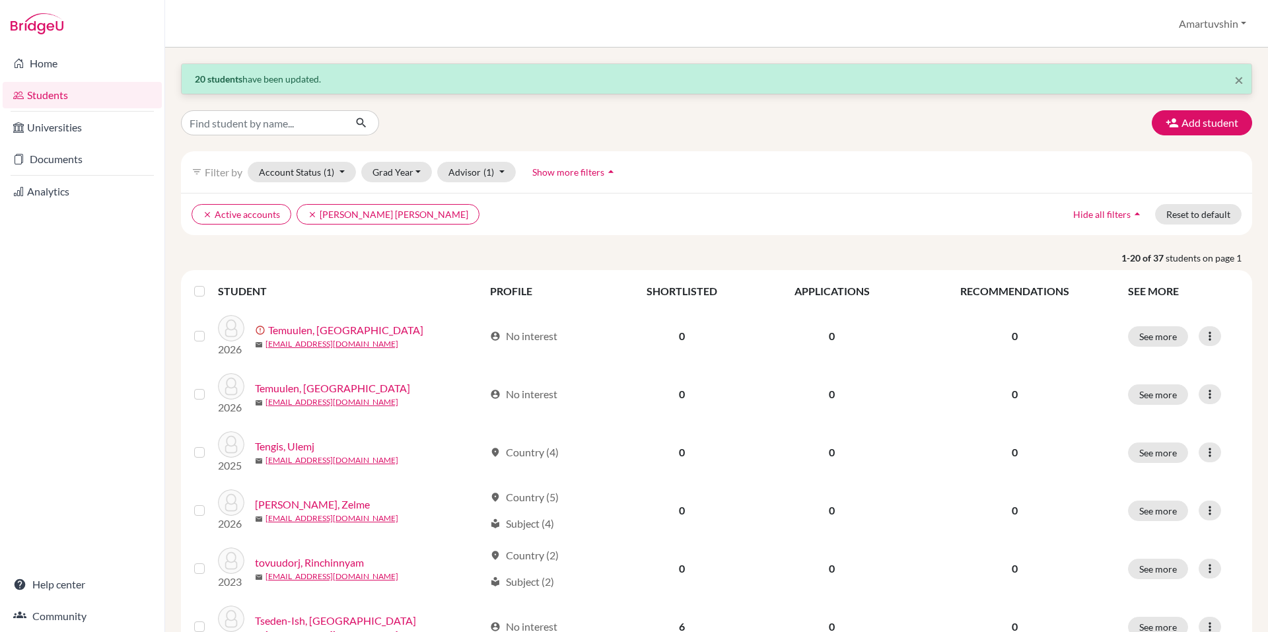
click at [210, 283] on label at bounding box center [210, 283] width 0 height 0
click at [0, 0] on input "checkbox" at bounding box center [0, 0] width 0 height 0
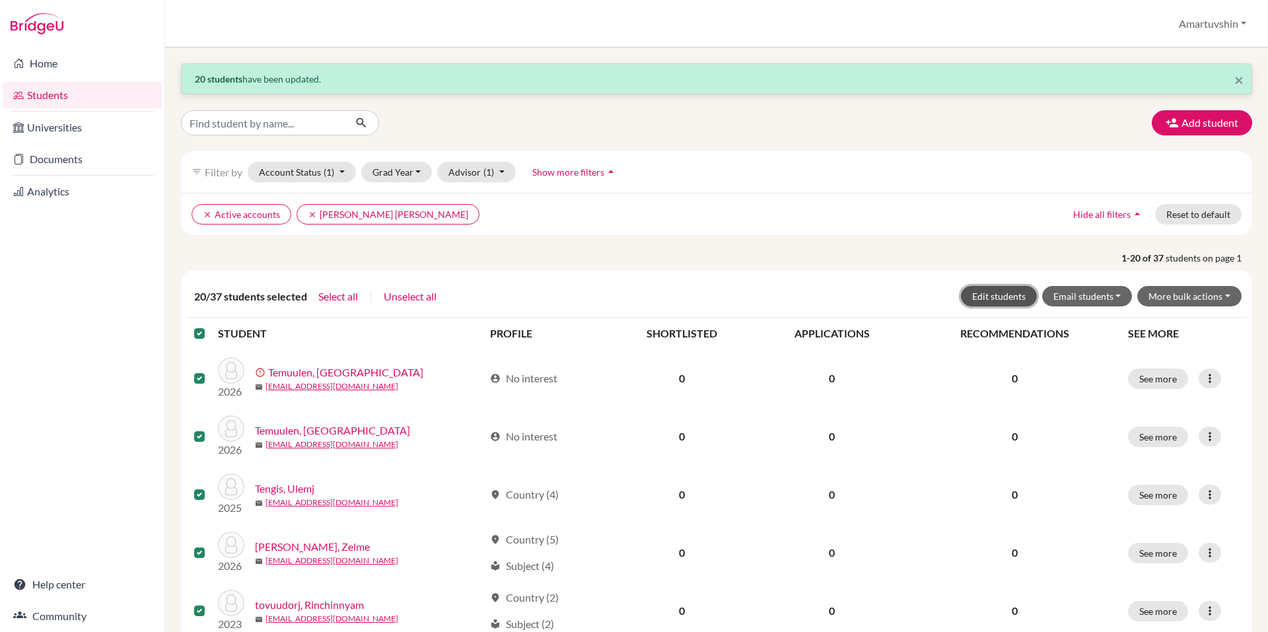
click at [990, 289] on button "Edit students" at bounding box center [999, 296] width 76 height 20
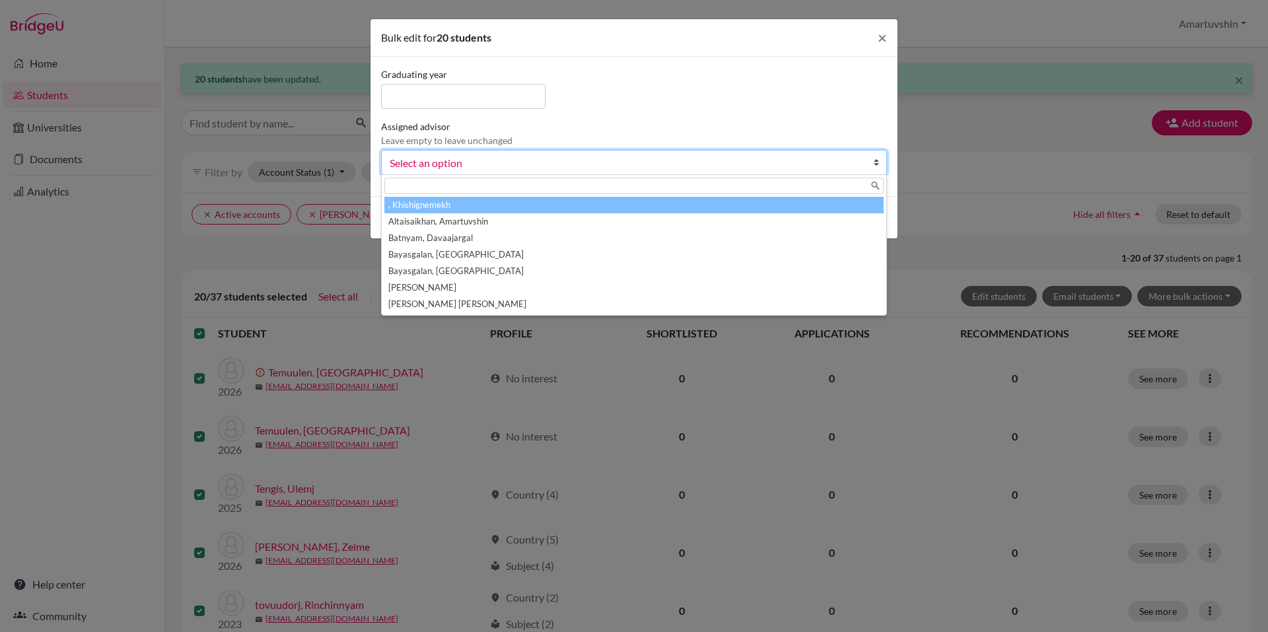
click at [745, 163] on span "Select an option" at bounding box center [626, 163] width 472 height 17
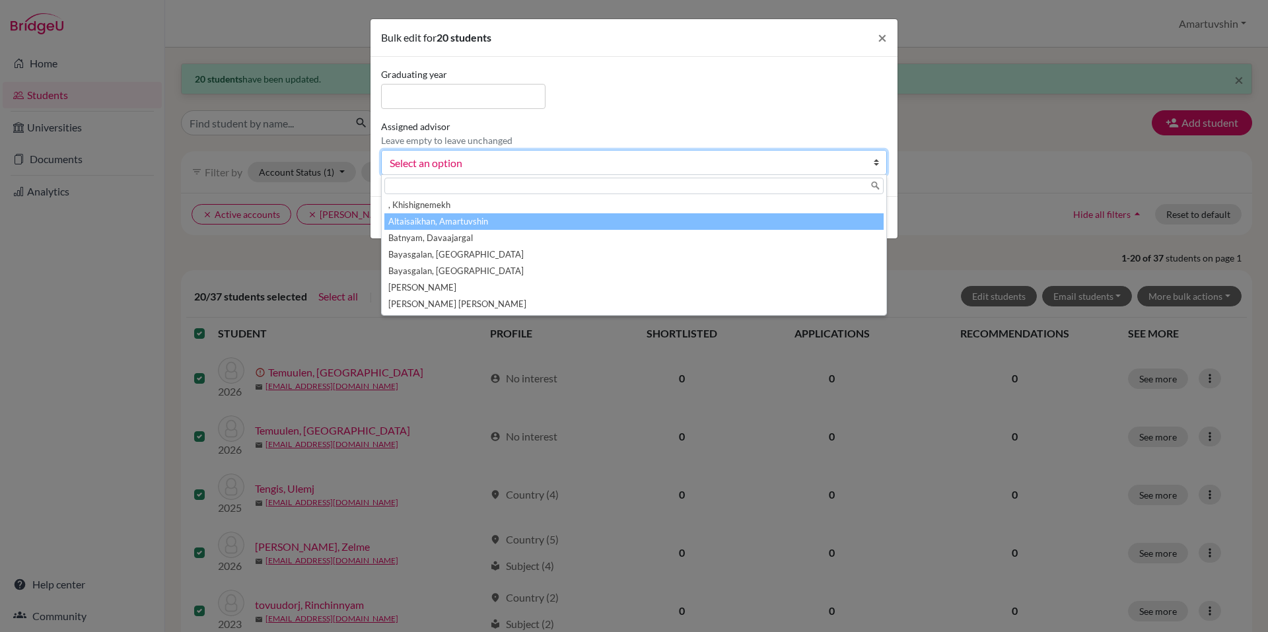
click at [675, 229] on li "Altaisaikhan, Amartuvshin" at bounding box center [633, 221] width 499 height 17
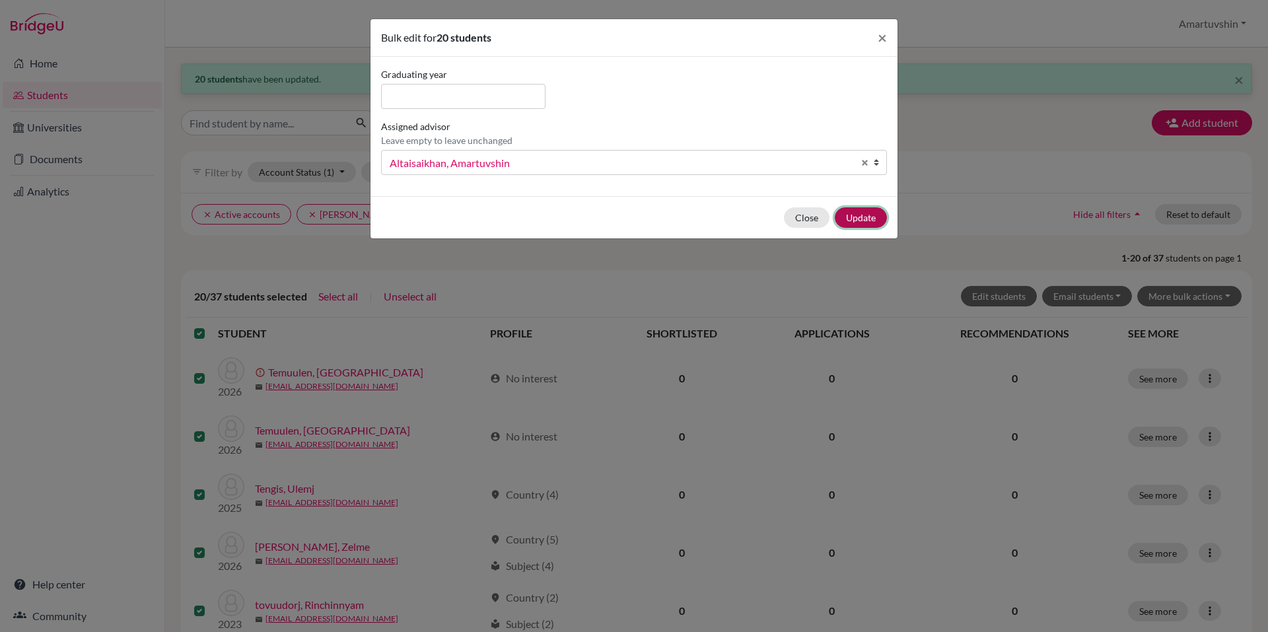
click at [861, 215] on button "Update" at bounding box center [861, 217] width 52 height 20
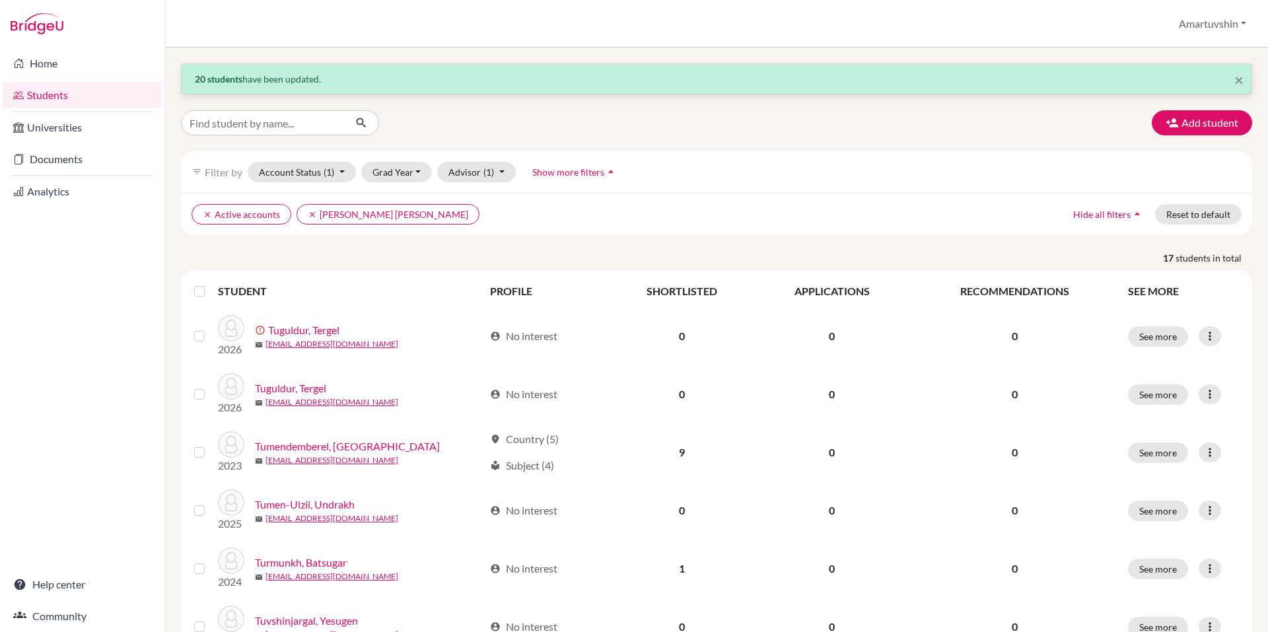
click at [194, 291] on th at bounding box center [202, 291] width 32 height 32
click at [210, 283] on label at bounding box center [210, 283] width 0 height 0
click at [0, 0] on input "checkbox" at bounding box center [0, 0] width 0 height 0
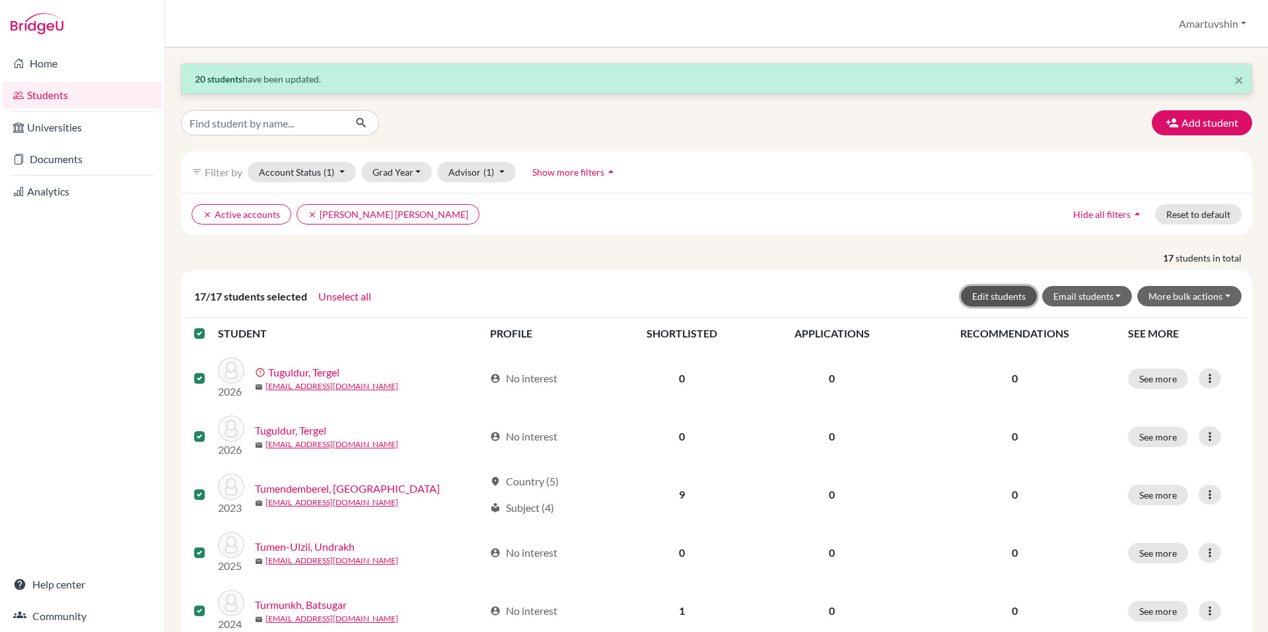
click at [999, 286] on button "Edit students" at bounding box center [999, 296] width 76 height 20
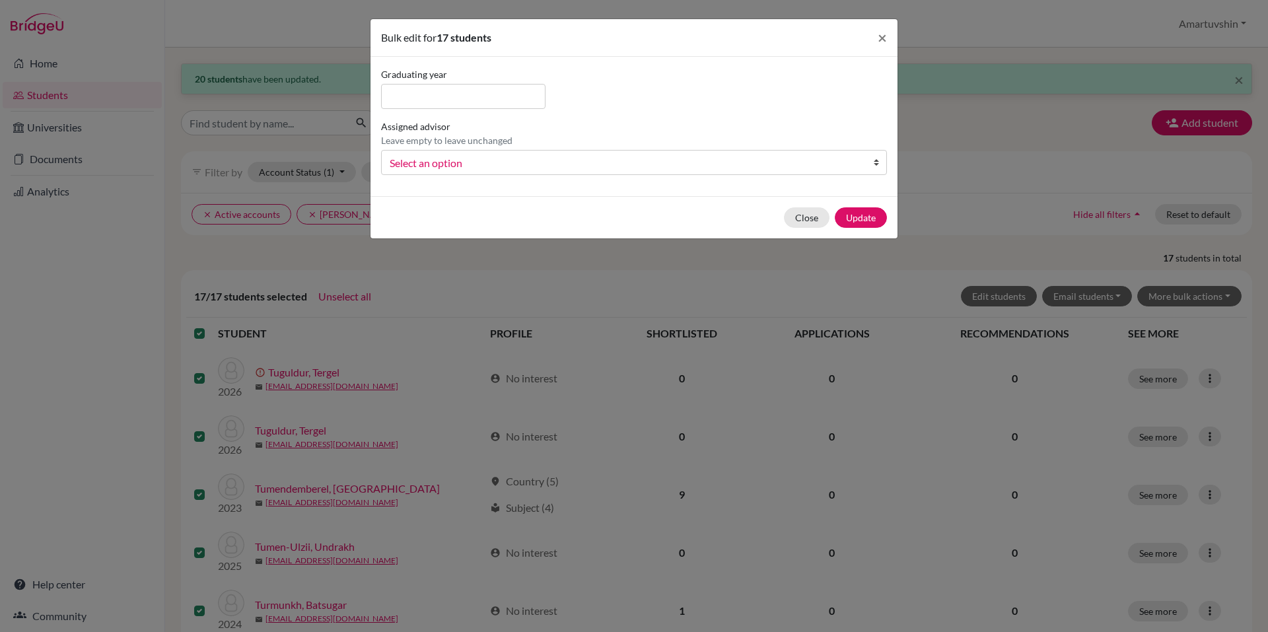
click at [742, 172] on link "Select an option" at bounding box center [634, 162] width 506 height 25
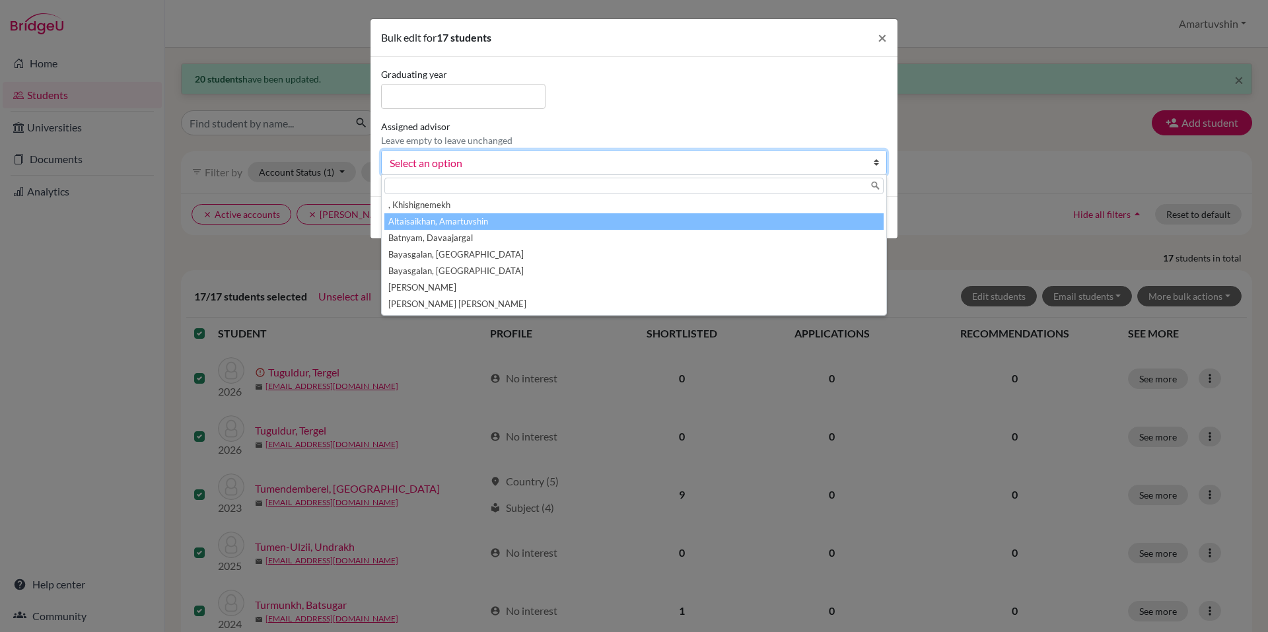
click at [716, 219] on li "Altaisaikhan, Amartuvshin" at bounding box center [633, 221] width 499 height 17
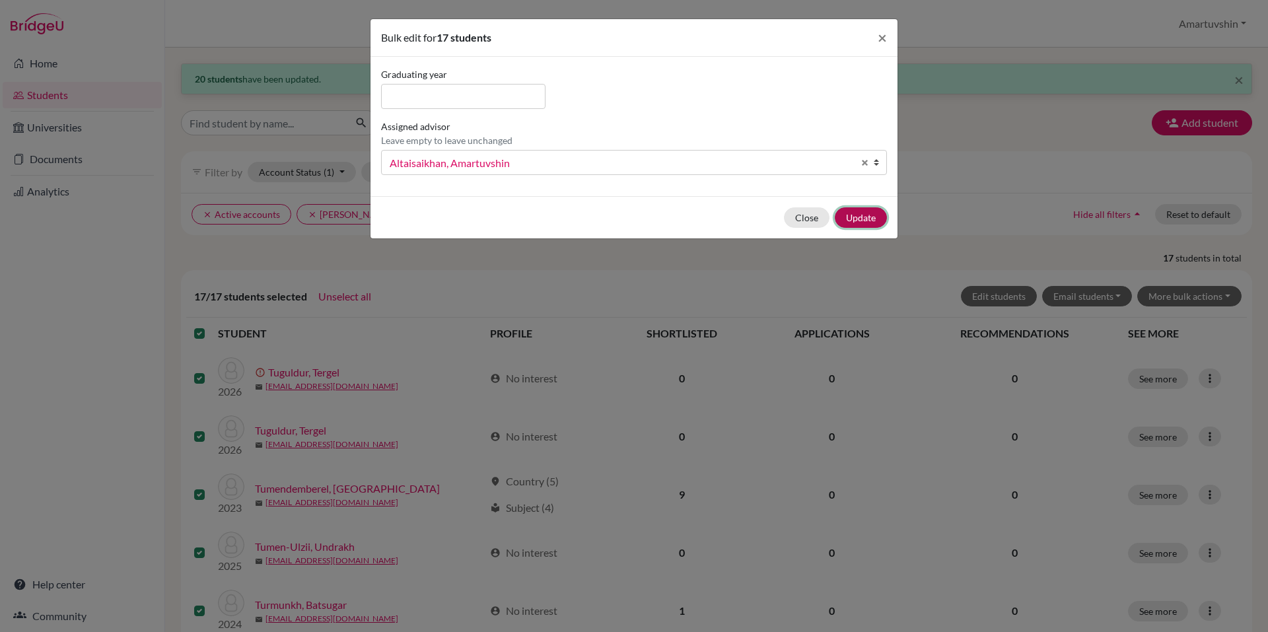
click at [877, 213] on button "Update" at bounding box center [861, 217] width 52 height 20
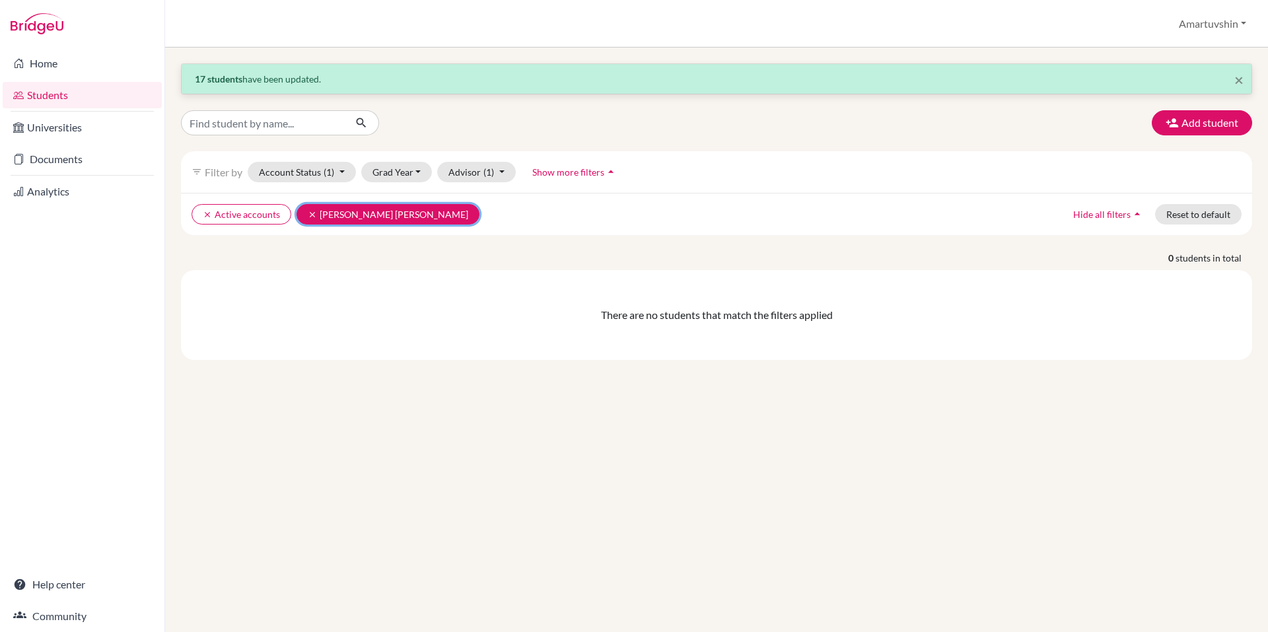
click at [304, 212] on button "clear Naredla, Krishna Chaitanya" at bounding box center [388, 214] width 183 height 20
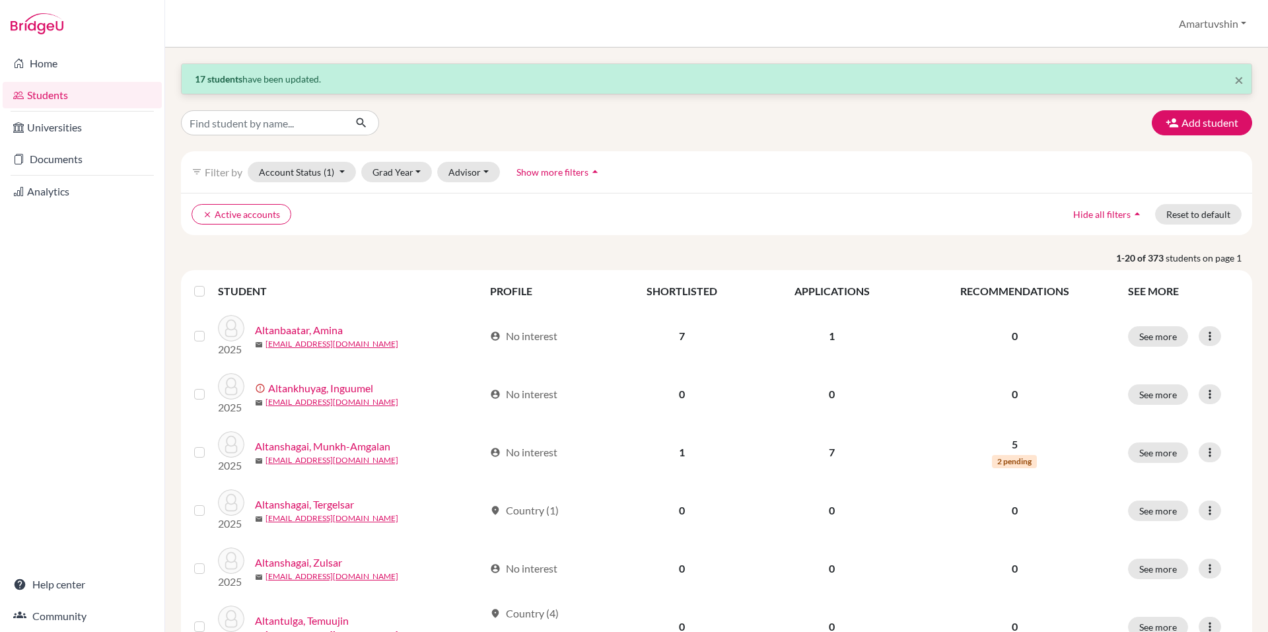
click at [1219, 7] on div "Students overview Amartuvshin Profile School Settings Log out" at bounding box center [716, 24] width 1103 height 48
click at [1216, 13] on button "Amartuvshin" at bounding box center [1212, 23] width 79 height 25
click at [1186, 73] on link "School Settings" at bounding box center [1202, 75] width 104 height 21
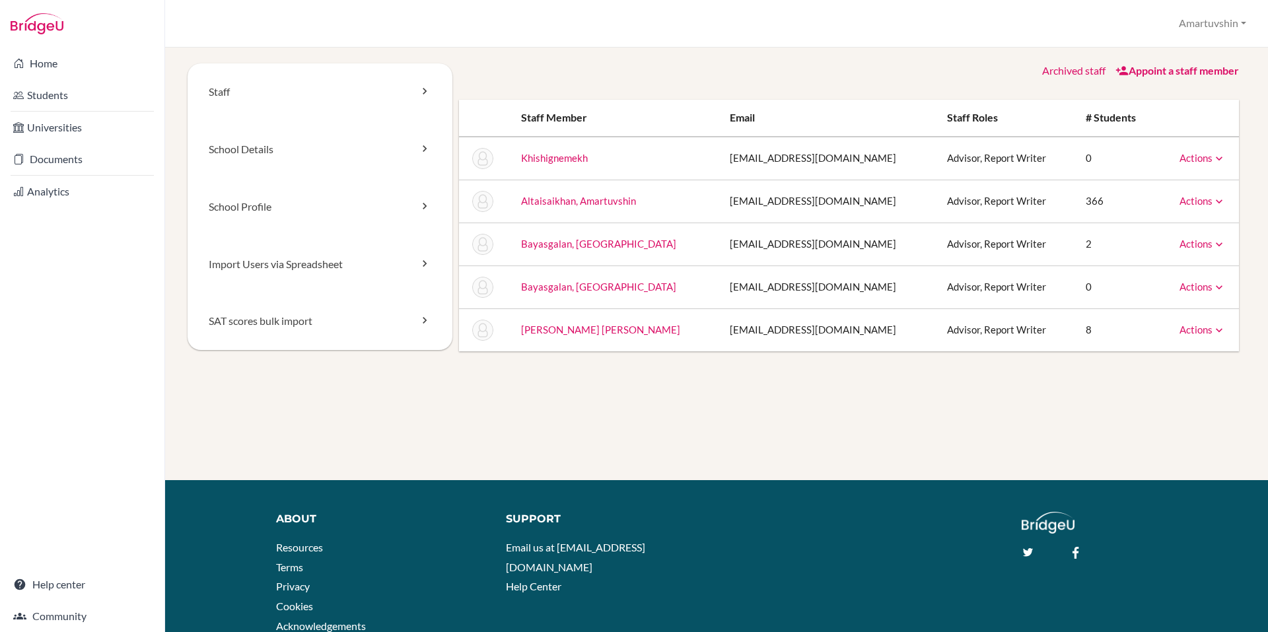
drag, startPoint x: 1048, startPoint y: 329, endPoint x: 1090, endPoint y: 326, distance: 41.7
click at [1089, 326] on td "8" at bounding box center [1116, 329] width 83 height 43
click at [1114, 332] on td "8" at bounding box center [1116, 329] width 83 height 43
click at [1180, 330] on link "Actions" at bounding box center [1203, 330] width 46 height 12
click at [1143, 391] on link "Archive" at bounding box center [1169, 389] width 112 height 19
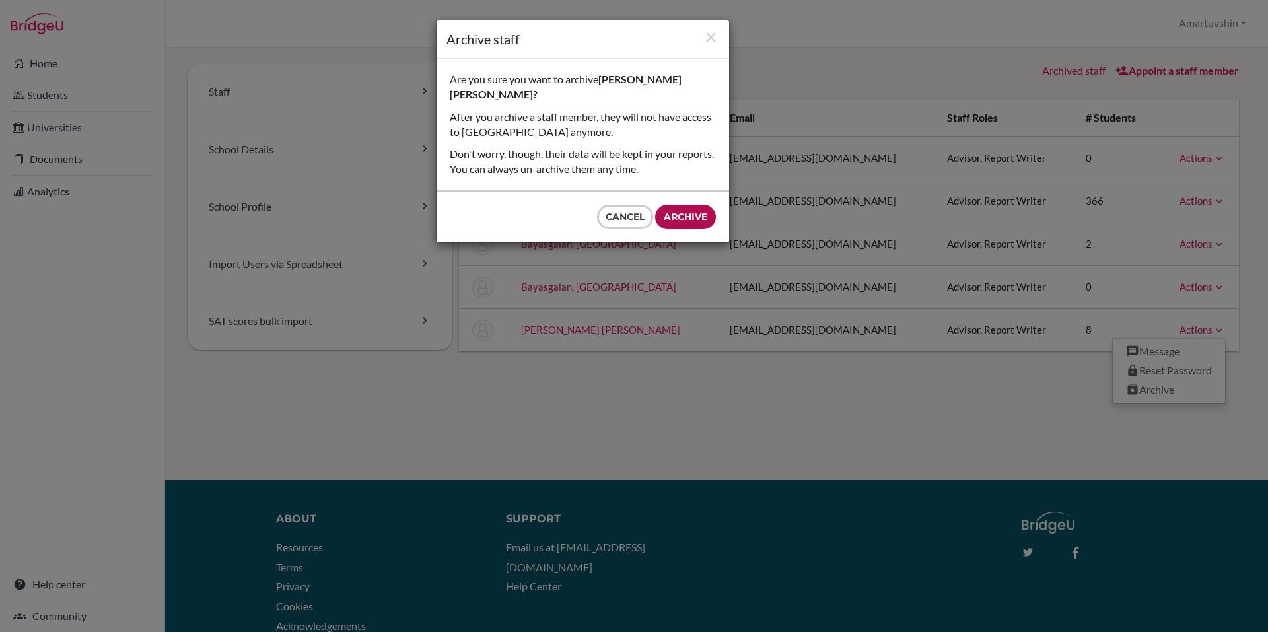
click at [691, 215] on input "Archive" at bounding box center [685, 217] width 61 height 24
type input "Archive"
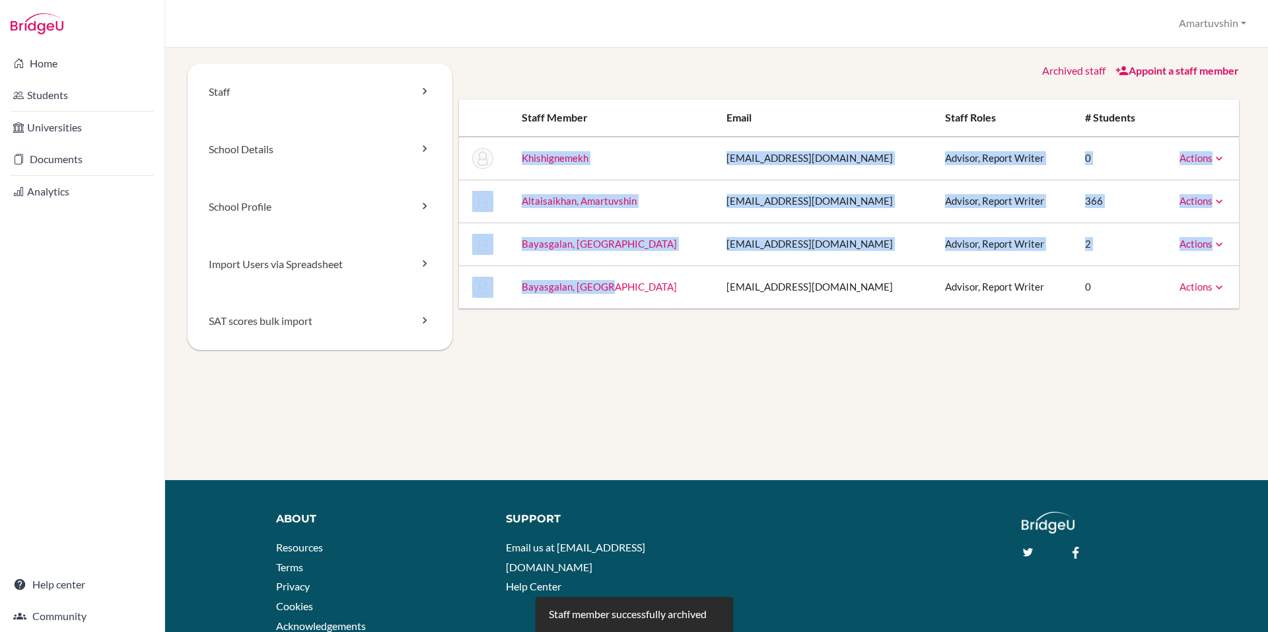
drag, startPoint x: 660, startPoint y: 297, endPoint x: 521, endPoint y: 174, distance: 185.7
click at [521, 174] on tbody "Khishignemekh khishignemekh@olonlog.edu.mn Advisor, Report Writer 0 Actions Mes…" at bounding box center [849, 223] width 781 height 172
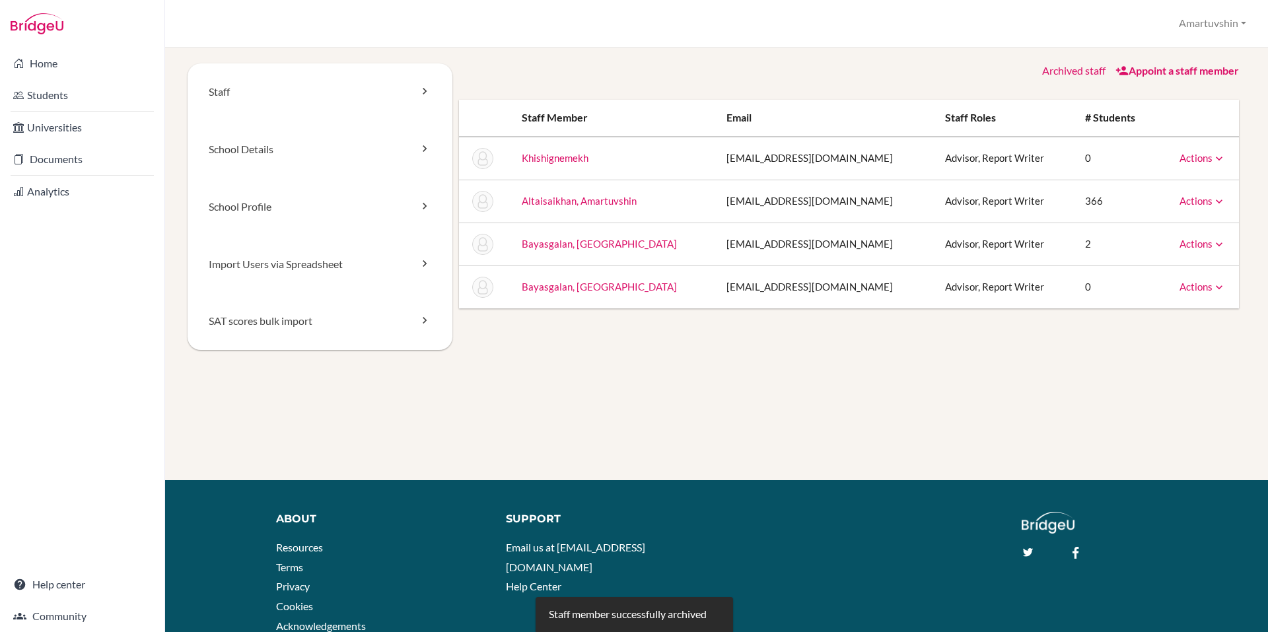
click at [665, 375] on div "Staff School Details School Profile Import Users via Spreadsheet SAT scores bul…" at bounding box center [717, 222] width 1058 height 318
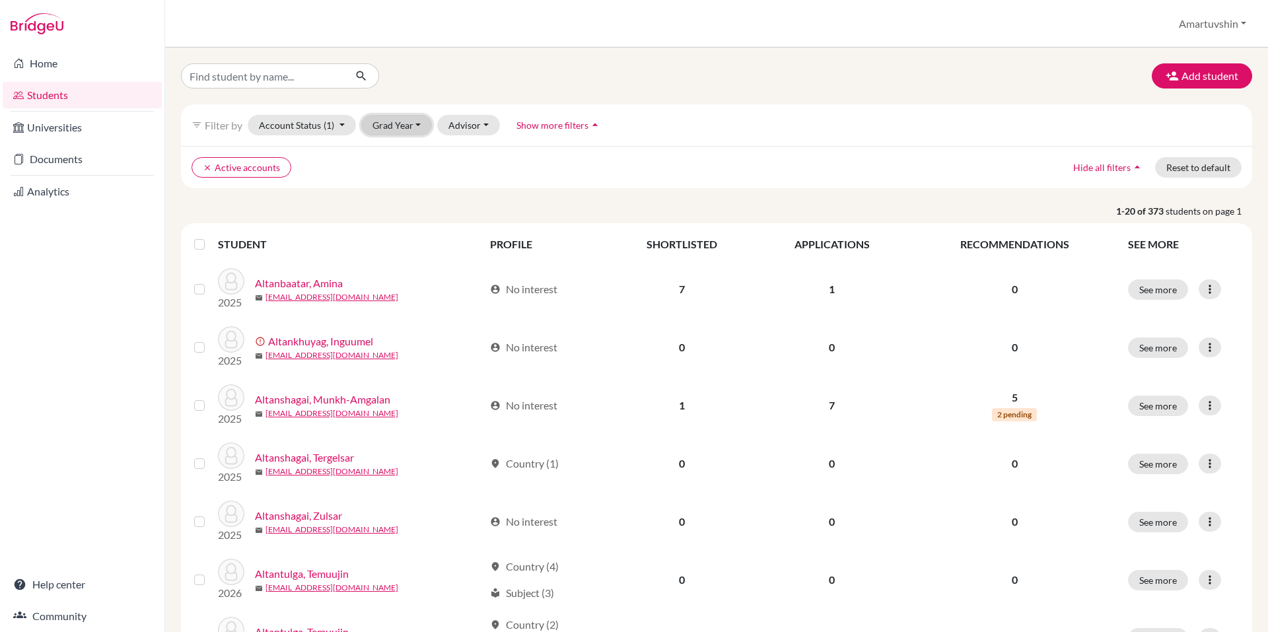
click at [427, 128] on button "Grad Year" at bounding box center [396, 125] width 71 height 20
click at [406, 176] on div "2025" at bounding box center [401, 174] width 46 height 16
click at [210, 236] on label at bounding box center [210, 236] width 0 height 0
click at [0, 0] on input "checkbox" at bounding box center [0, 0] width 0 height 0
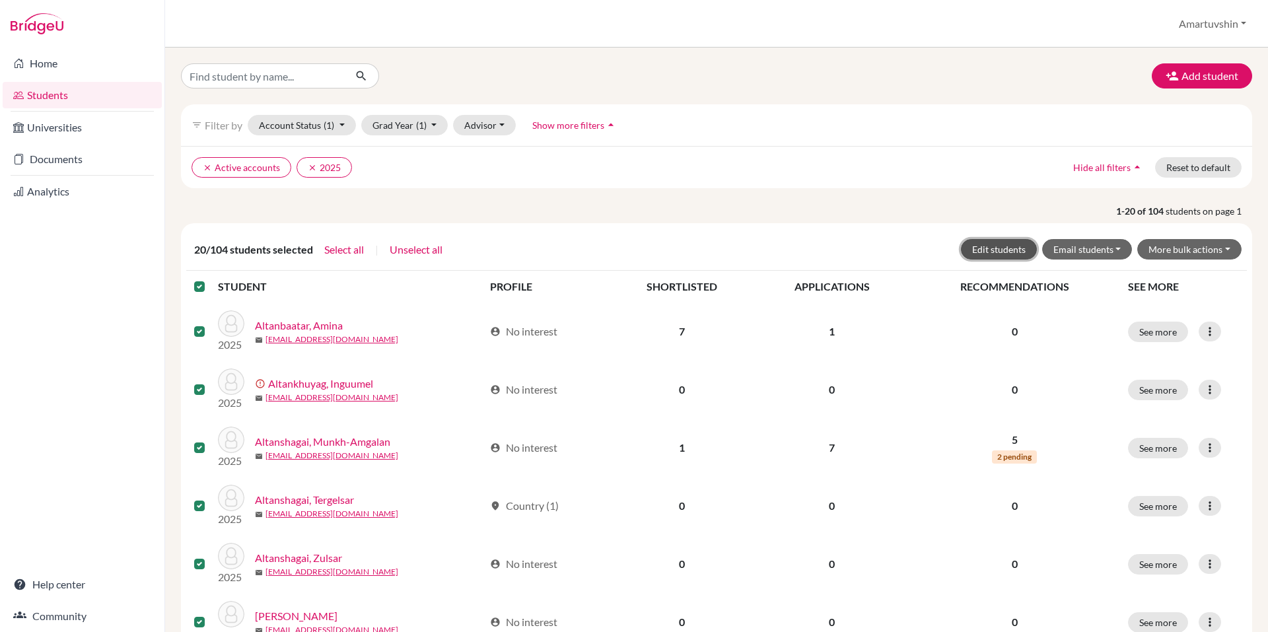
click at [1000, 250] on button "Edit students" at bounding box center [999, 249] width 76 height 20
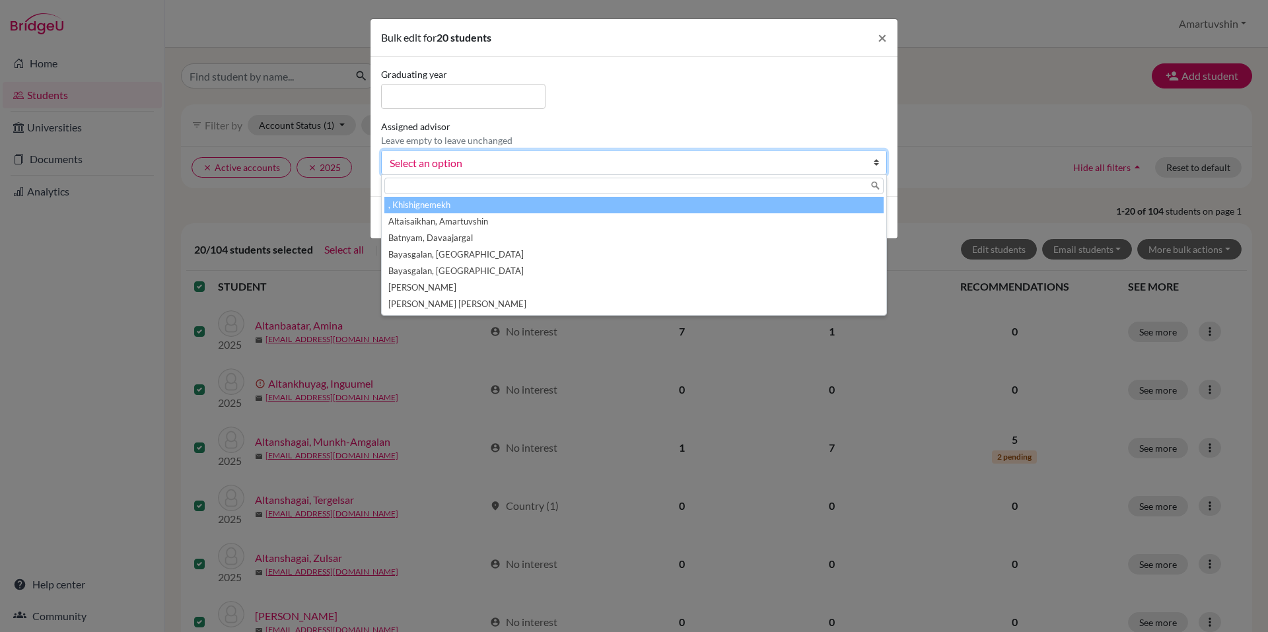
click at [623, 164] on span "Select an option" at bounding box center [626, 163] width 472 height 17
click at [618, 165] on span "Select an option" at bounding box center [626, 163] width 472 height 17
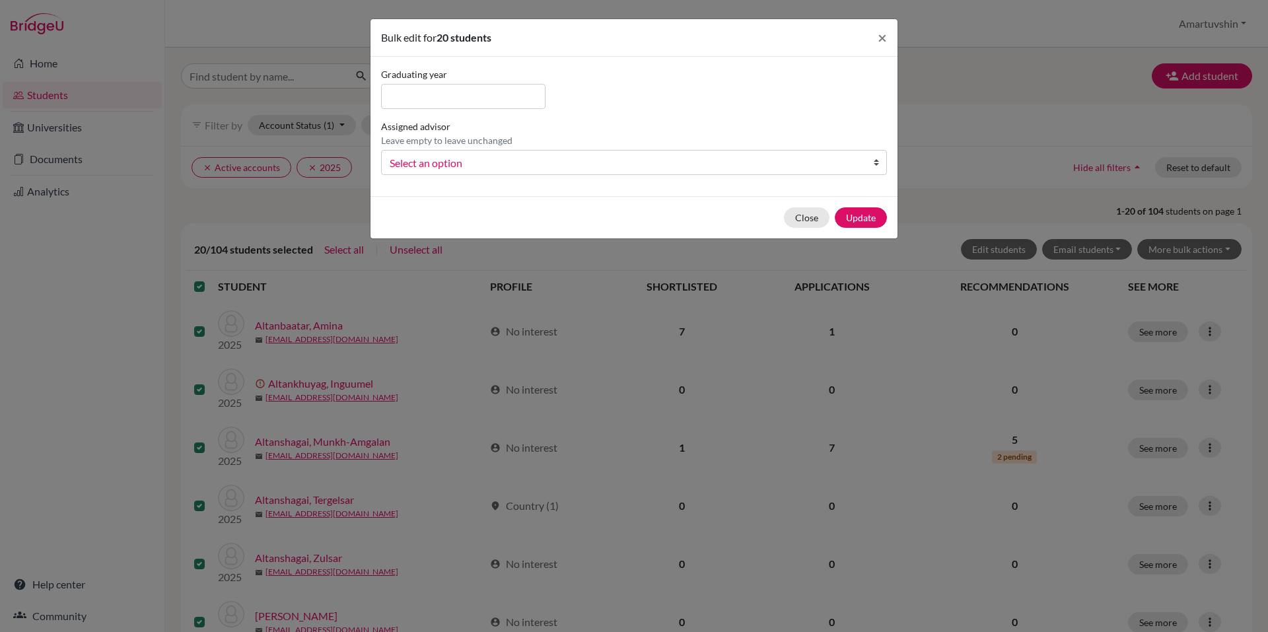
click at [1140, 236] on div "Bulk edit for 20 students × Graduating year Assigned advisor Leave empty to lea…" at bounding box center [634, 316] width 1268 height 632
click at [878, 50] on button "×" at bounding box center [882, 37] width 30 height 37
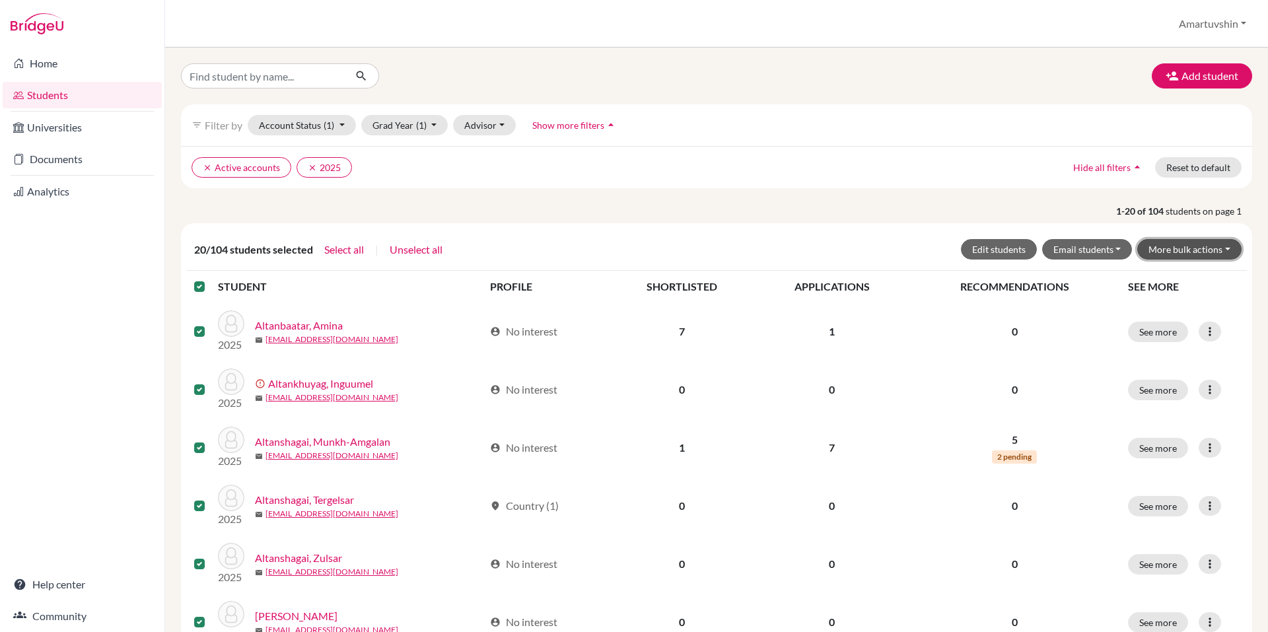
click at [1159, 252] on button "More bulk actions" at bounding box center [1190, 249] width 104 height 20
click at [1151, 274] on button "Archive" at bounding box center [1182, 277] width 120 height 21
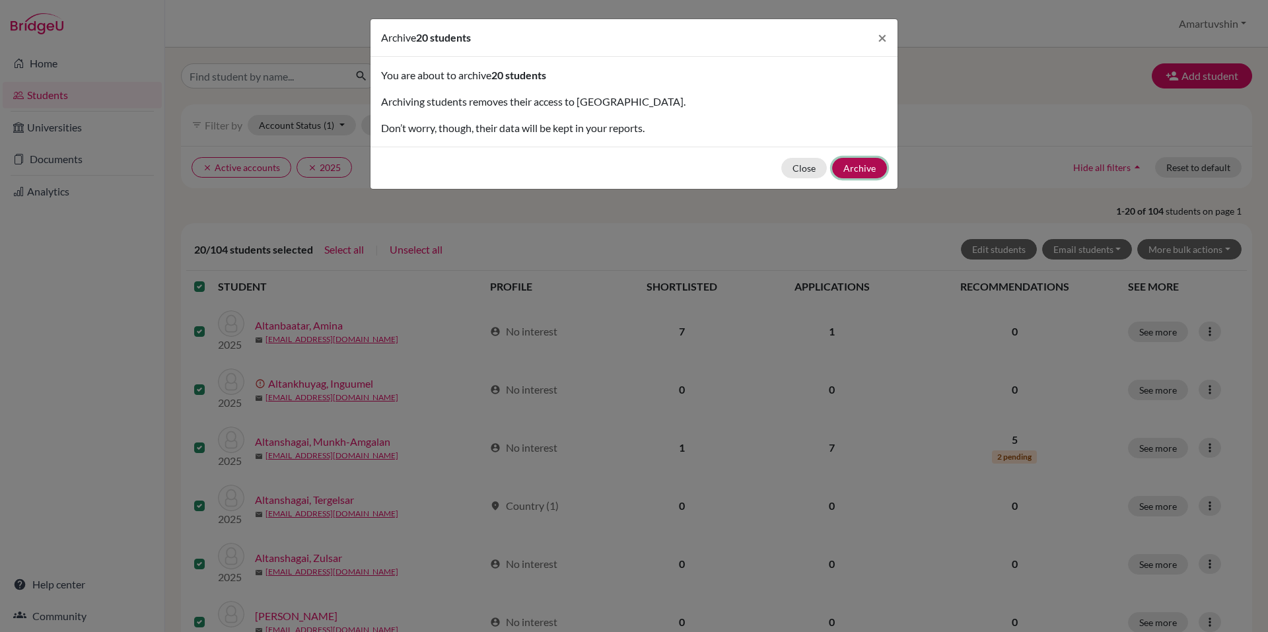
click at [853, 165] on button "Archive" at bounding box center [859, 168] width 55 height 20
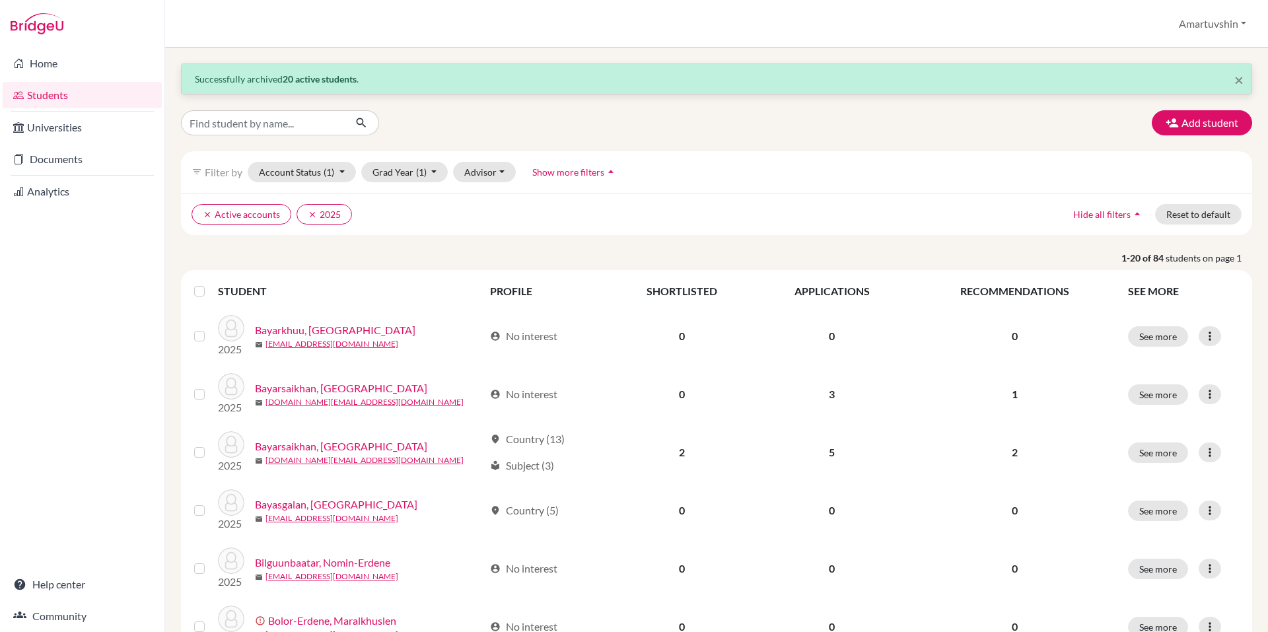
click at [210, 283] on label at bounding box center [210, 283] width 0 height 0
click at [0, 0] on input "checkbox" at bounding box center [0, 0] width 0 height 0
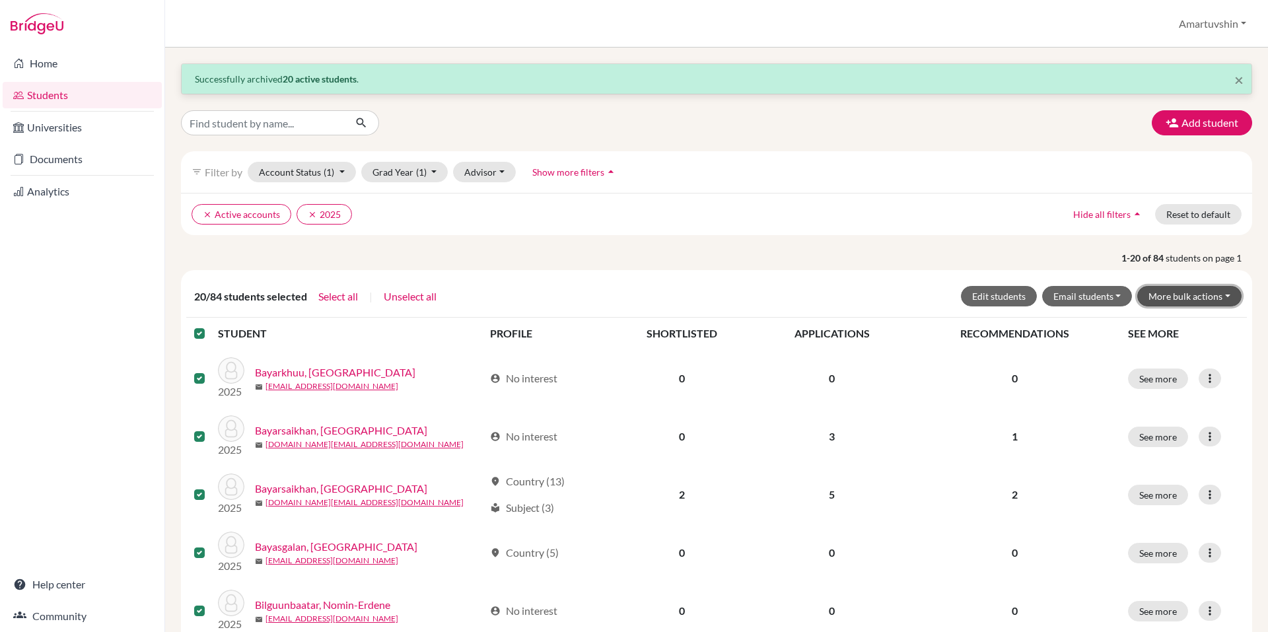
click at [1196, 305] on button "More bulk actions" at bounding box center [1190, 296] width 104 height 20
click at [1186, 328] on button "Archive" at bounding box center [1182, 324] width 120 height 21
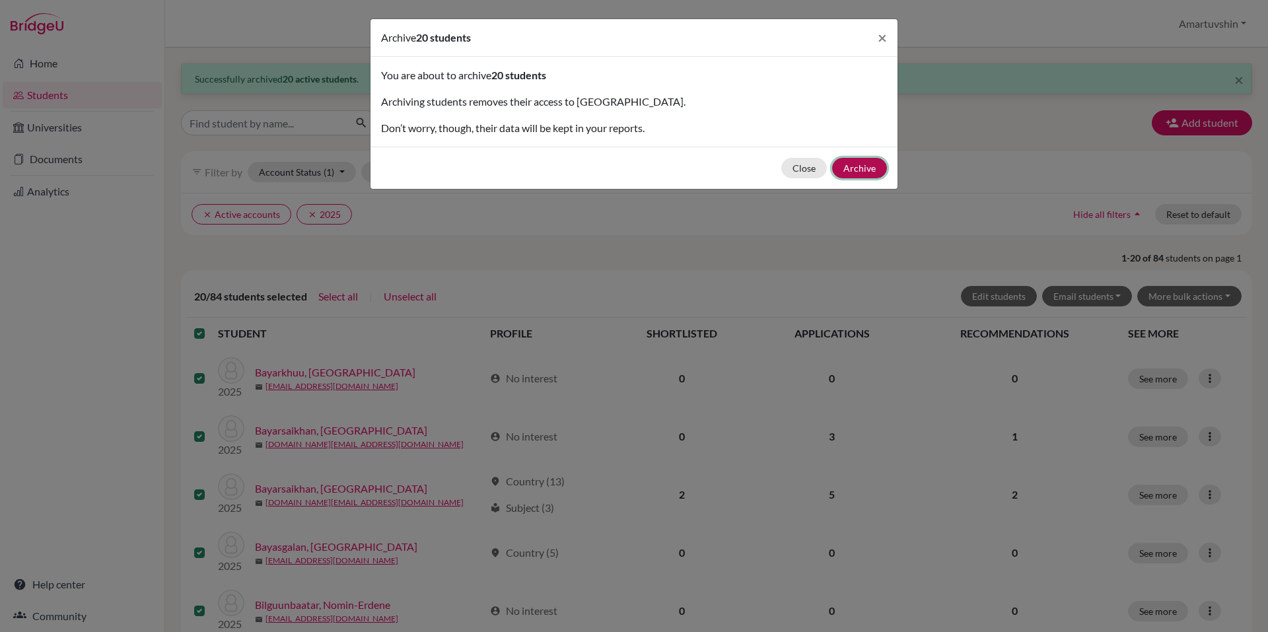
click at [861, 170] on button "Archive" at bounding box center [859, 168] width 55 height 20
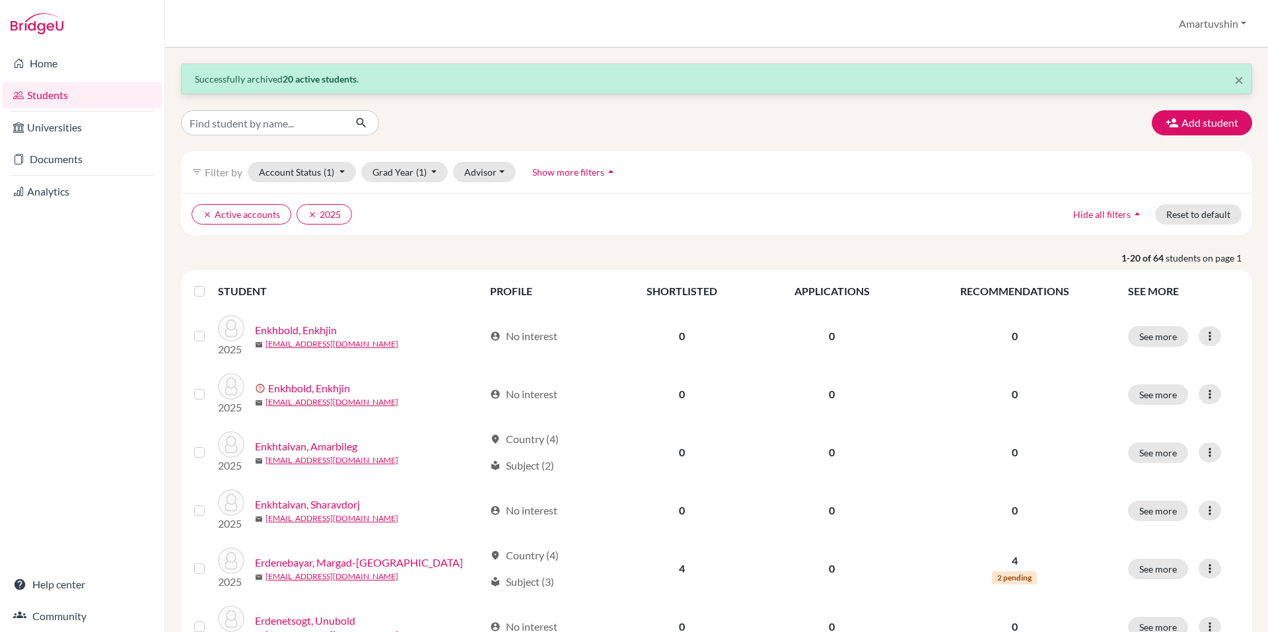
click at [210, 283] on label at bounding box center [210, 283] width 0 height 0
click at [0, 0] on input "checkbox" at bounding box center [0, 0] width 0 height 0
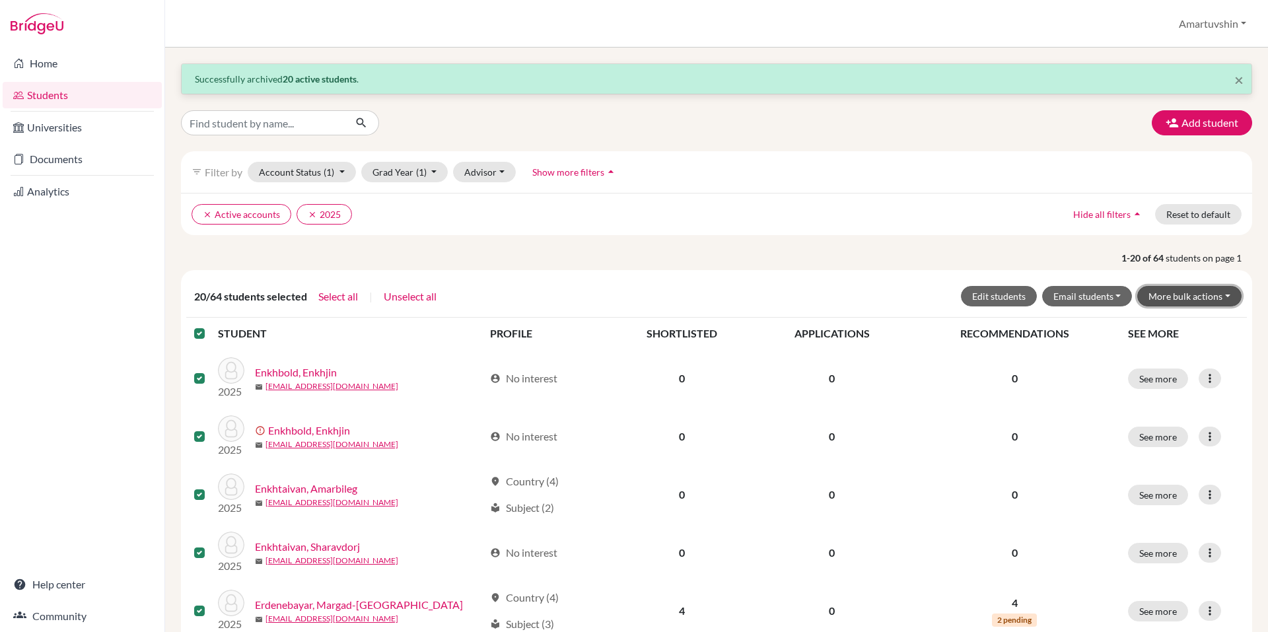
click at [1175, 287] on button "More bulk actions" at bounding box center [1190, 296] width 104 height 20
click at [1157, 324] on button "Archive" at bounding box center [1182, 324] width 120 height 21
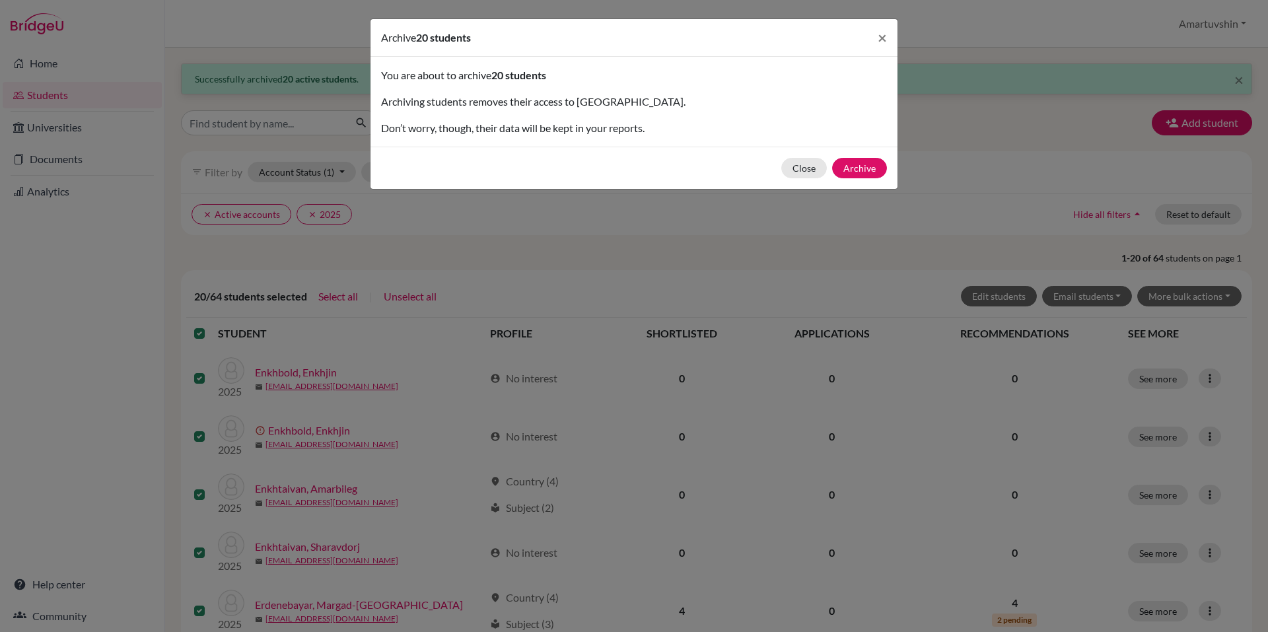
click at [865, 157] on div "Close Archive" at bounding box center [634, 168] width 527 height 42
click at [865, 162] on button "Archive" at bounding box center [859, 168] width 55 height 20
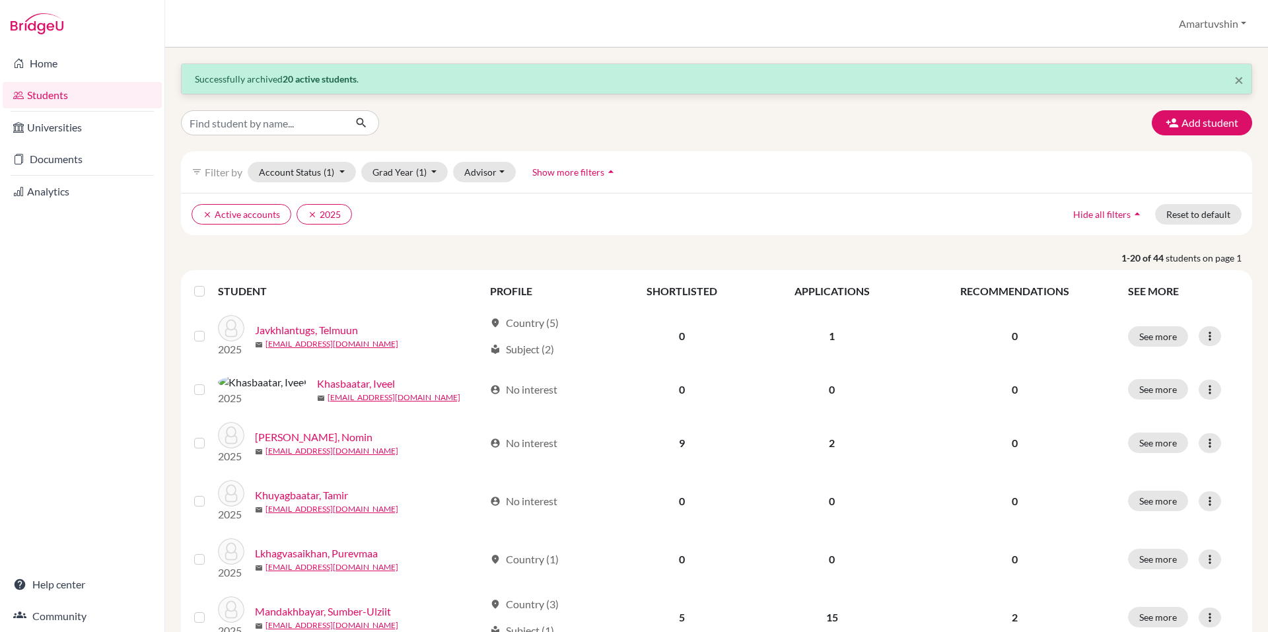
click at [210, 283] on label at bounding box center [210, 283] width 0 height 0
click at [0, 0] on input "checkbox" at bounding box center [0, 0] width 0 height 0
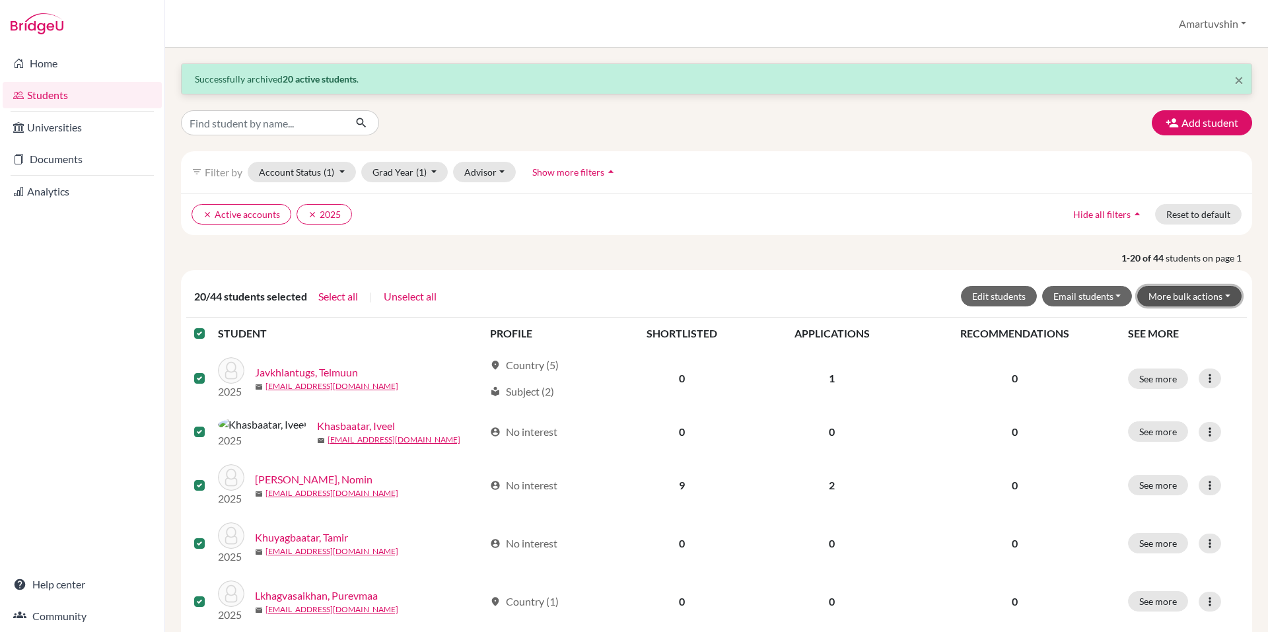
click at [1223, 287] on button "More bulk actions" at bounding box center [1190, 296] width 104 height 20
click at [1134, 322] on button "Archive" at bounding box center [1182, 324] width 120 height 21
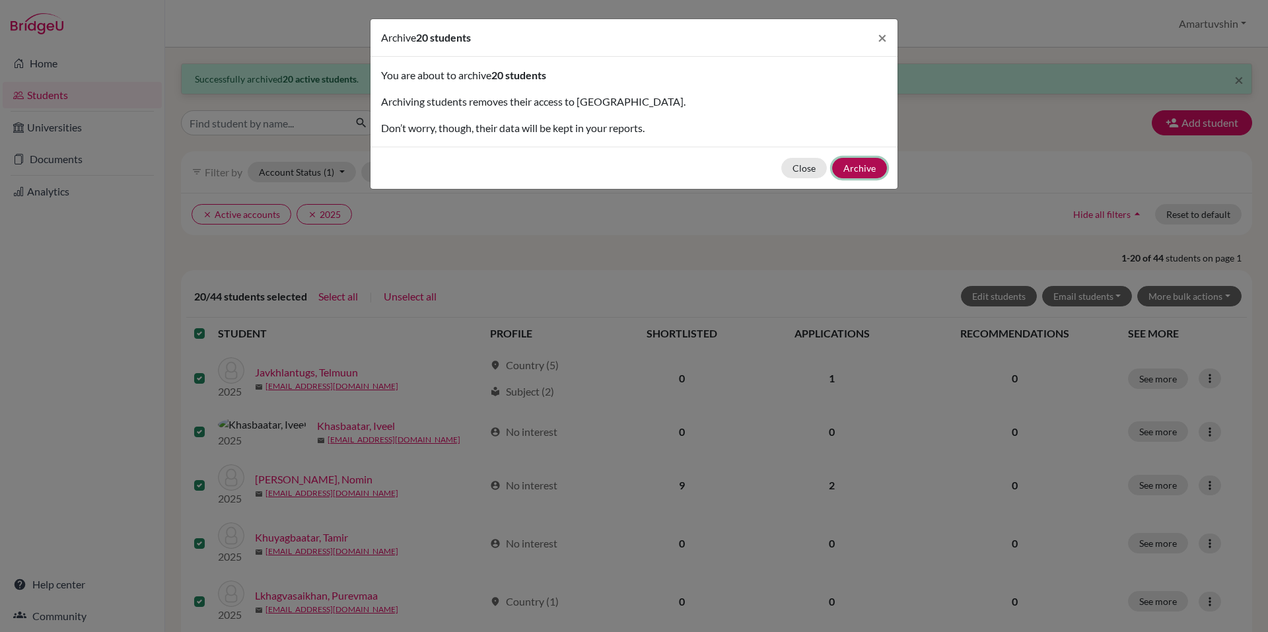
click at [866, 171] on button "Archive" at bounding box center [859, 168] width 55 height 20
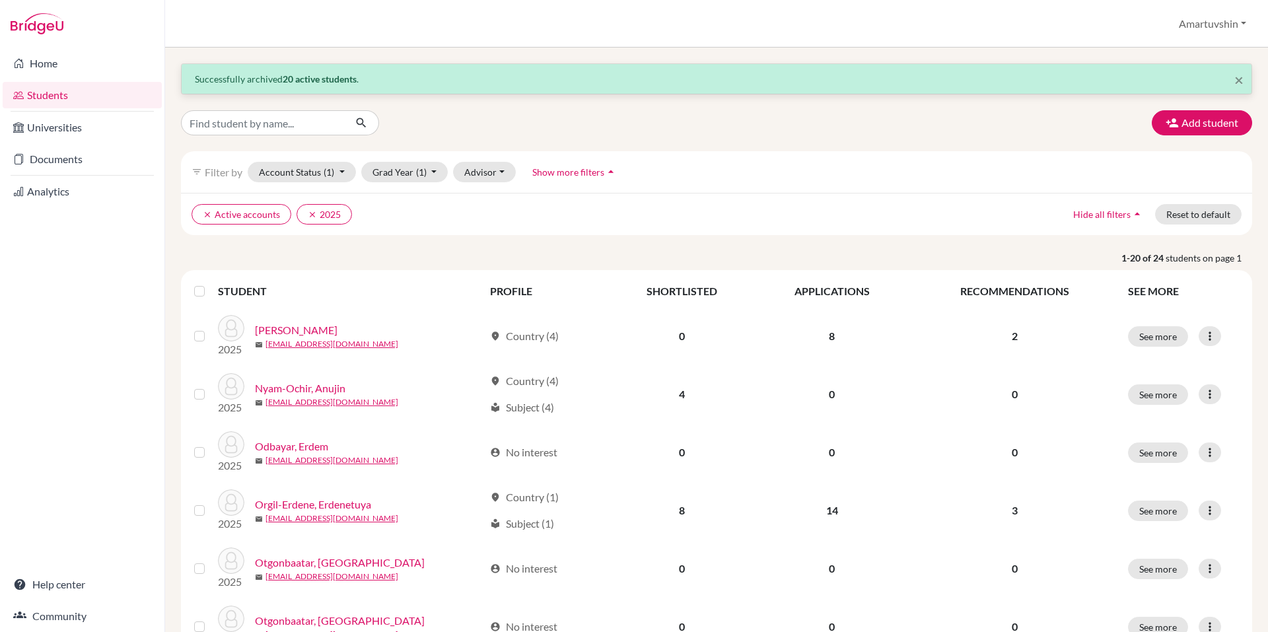
click at [195, 285] on div at bounding box center [202, 291] width 16 height 16
click at [210, 283] on label at bounding box center [210, 283] width 0 height 0
click at [0, 0] on input "checkbox" at bounding box center [0, 0] width 0 height 0
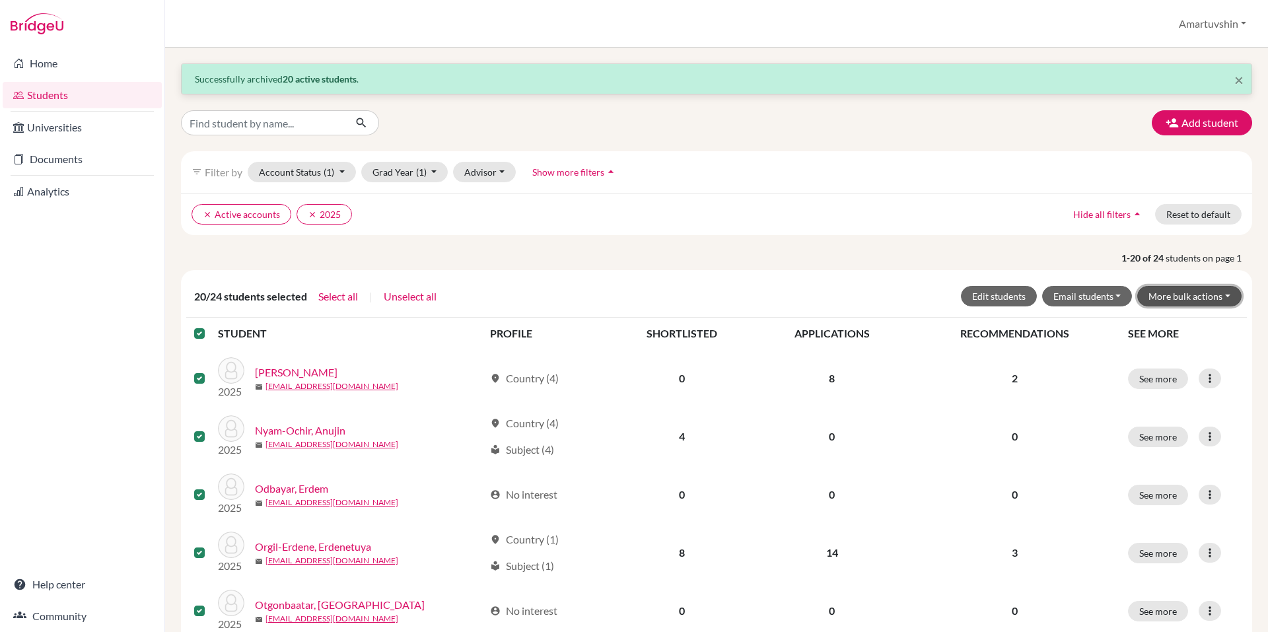
click at [1175, 299] on button "More bulk actions" at bounding box center [1190, 296] width 104 height 20
click at [1149, 320] on button "Archive" at bounding box center [1182, 324] width 120 height 21
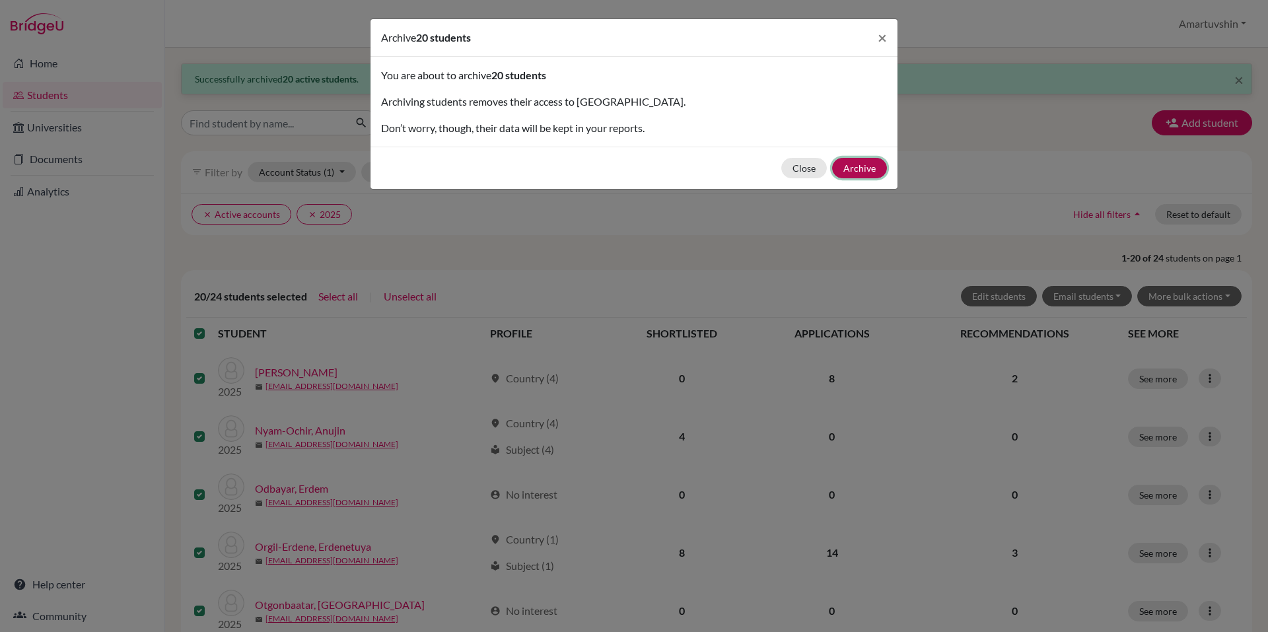
click at [863, 164] on button "Archive" at bounding box center [859, 168] width 55 height 20
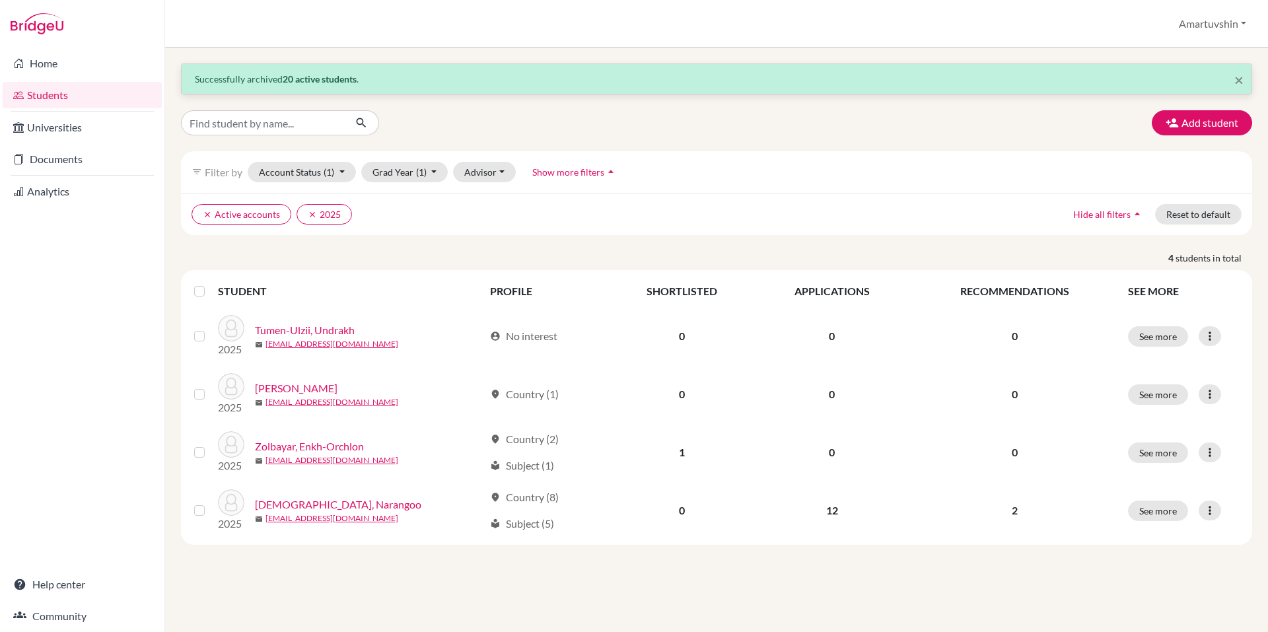
click at [210, 283] on label at bounding box center [210, 283] width 0 height 0
click at [0, 0] on input "checkbox" at bounding box center [0, 0] width 0 height 0
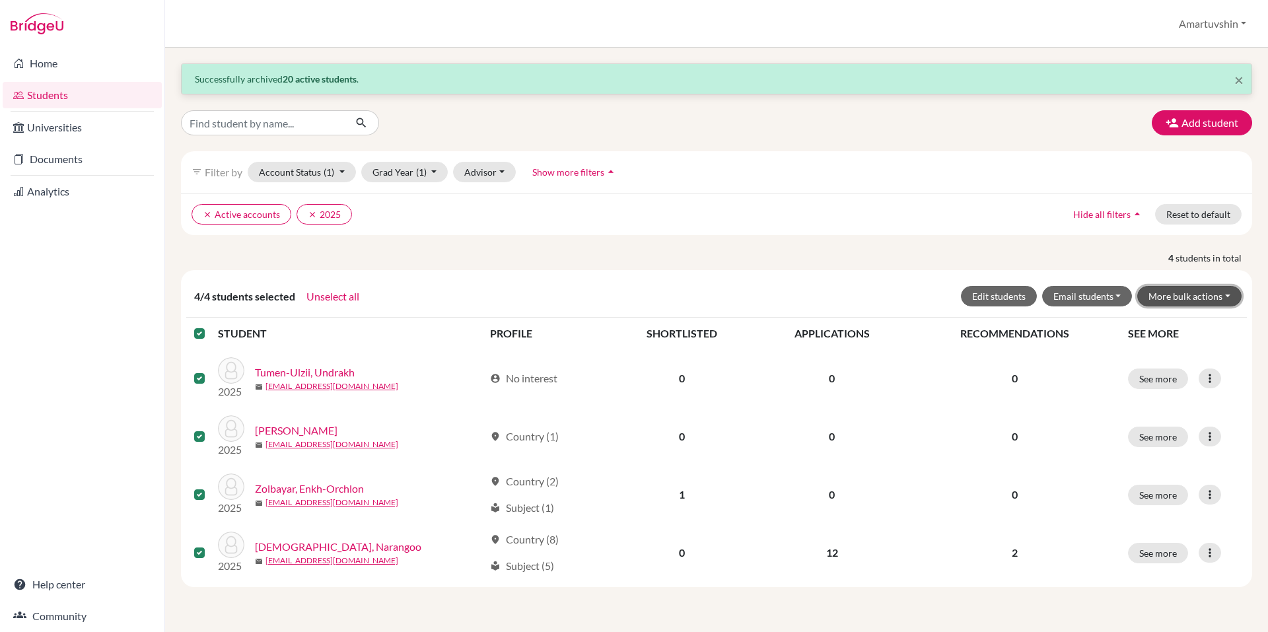
click at [1175, 301] on button "More bulk actions" at bounding box center [1190, 296] width 104 height 20
click at [1178, 328] on button "Archive" at bounding box center [1182, 324] width 120 height 21
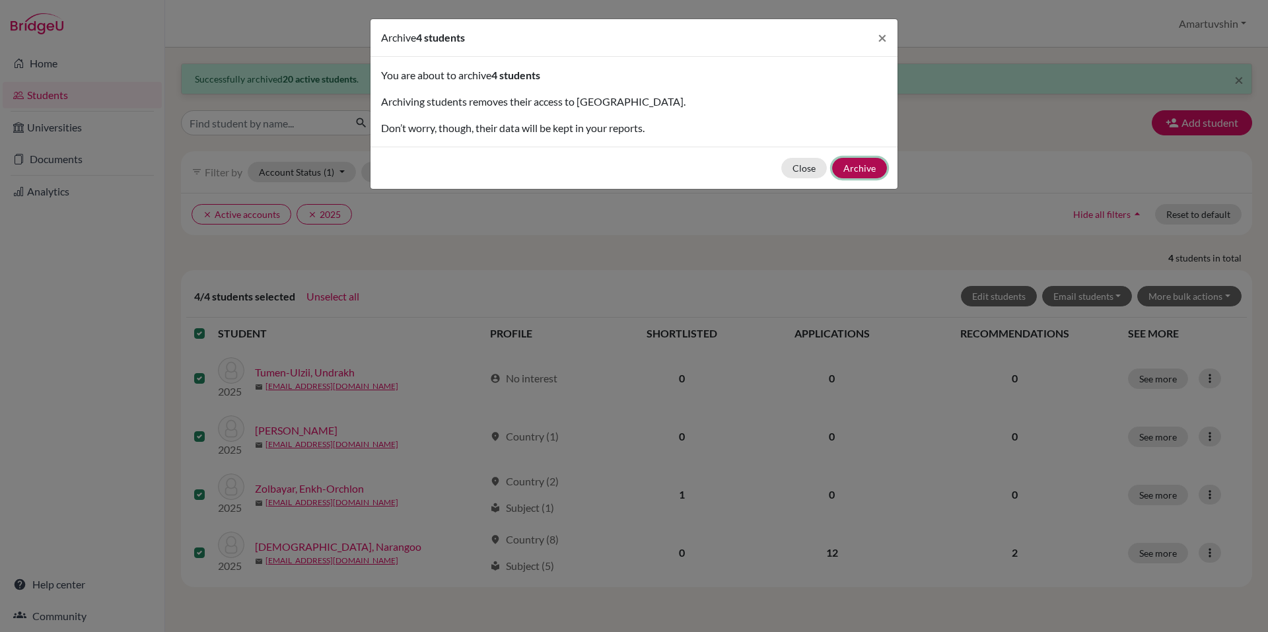
click at [855, 169] on button "Archive" at bounding box center [859, 168] width 55 height 20
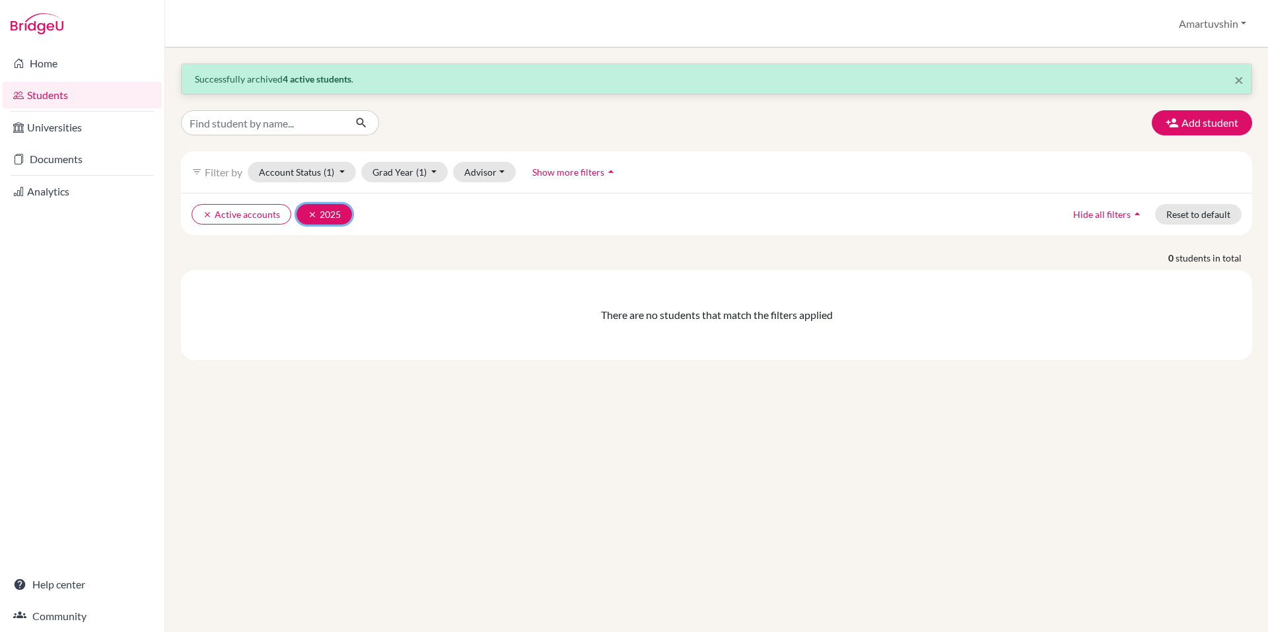
click at [305, 216] on button "clear 2025" at bounding box center [324, 214] width 55 height 20
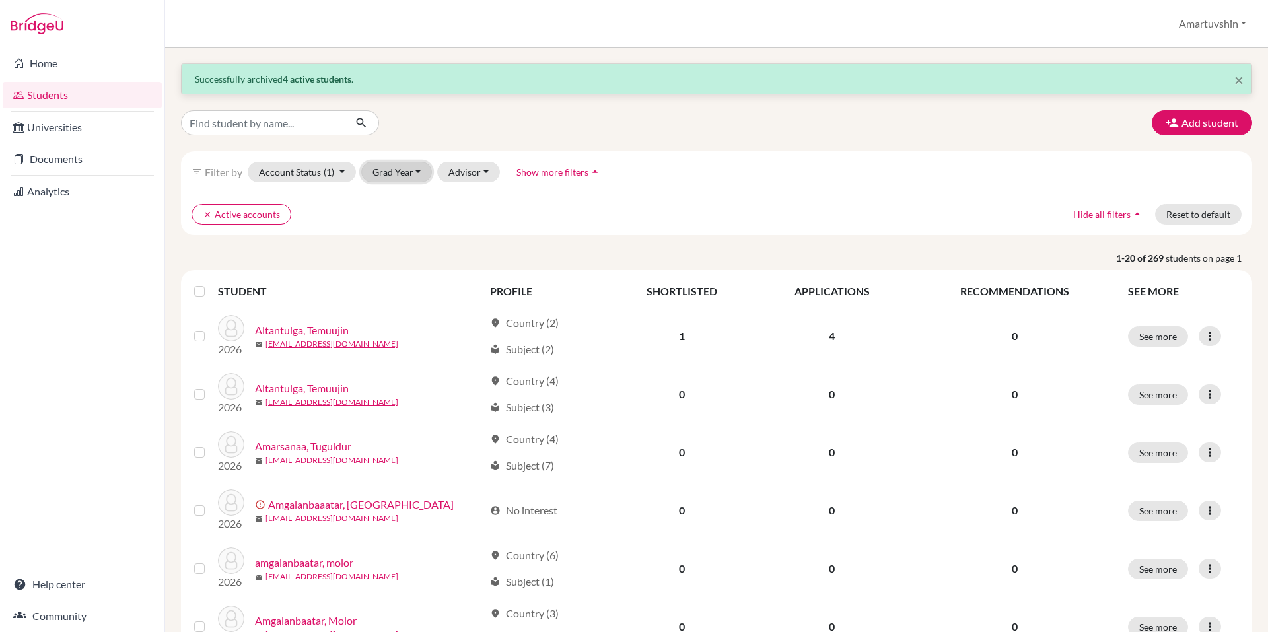
click at [384, 174] on button "Grad Year" at bounding box center [396, 172] width 71 height 20
click at [401, 243] on span "2024" at bounding box center [390, 243] width 24 height 16
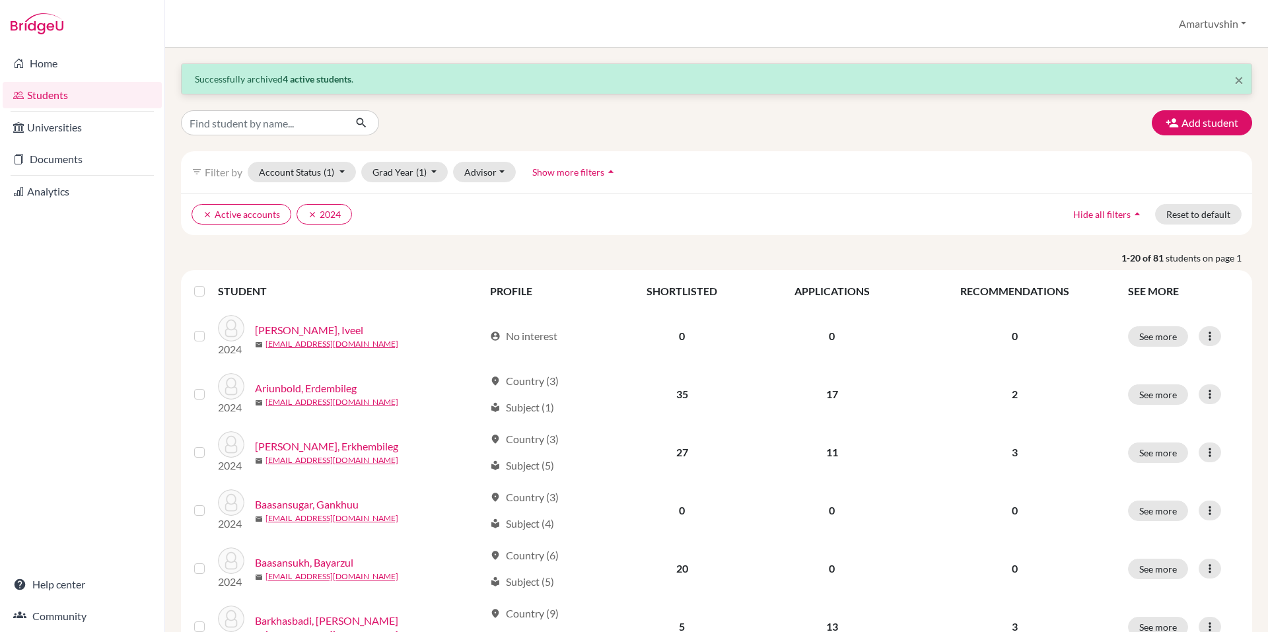
click at [210, 283] on label at bounding box center [210, 283] width 0 height 0
click at [0, 0] on input "checkbox" at bounding box center [0, 0] width 0 height 0
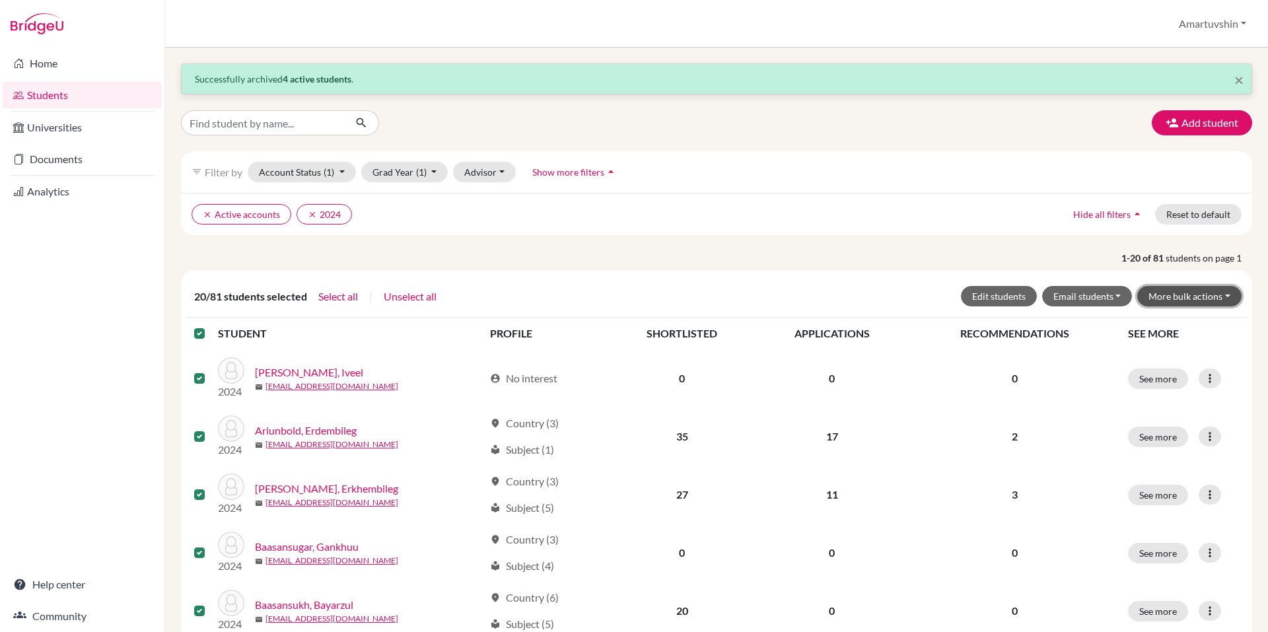
click at [1173, 303] on button "More bulk actions" at bounding box center [1190, 296] width 104 height 20
click at [1163, 322] on button "Archive" at bounding box center [1182, 324] width 120 height 21
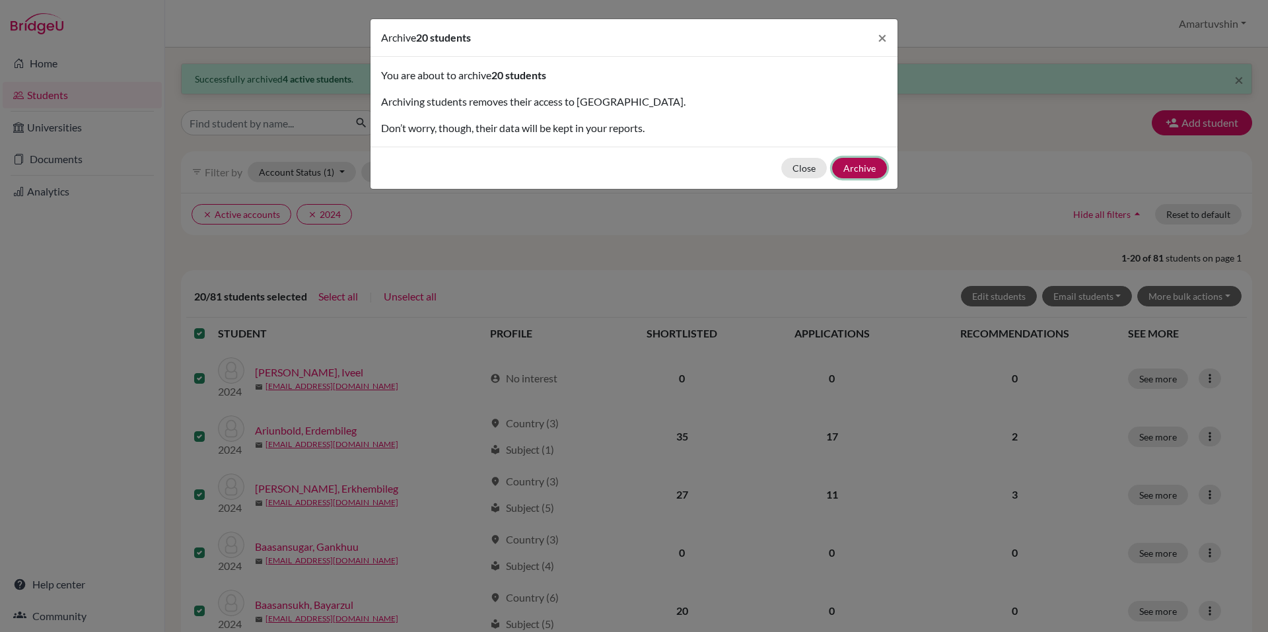
click at [864, 163] on button "Archive" at bounding box center [859, 168] width 55 height 20
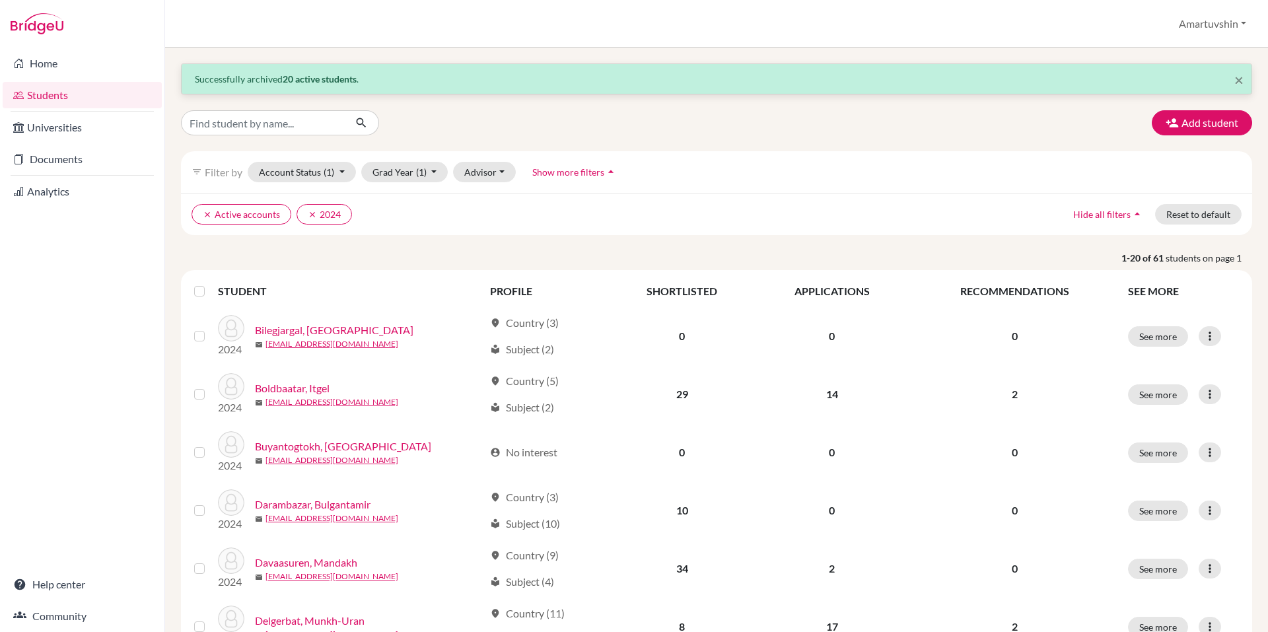
click at [210, 283] on label at bounding box center [210, 283] width 0 height 0
click at [0, 0] on input "checkbox" at bounding box center [0, 0] width 0 height 0
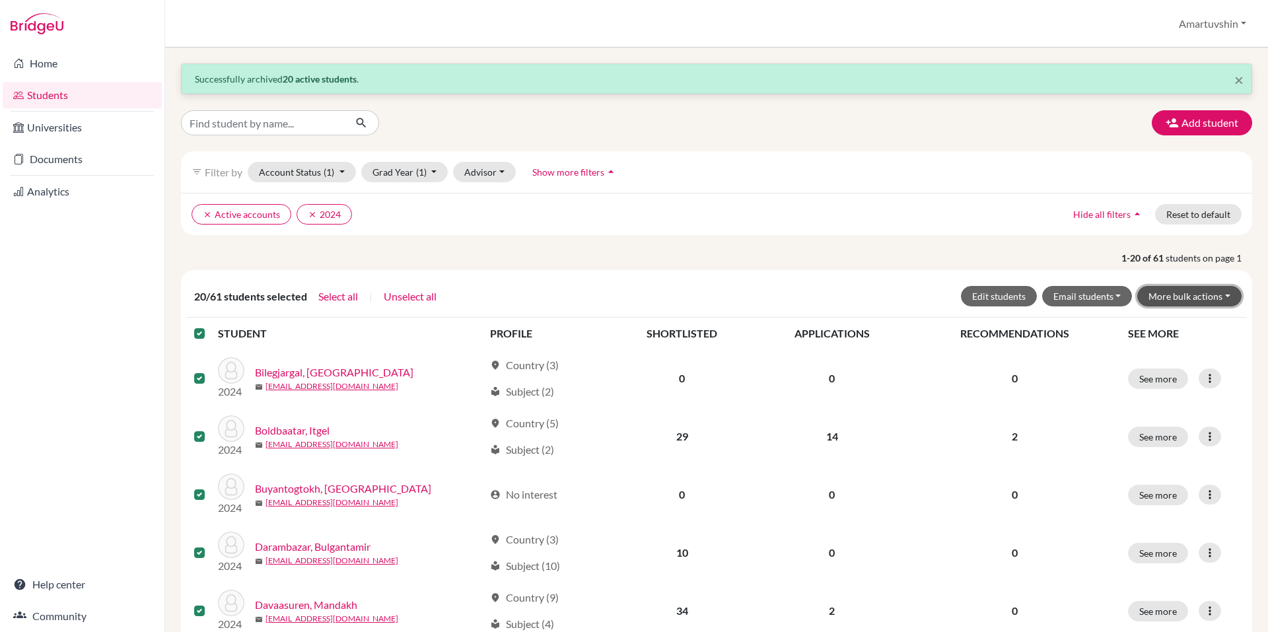
click at [1157, 306] on button "More bulk actions" at bounding box center [1190, 296] width 104 height 20
click at [1173, 331] on button "Archive" at bounding box center [1182, 324] width 120 height 21
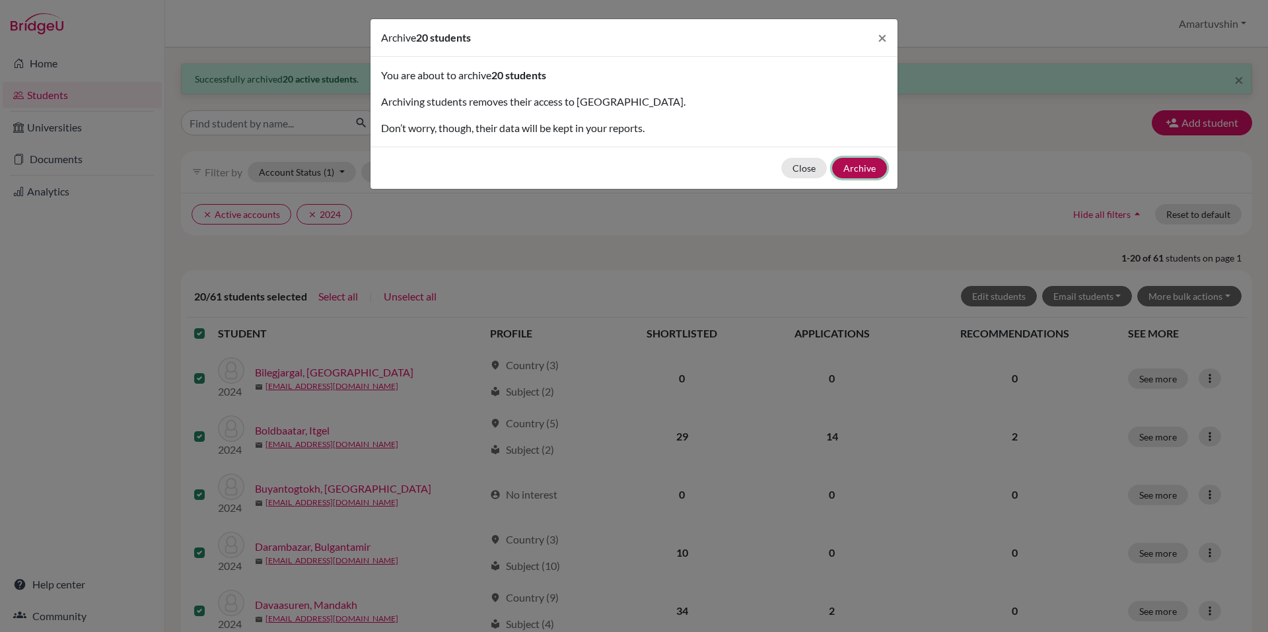
click at [877, 168] on button "Archive" at bounding box center [859, 168] width 55 height 20
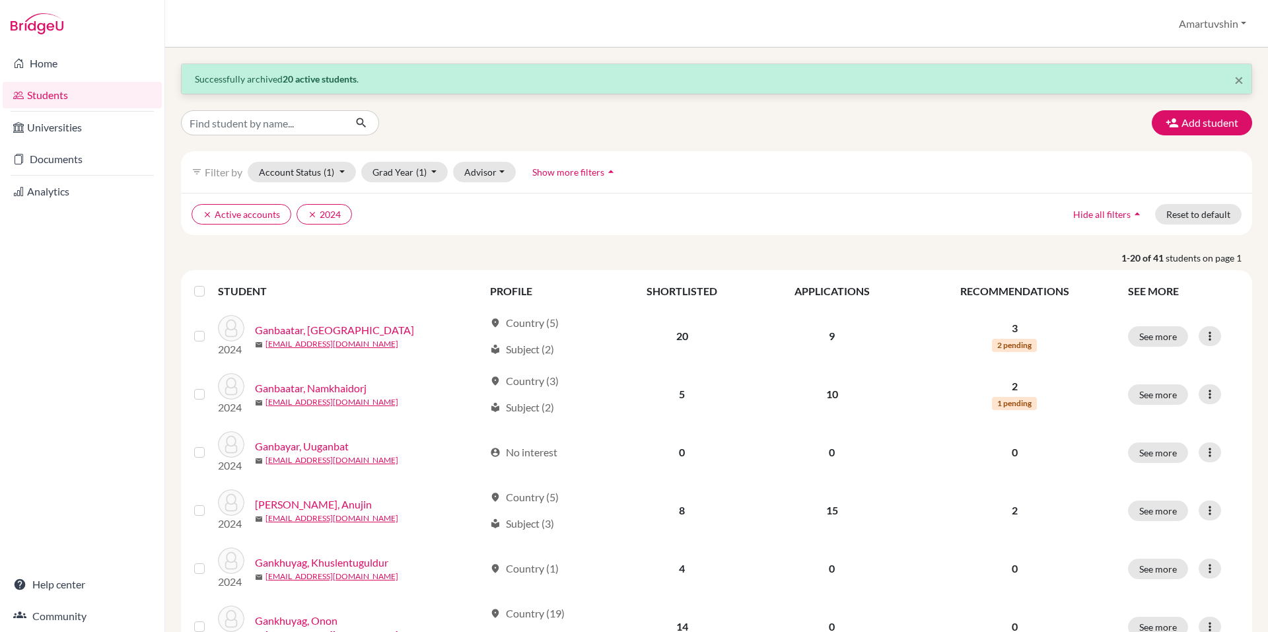
click at [210, 283] on label at bounding box center [210, 283] width 0 height 0
click at [0, 0] on input "checkbox" at bounding box center [0, 0] width 0 height 0
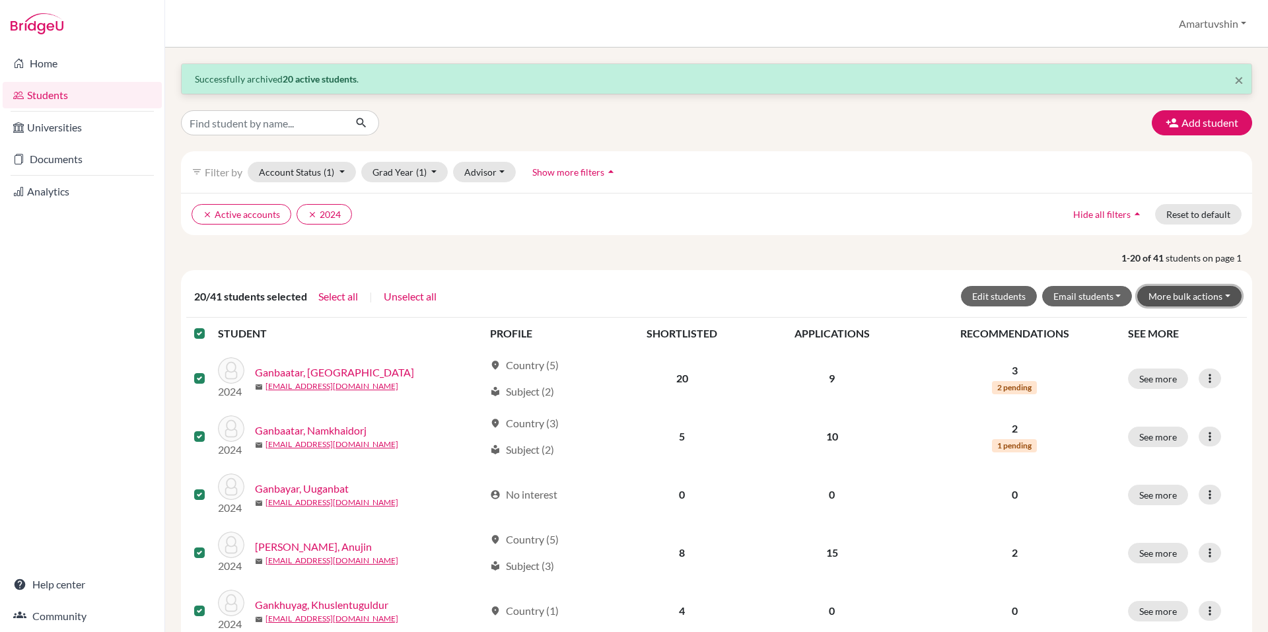
click at [1188, 296] on button "More bulk actions" at bounding box center [1190, 296] width 104 height 20
click at [1159, 326] on button "Archive" at bounding box center [1182, 324] width 120 height 21
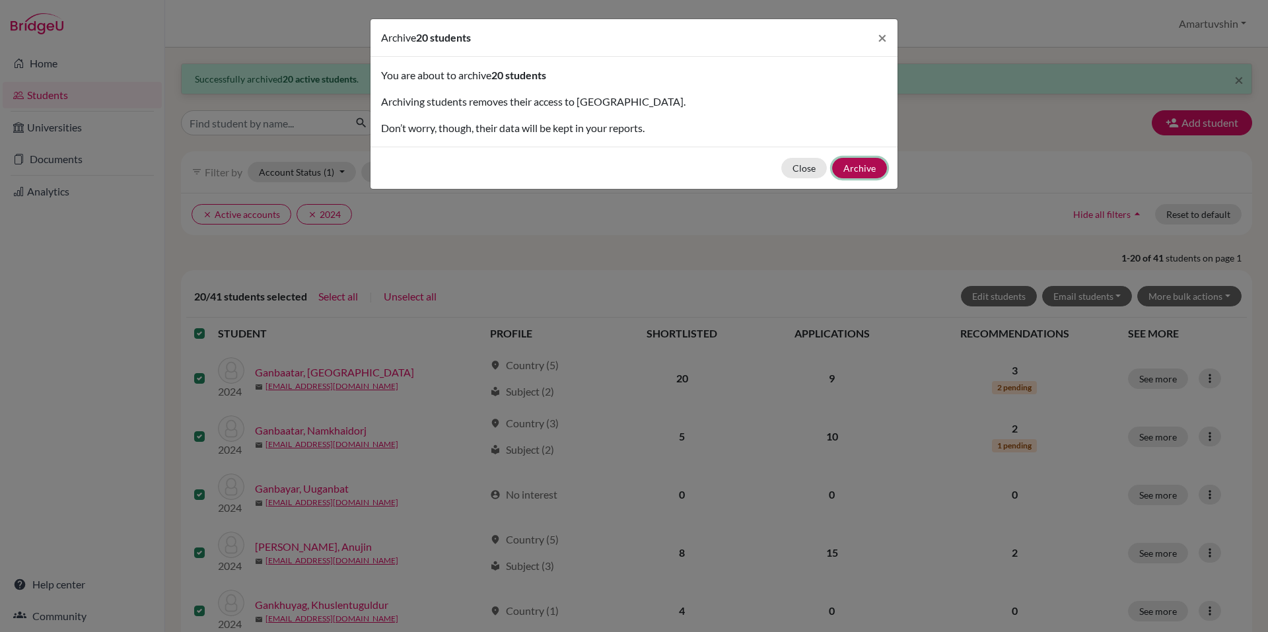
click at [863, 160] on button "Archive" at bounding box center [859, 168] width 55 height 20
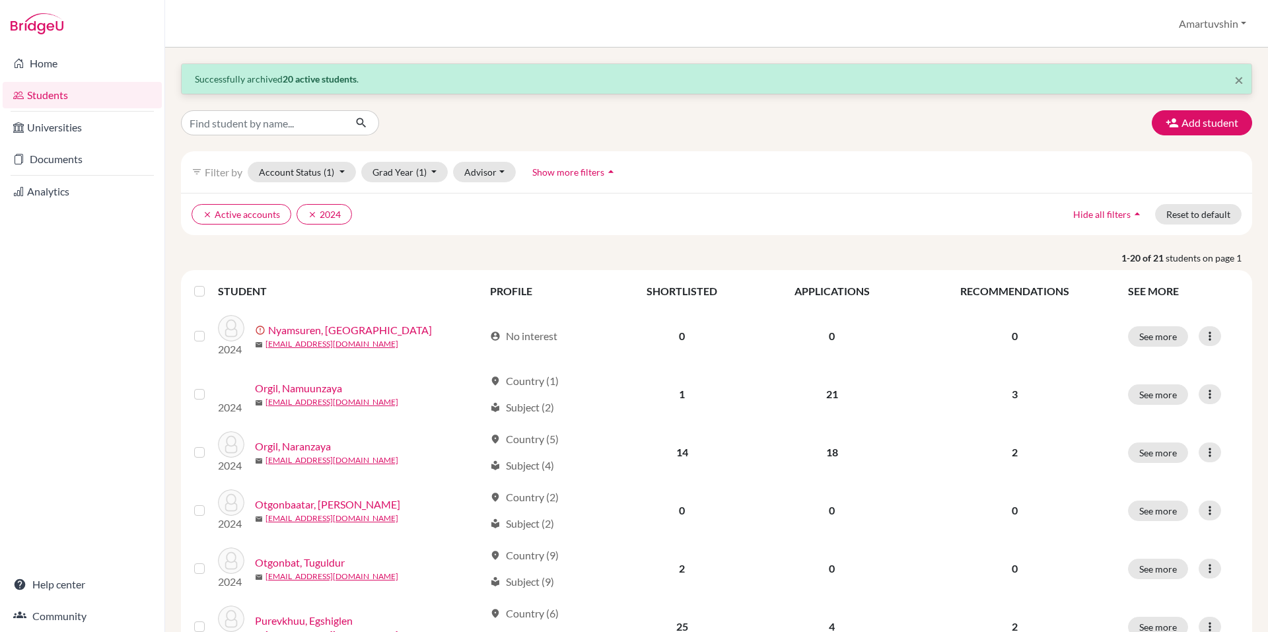
click at [210, 283] on label at bounding box center [210, 283] width 0 height 0
click at [0, 0] on input "checkbox" at bounding box center [0, 0] width 0 height 0
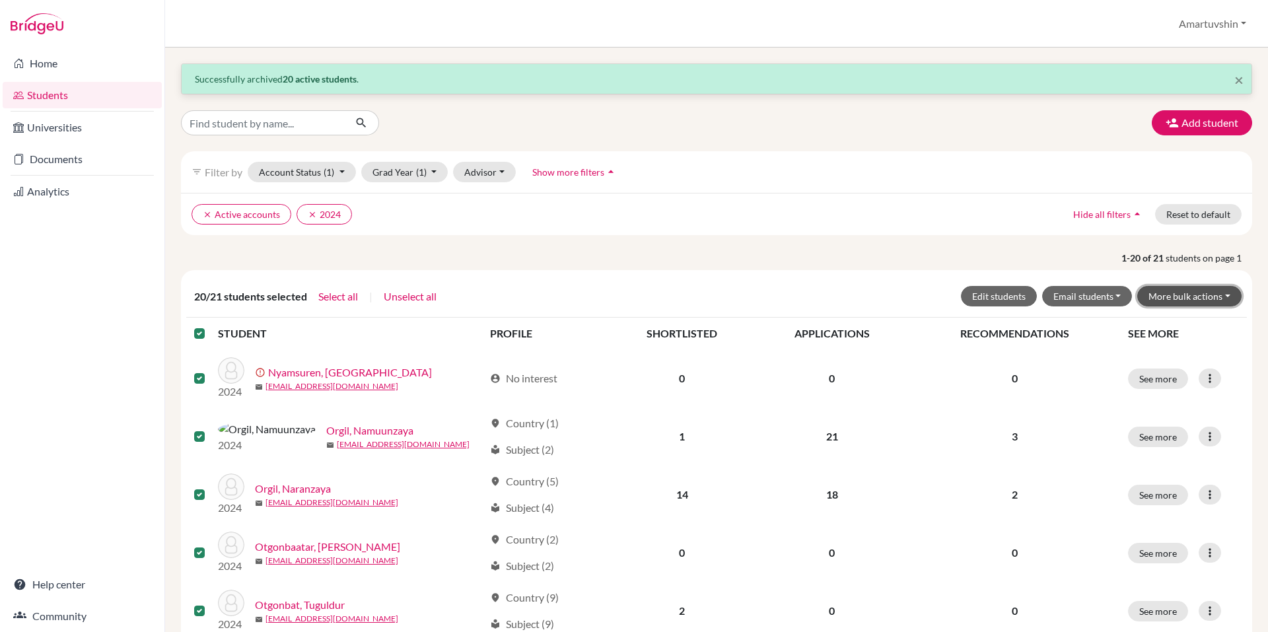
click at [1180, 292] on button "More bulk actions" at bounding box center [1190, 296] width 104 height 20
click at [1163, 328] on button "Archive" at bounding box center [1182, 324] width 120 height 21
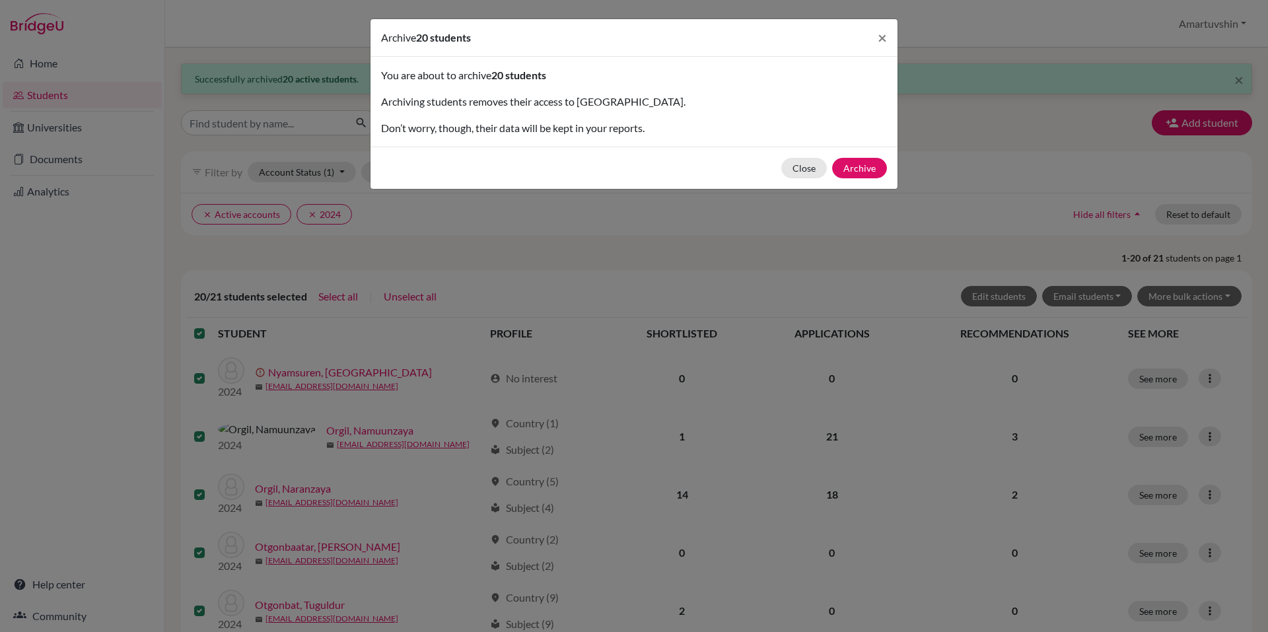
click at [862, 149] on div "Close Archive" at bounding box center [634, 168] width 527 height 42
click at [858, 168] on button "Archive" at bounding box center [859, 168] width 55 height 20
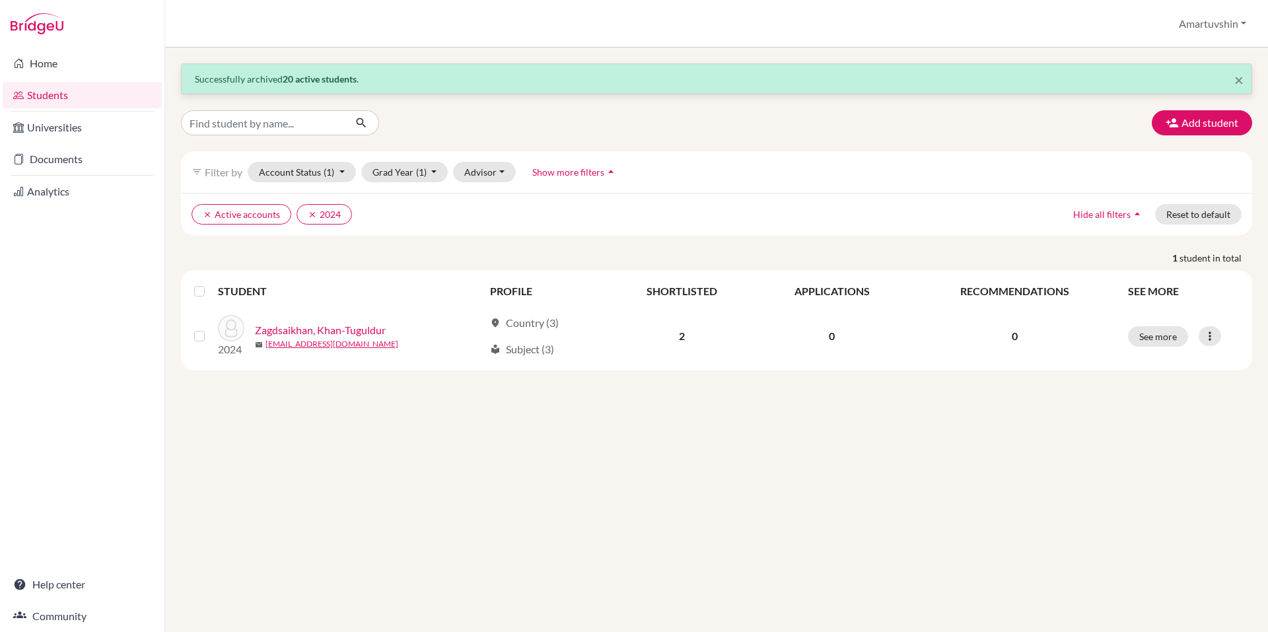
click at [210, 283] on label at bounding box center [210, 283] width 0 height 0
click at [0, 0] on input "checkbox" at bounding box center [0, 0] width 0 height 0
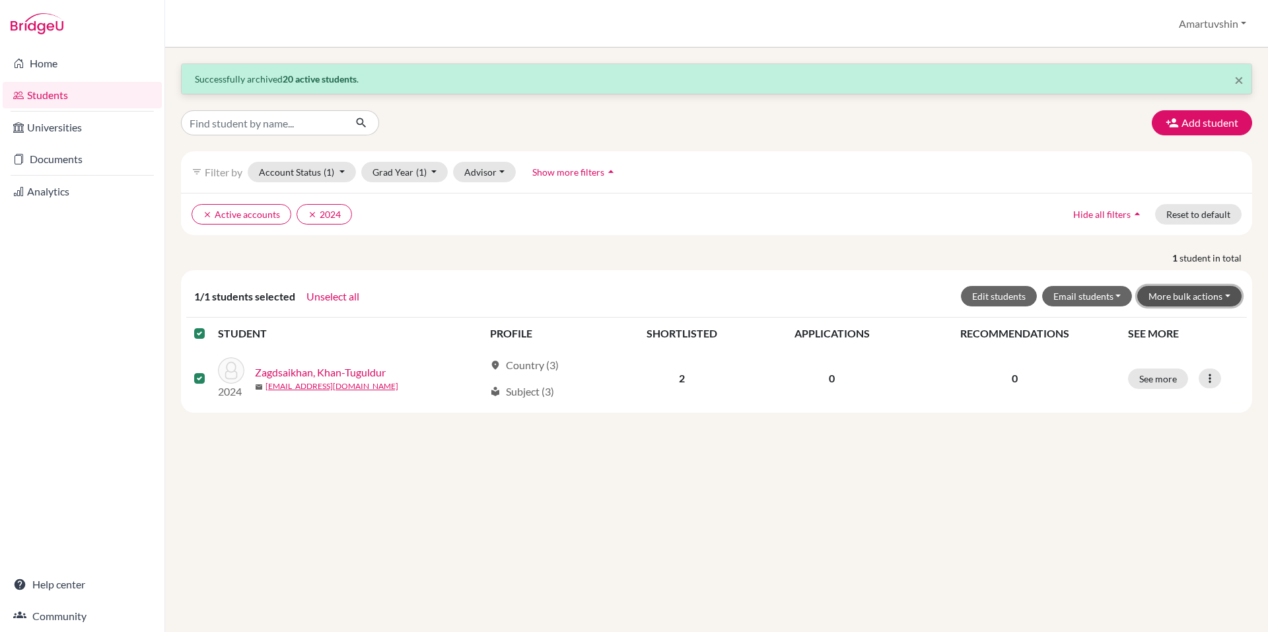
click at [1168, 299] on button "More bulk actions" at bounding box center [1190, 296] width 104 height 20
click at [1163, 316] on button "Archive" at bounding box center [1182, 324] width 120 height 21
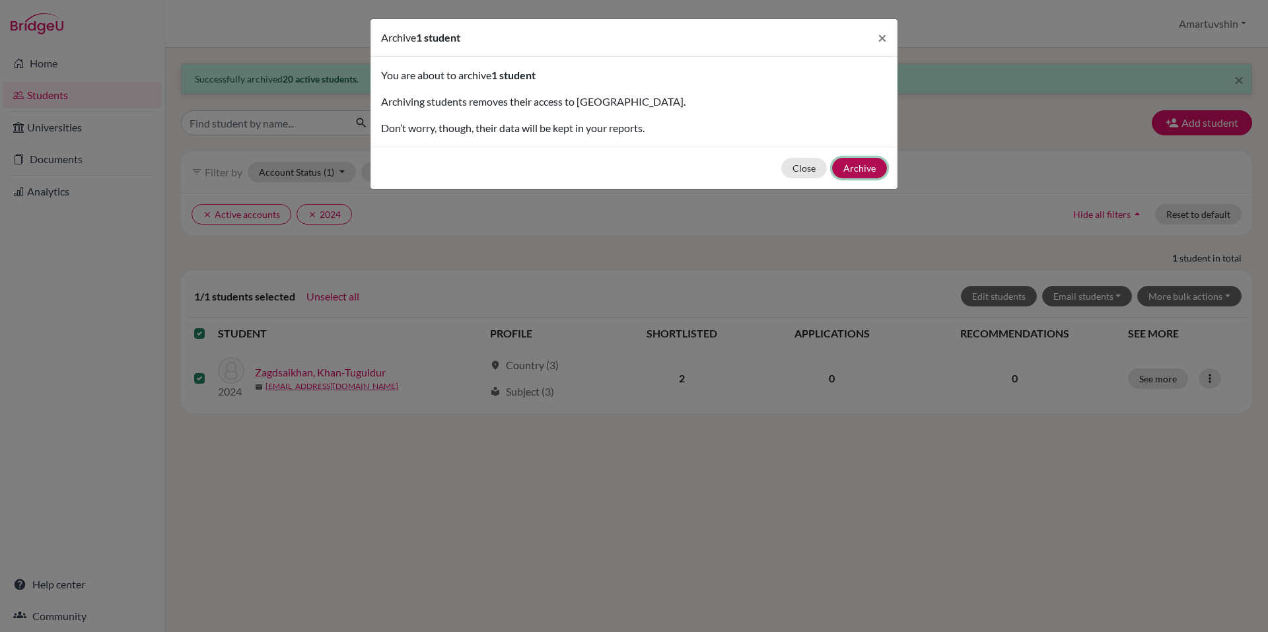
click at [862, 163] on button "Archive" at bounding box center [859, 168] width 55 height 20
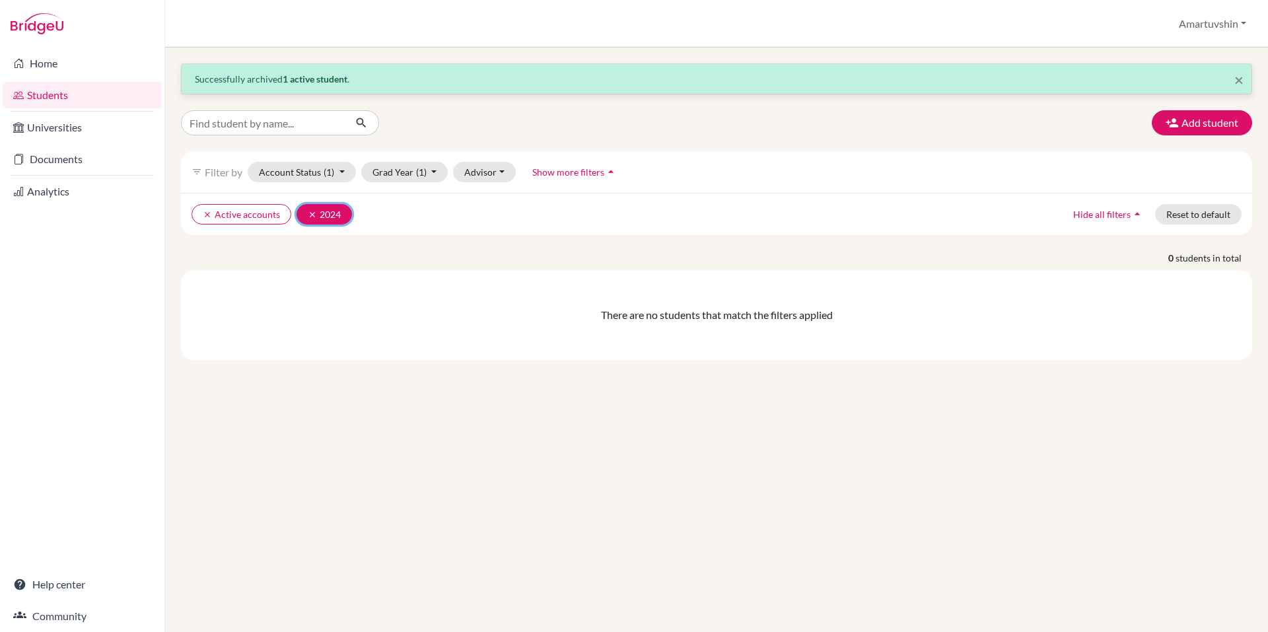
click at [308, 213] on icon "clear" at bounding box center [312, 214] width 9 height 9
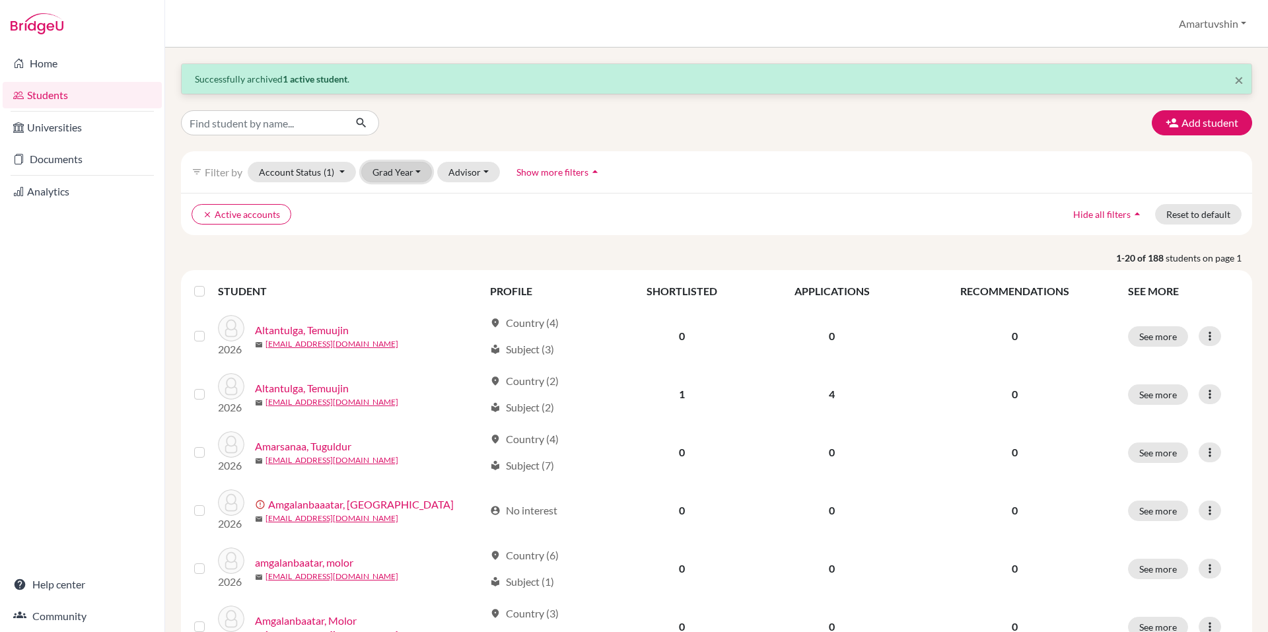
click at [381, 173] on button "Grad Year" at bounding box center [396, 172] width 71 height 20
click at [408, 194] on div "2026" at bounding box center [401, 200] width 46 height 16
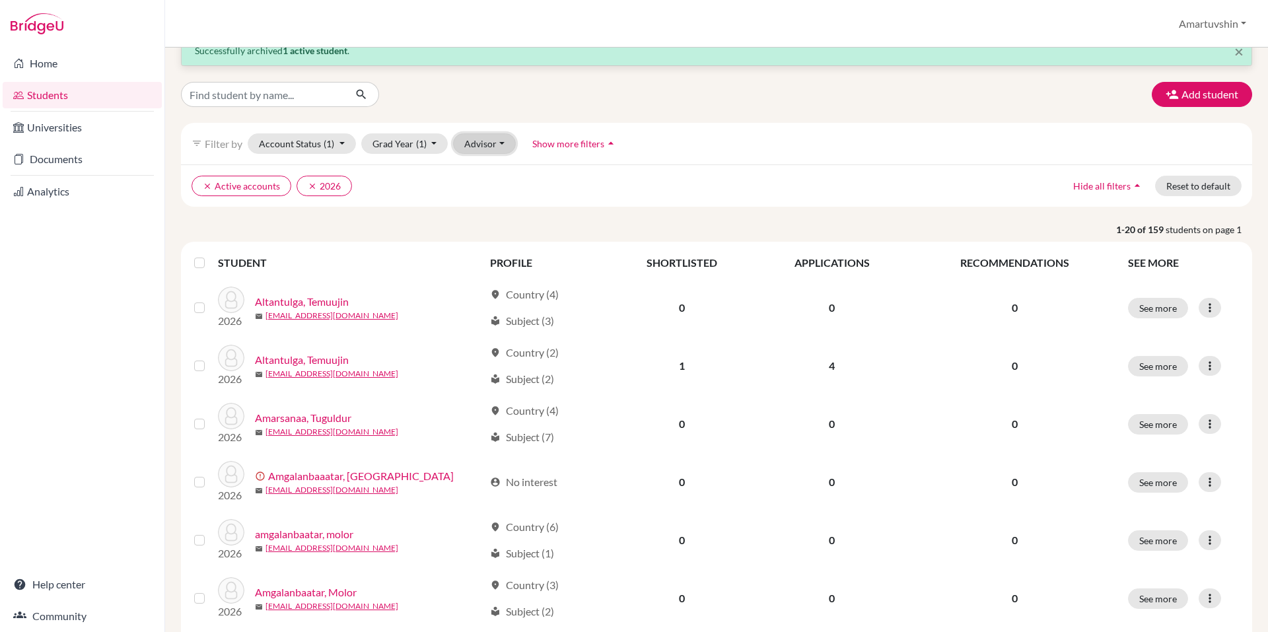
click at [474, 144] on button "Advisor" at bounding box center [484, 143] width 63 height 20
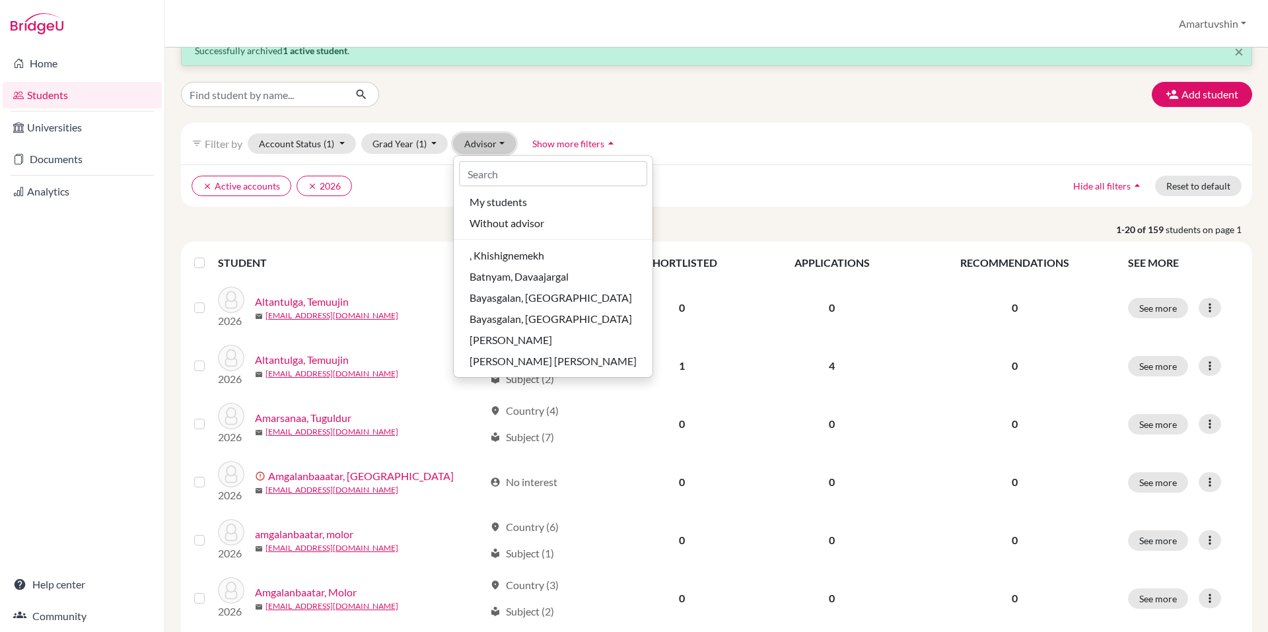
click at [473, 144] on button "Advisor" at bounding box center [484, 143] width 63 height 20
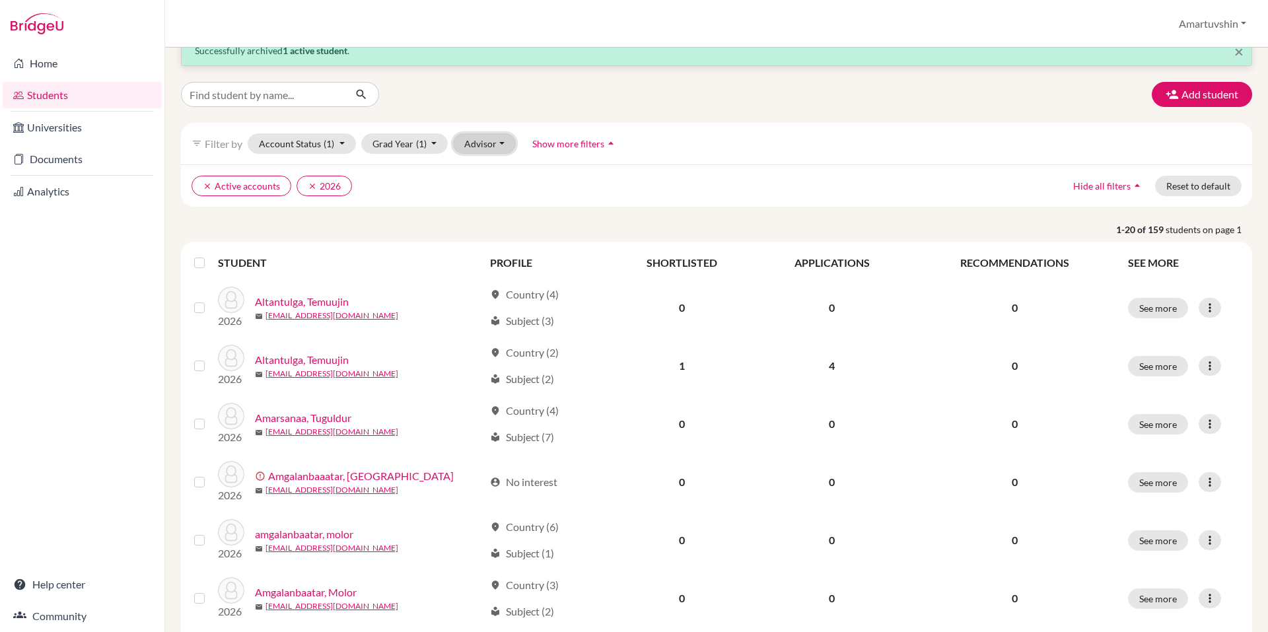
click at [473, 144] on button "Advisor" at bounding box center [484, 143] width 63 height 20
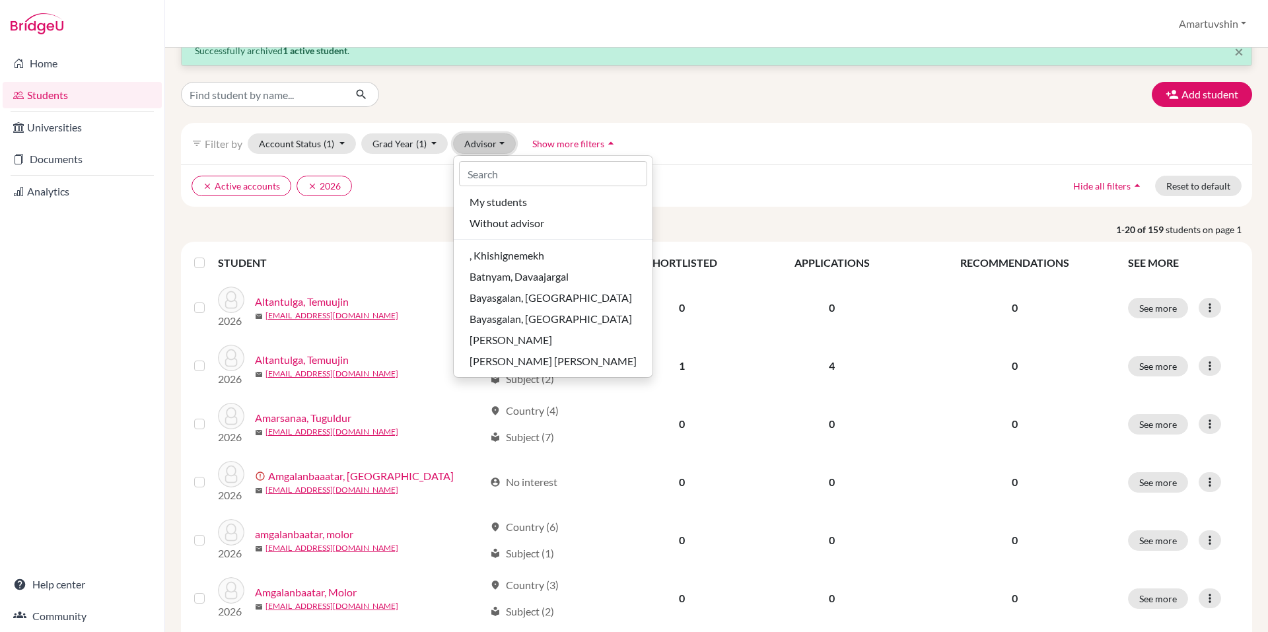
click at [473, 144] on button "Advisor" at bounding box center [484, 143] width 63 height 20
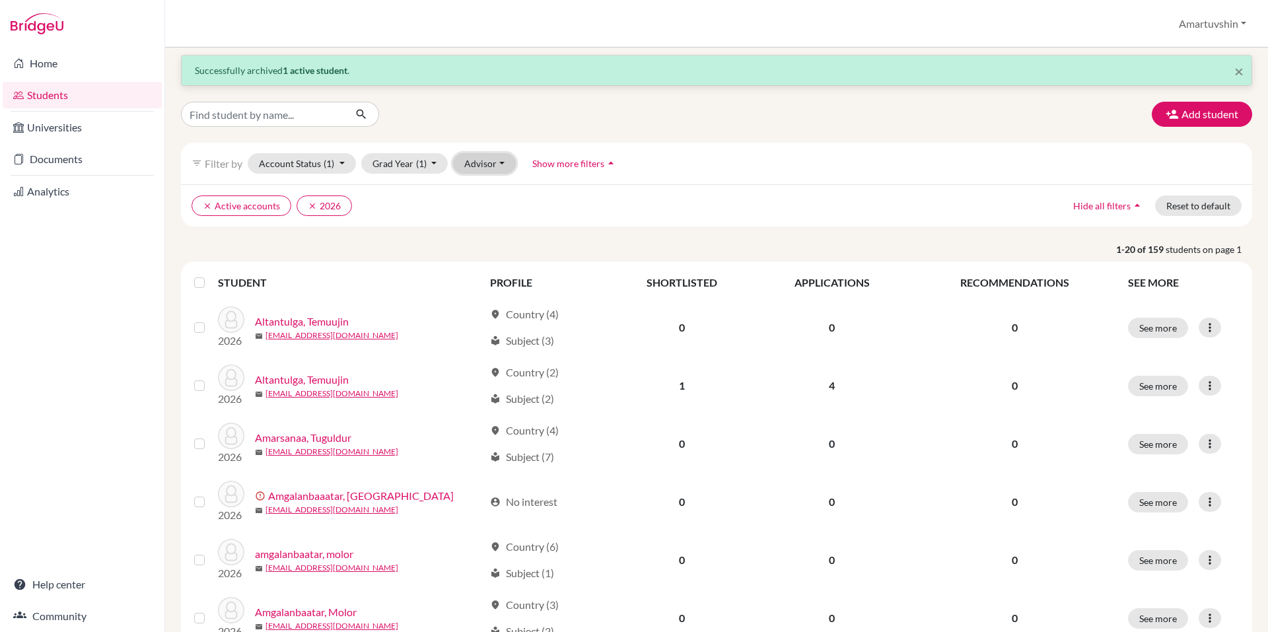
scroll to position [0, 0]
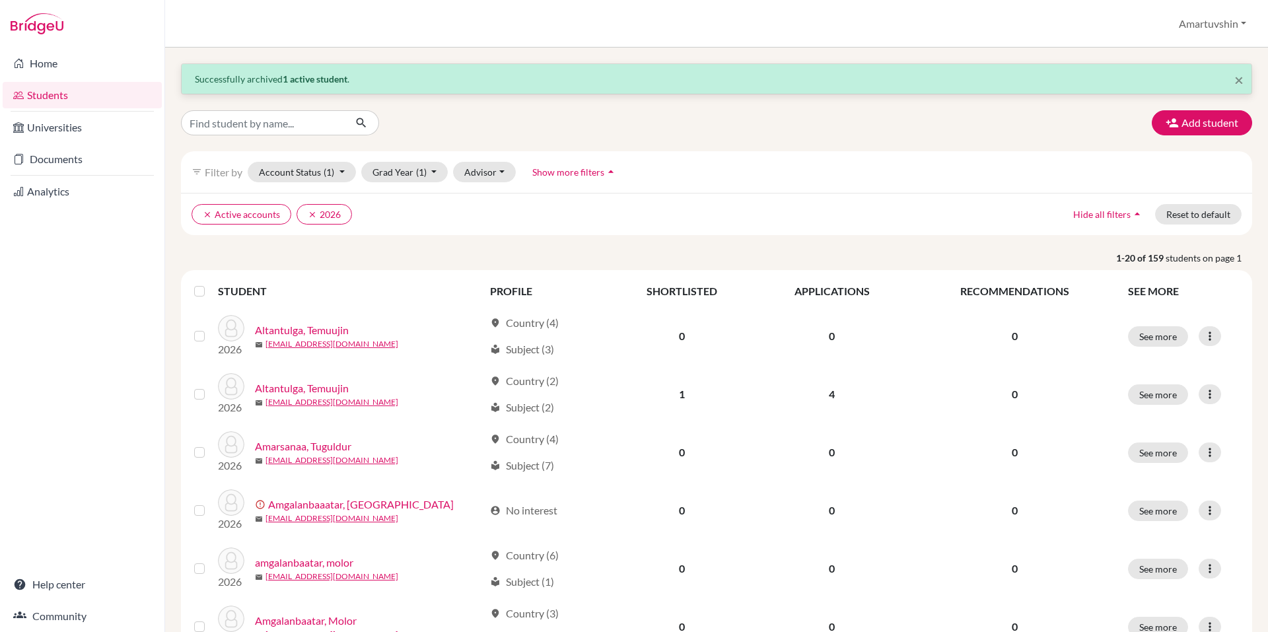
click at [479, 184] on div "filter_list Filter by Account Status (1) Active accounts done Archived accounts…" at bounding box center [716, 172] width 1071 height 42
click at [488, 178] on button "Advisor" at bounding box center [484, 172] width 63 height 20
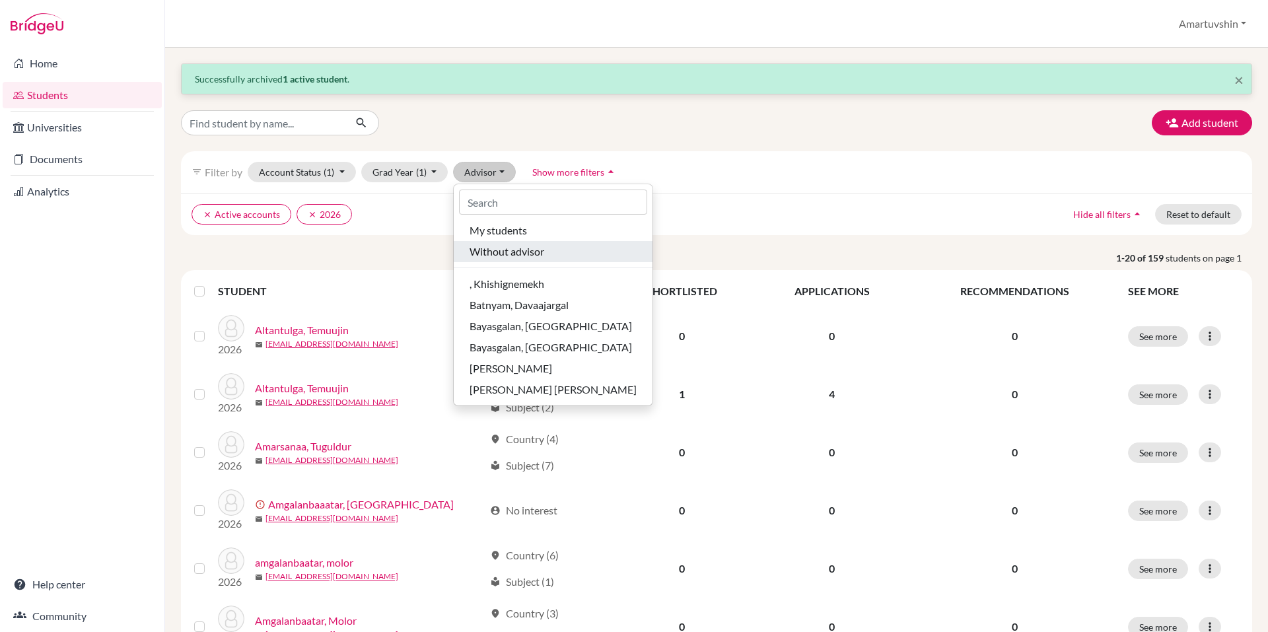
click at [501, 248] on span "Without advisor" at bounding box center [507, 252] width 75 height 16
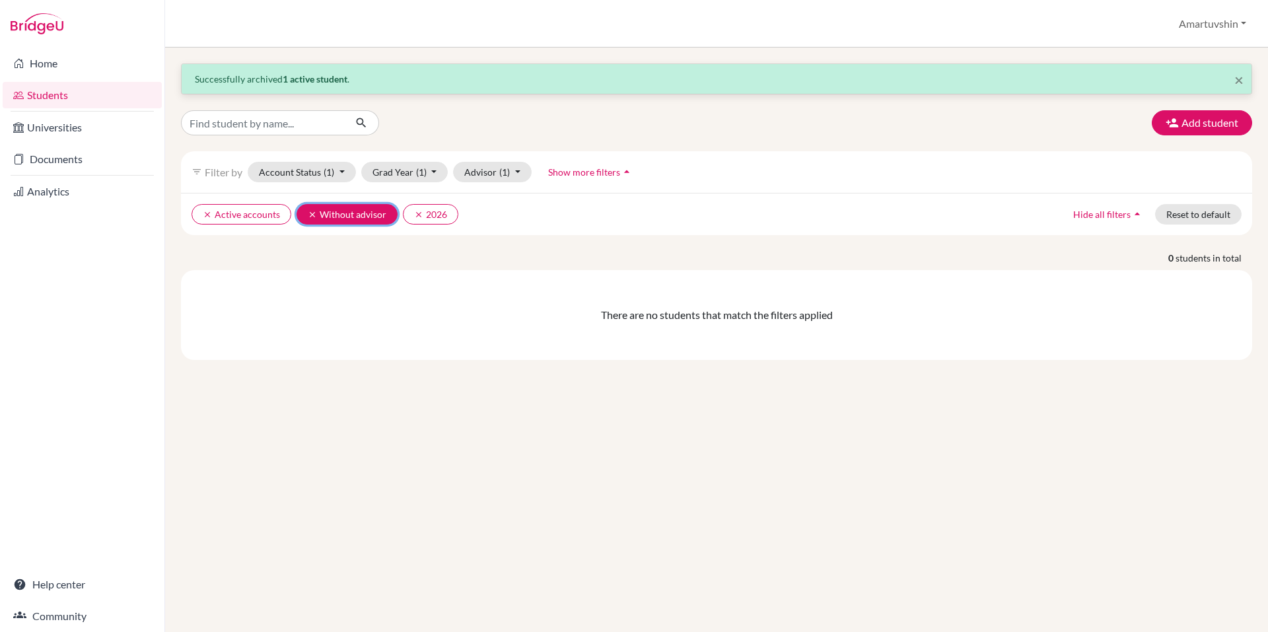
click at [302, 216] on button "clear Without advisor" at bounding box center [347, 214] width 101 height 20
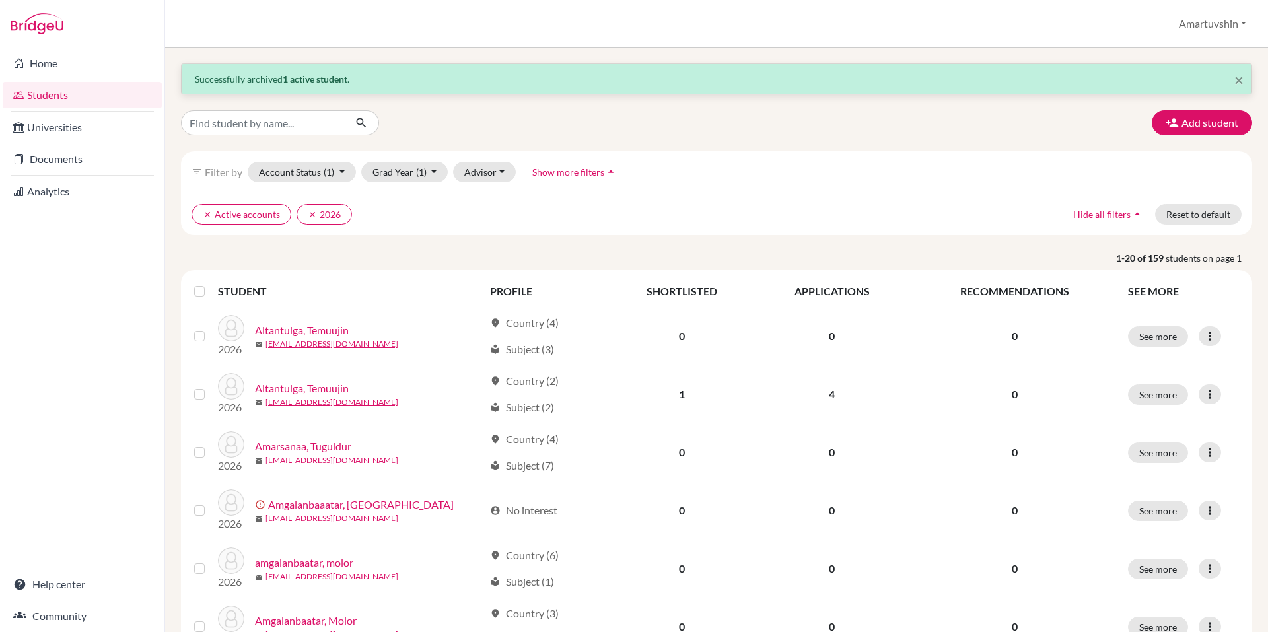
click at [1235, 81] on span "×" at bounding box center [1239, 79] width 9 height 19
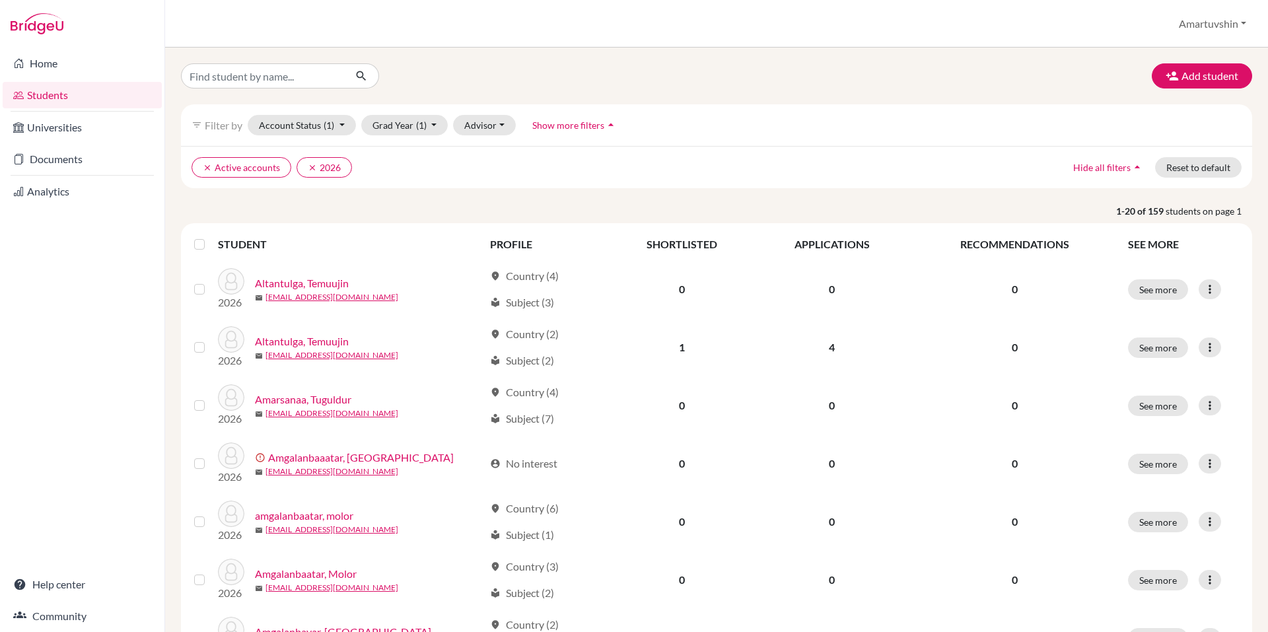
click at [583, 185] on div "clear Active accounts clear 2026 Hide all filters arrow_drop_up Reset to default" at bounding box center [716, 167] width 1071 height 42
click at [566, 213] on p "1-20 of 159 students on page 1" at bounding box center [716, 211] width 1091 height 14
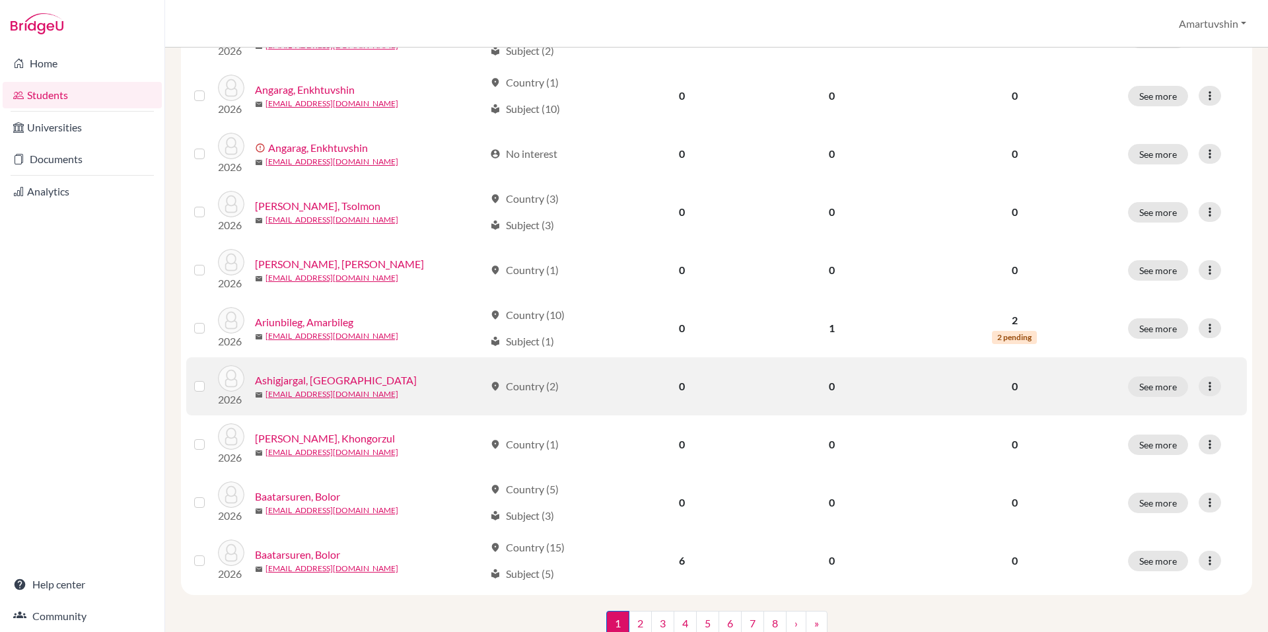
scroll to position [859, 0]
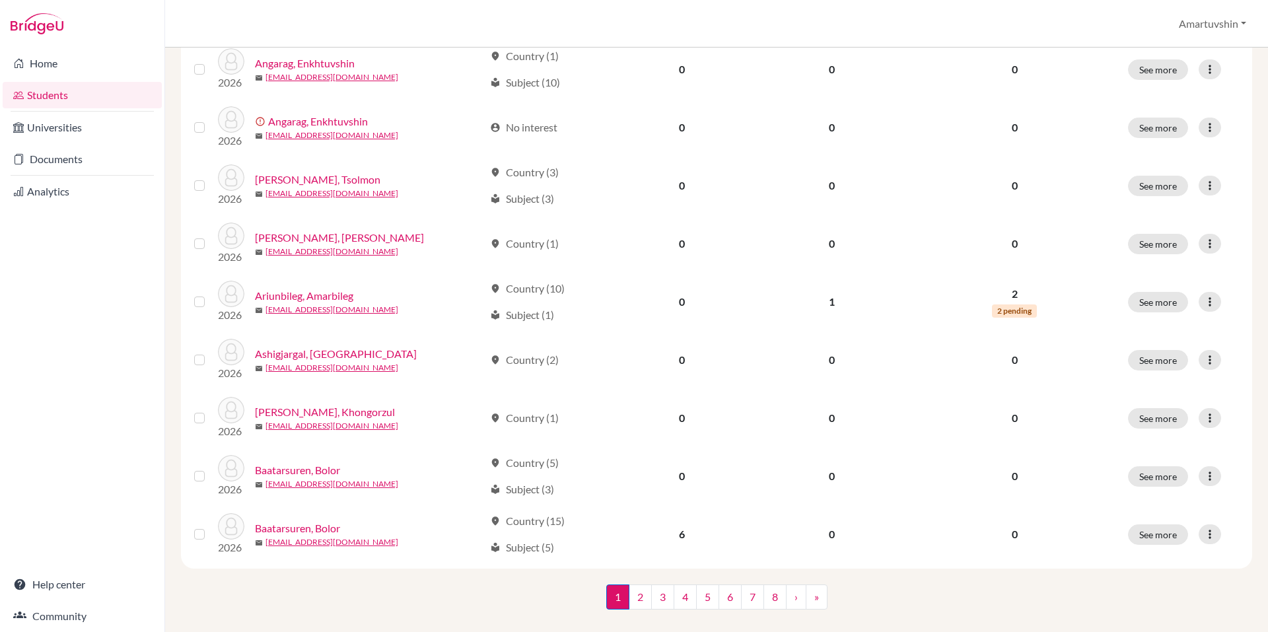
click at [464, 608] on div "1 (current) 2 3 4 5 6 7 8 › »" at bounding box center [716, 611] width 1091 height 52
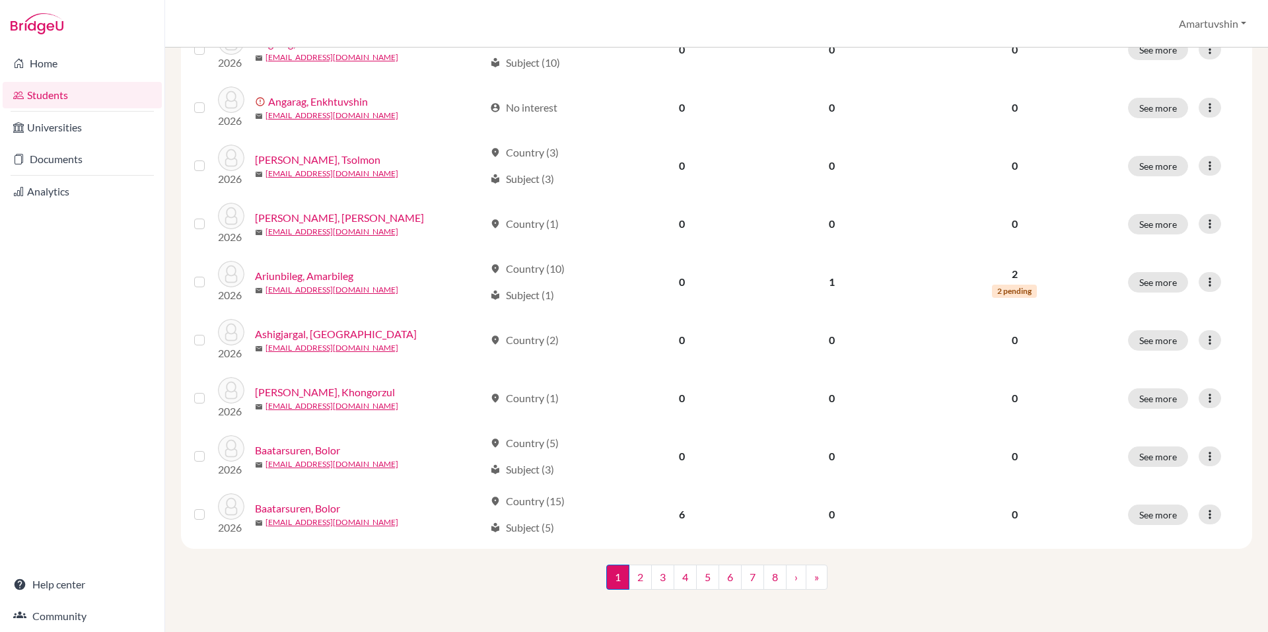
scroll to position [879, 0]
click at [469, 582] on div "1 (current) 2 3 4 5 6 7 8 › »" at bounding box center [716, 591] width 1091 height 52
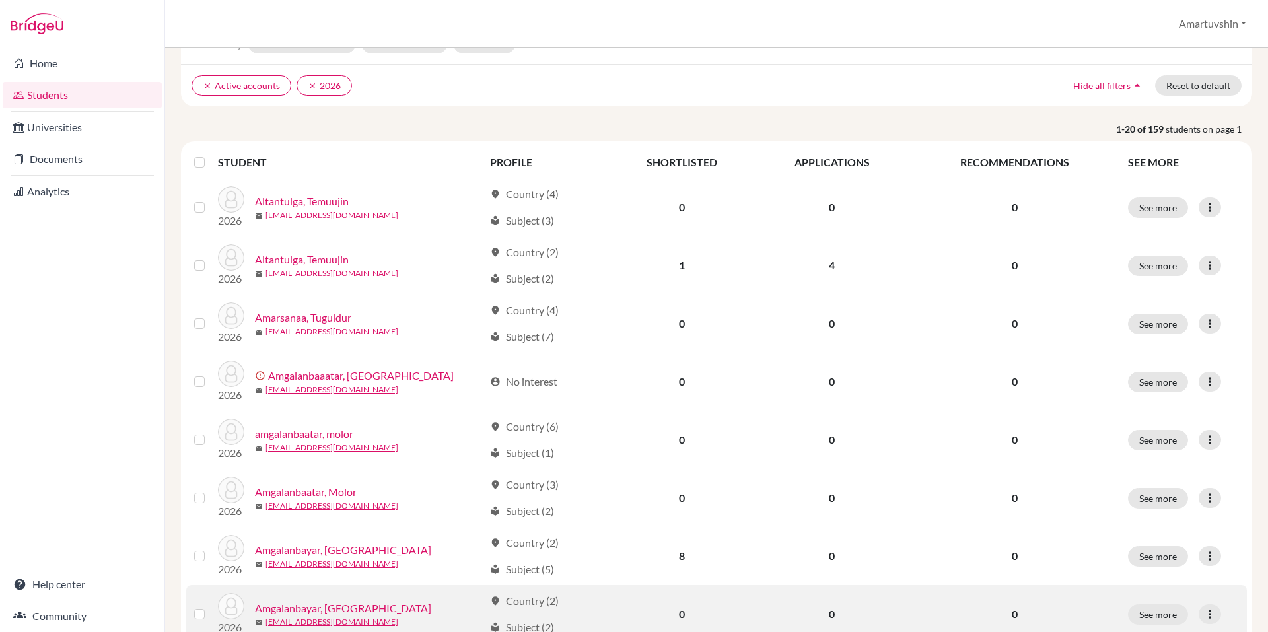
scroll to position [61, 0]
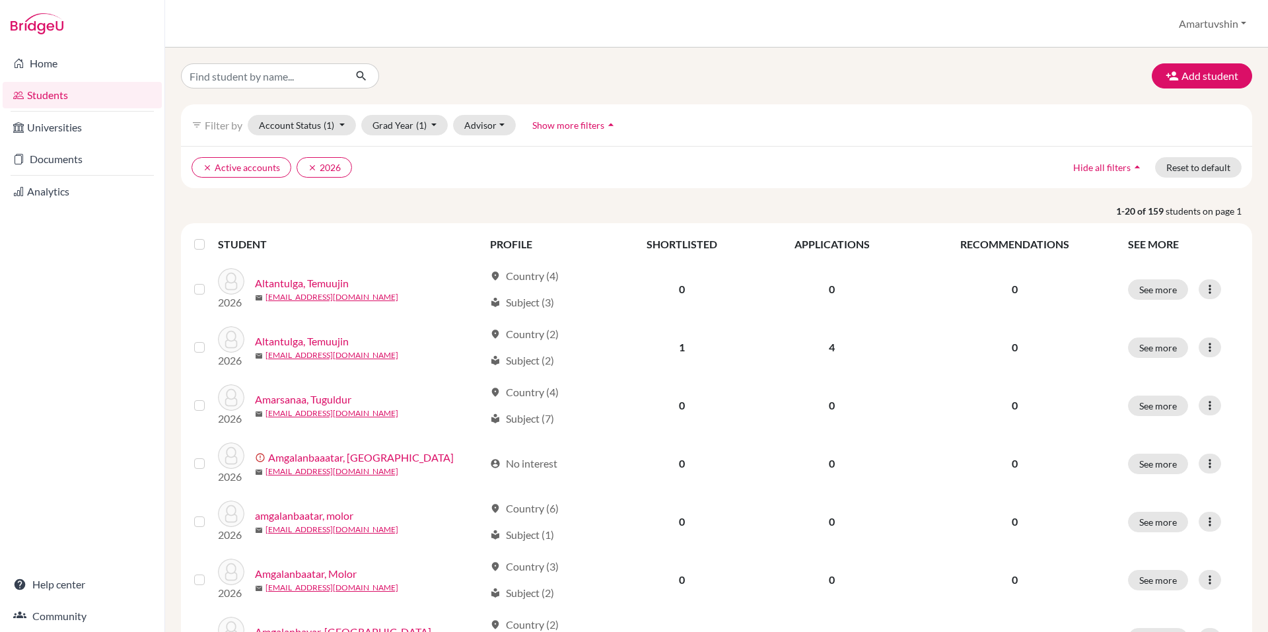
click at [731, 87] on div "Add student" at bounding box center [716, 75] width 1091 height 25
